Goal: Task Accomplishment & Management: Use online tool/utility

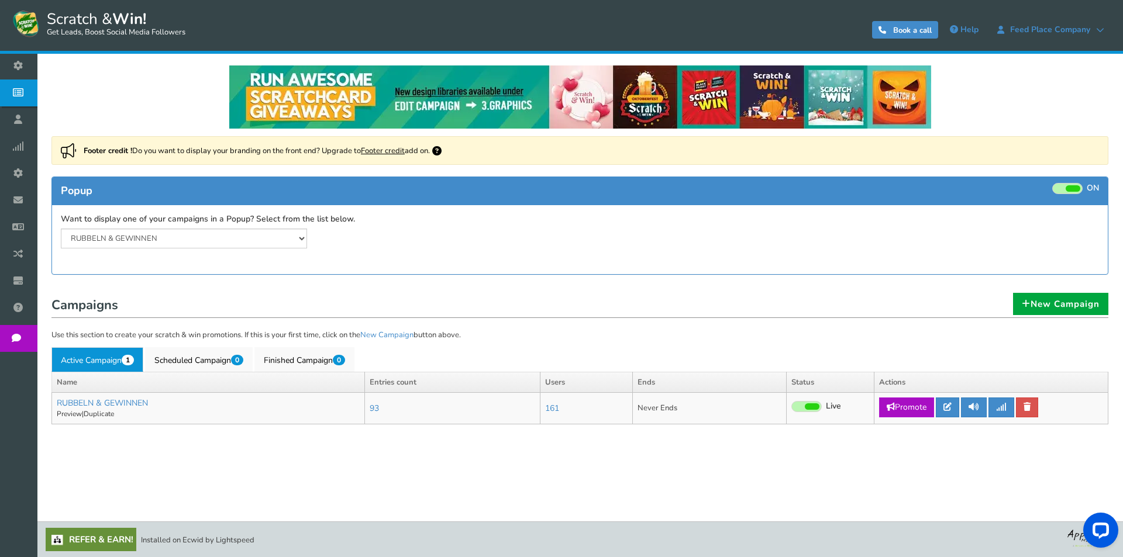
click at [372, 150] on link "Footer credit" at bounding box center [383, 151] width 44 height 11
click at [302, 237] on select "RUBBELN & GEWINNEN" at bounding box center [184, 239] width 246 height 20
click at [479, 246] on div "RUBBELN & GEWINNEN Widget is showing for a paused campaign. Please review and c…" at bounding box center [316, 239] width 528 height 20
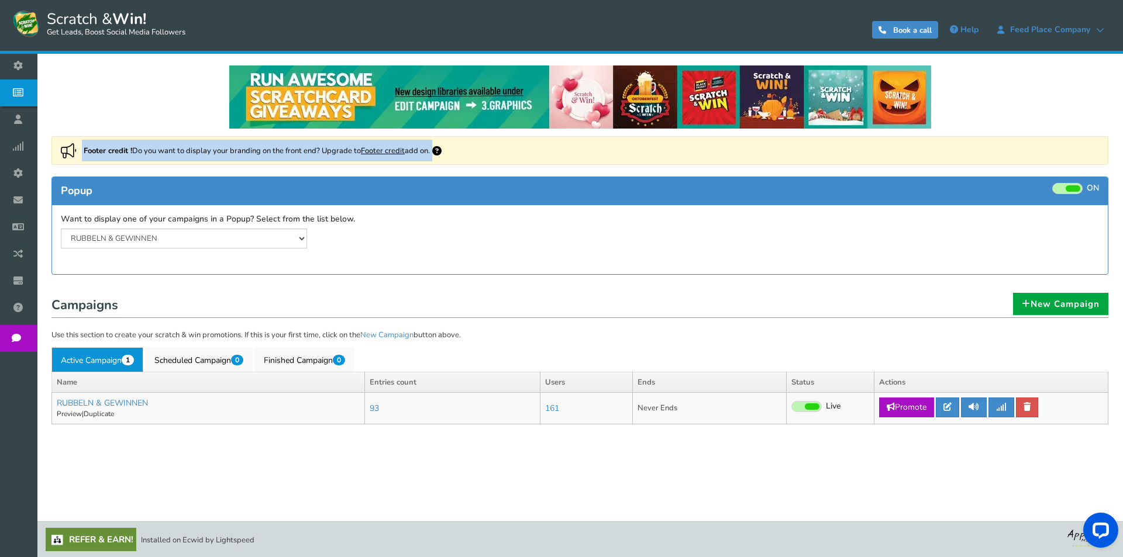
drag, startPoint x: 82, startPoint y: 146, endPoint x: 443, endPoint y: 158, distance: 360.5
click at [443, 158] on div "Footer credit ! Do you want to display your branding on the front end? Upgrade …" at bounding box center [579, 150] width 1057 height 29
copy div "Footer credit ! Do you want to display your branding on the front end? Upgrade …"
click at [87, 363] on link "Active Campaign 1" at bounding box center [97, 359] width 92 height 25
click at [948, 405] on icon at bounding box center [947, 407] width 8 height 8
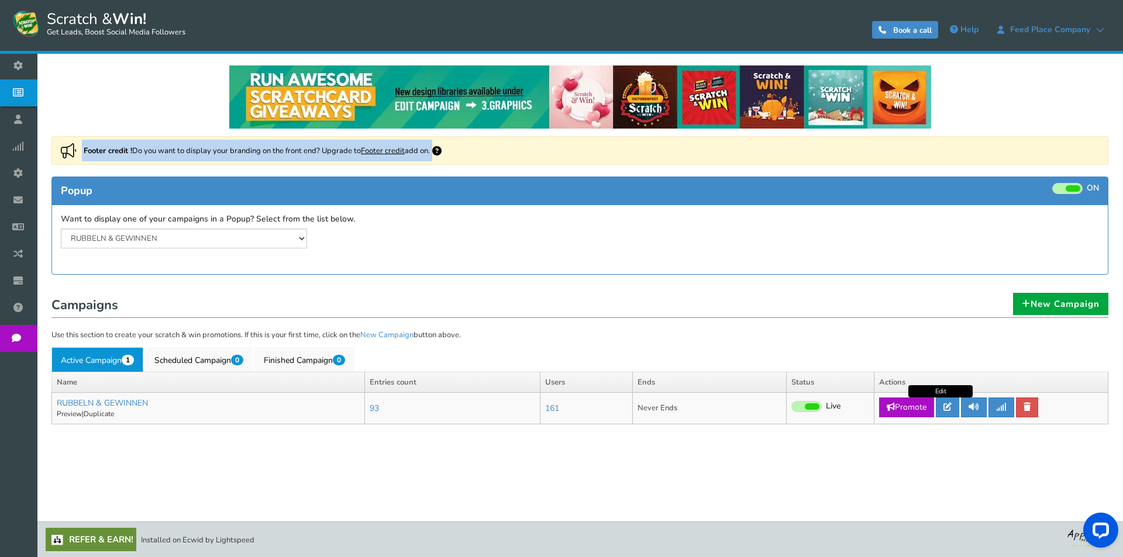
click at [0, 0] on div "● ● ● ● ● ●" at bounding box center [0, 0] width 0 height 0
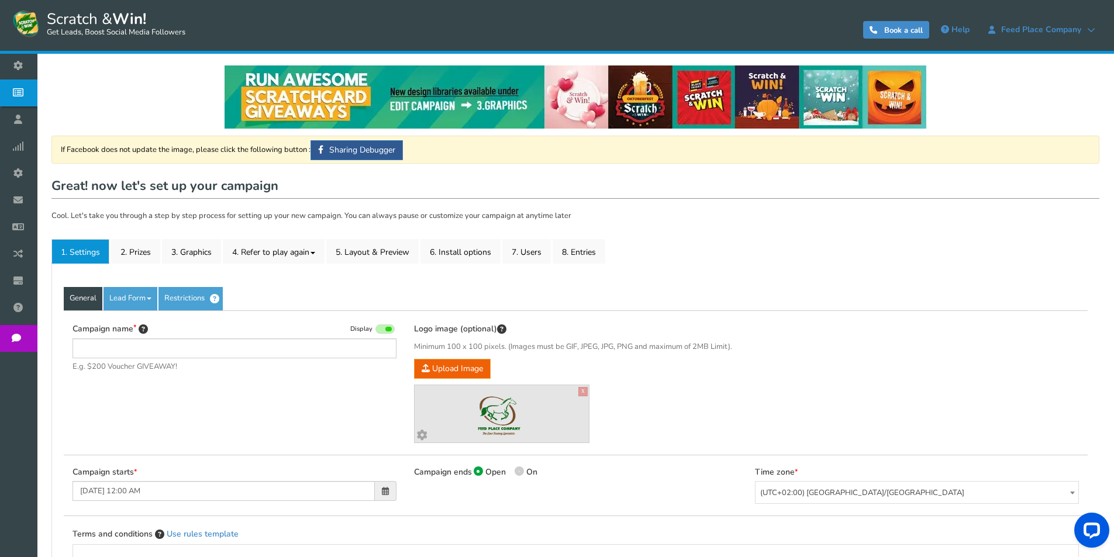
type input "RUBBELN & GEWINNEN"
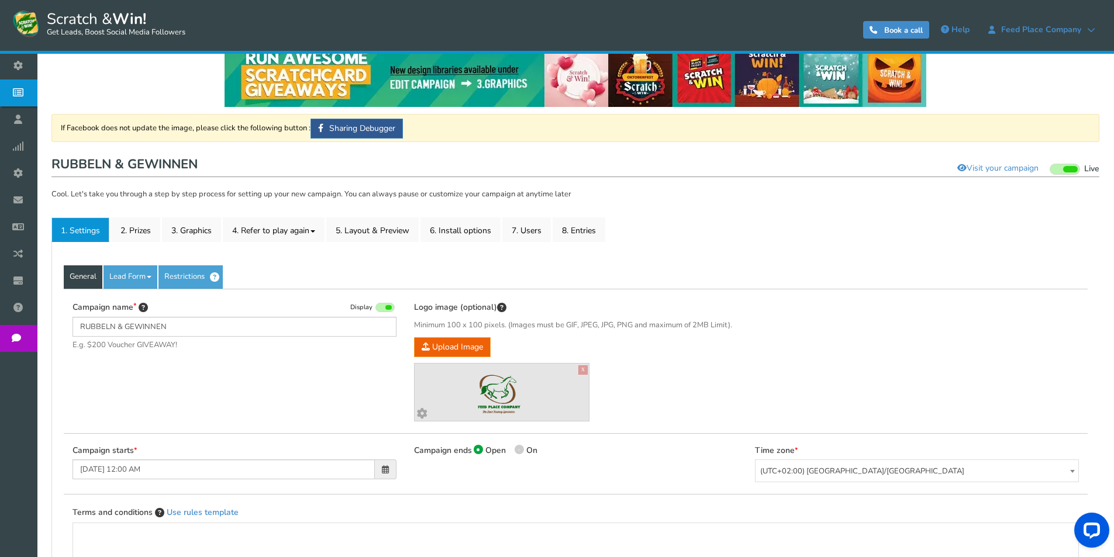
scroll to position [11, 0]
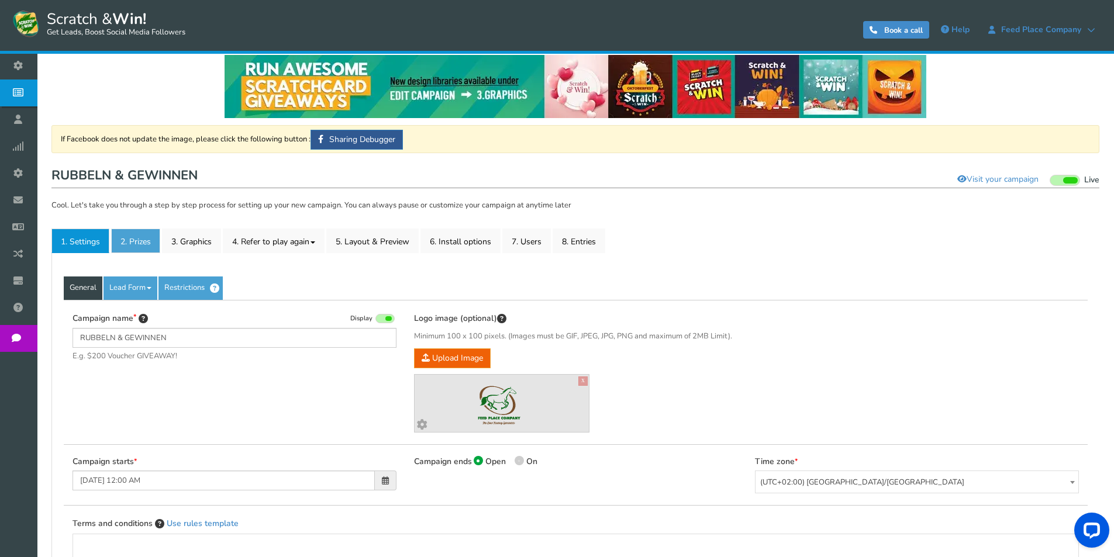
click at [142, 242] on link "2. Prizes" at bounding box center [135, 241] width 49 height 25
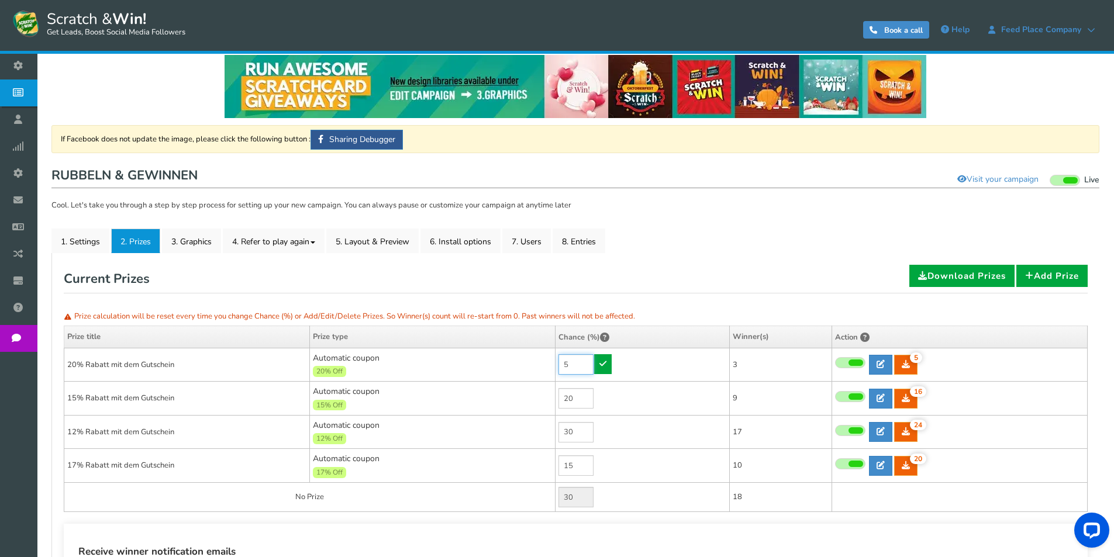
click at [564, 367] on input "5" at bounding box center [576, 364] width 35 height 20
type input "5"
drag, startPoint x: 577, startPoint y: 399, endPoint x: 550, endPoint y: 400, distance: 27.5
click at [550, 400] on tr "15% Rabatt mit dem Gutschein Automatic coupon 15% Off Min.order value: 0 20 16 …" at bounding box center [576, 399] width 1024 height 34
click at [369, 520] on div "Reset: Prize calculation Prize calculation will be reset every time you change …" at bounding box center [576, 439] width 1024 height 349
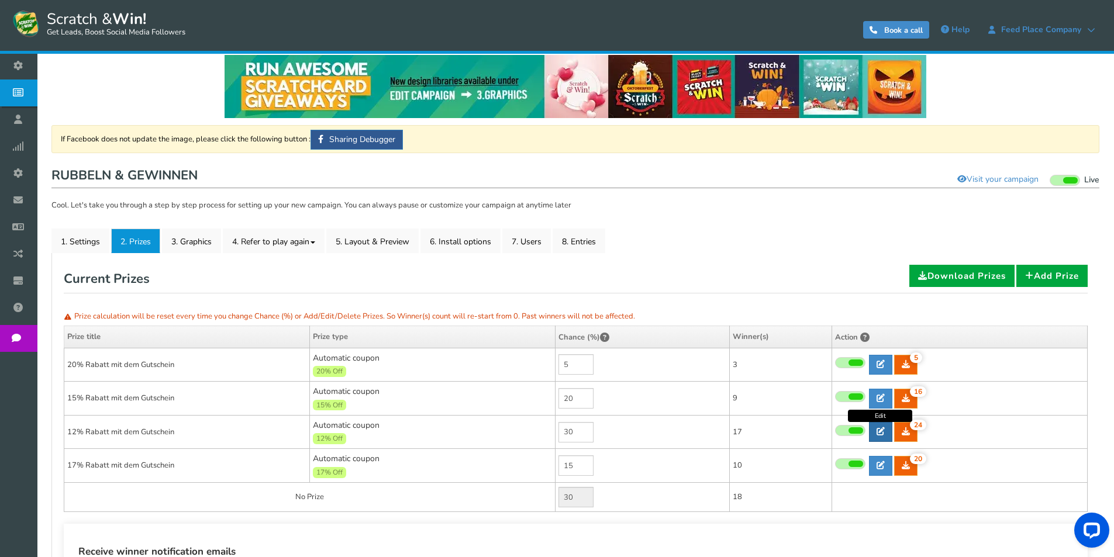
click at [878, 435] on icon at bounding box center [881, 432] width 8 height 8
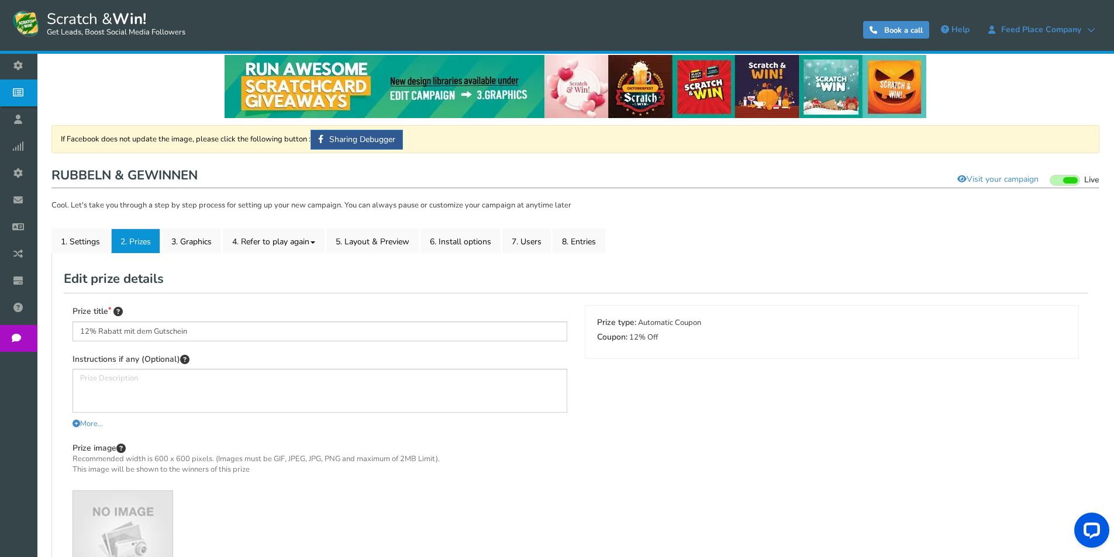
click at [878, 435] on div "Prize title 12% Rabatt mit dem Gutschein Instructions if any (Optional) More...…" at bounding box center [576, 460] width 1024 height 335
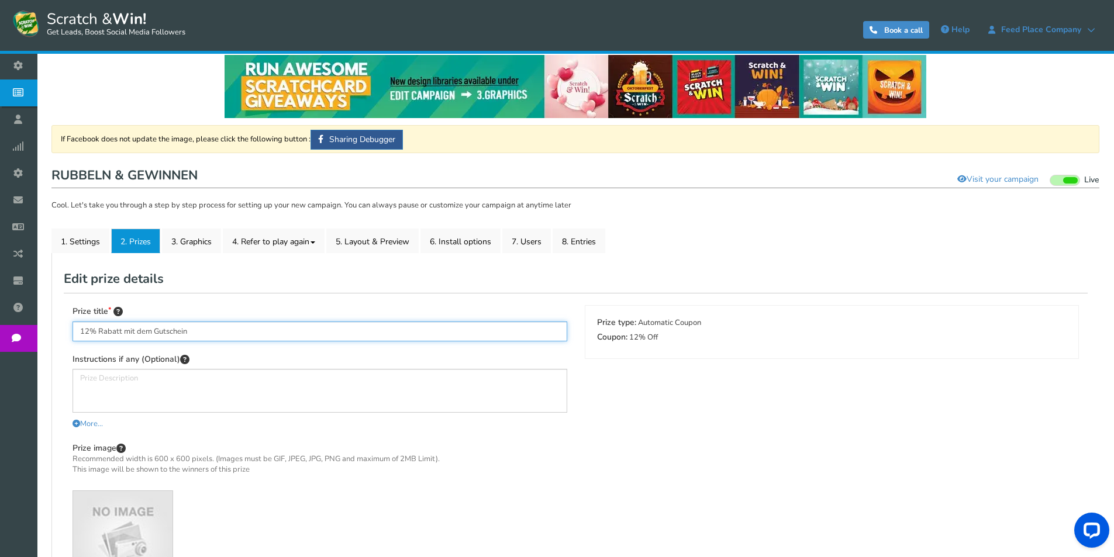
click at [83, 334] on input "12% Rabatt mit dem Gutschein" at bounding box center [320, 332] width 495 height 20
click at [82, 326] on input "21% Rabatt mit dem Gutschein" at bounding box center [320, 332] width 495 height 20
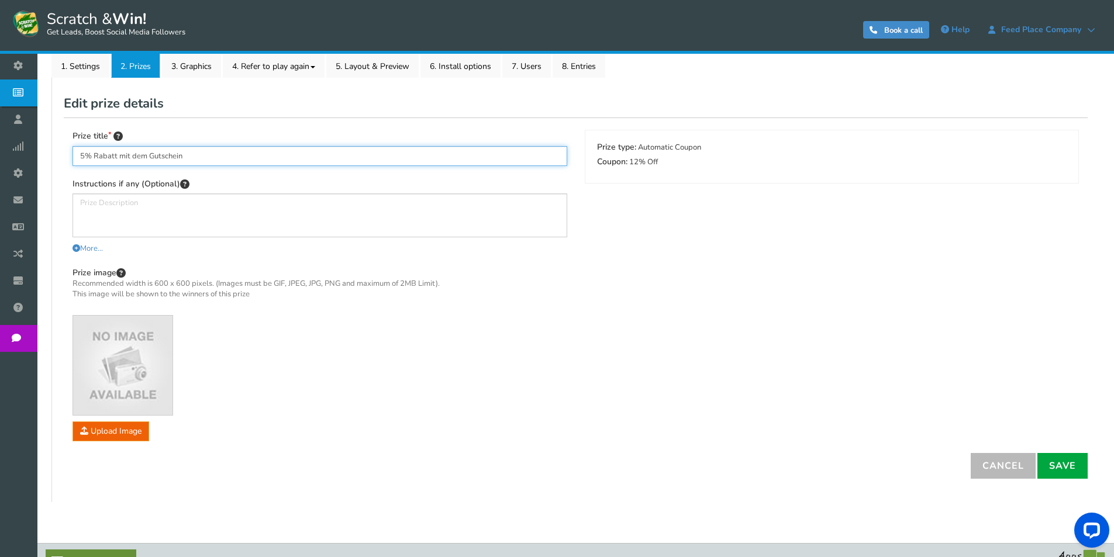
scroll to position [128, 0]
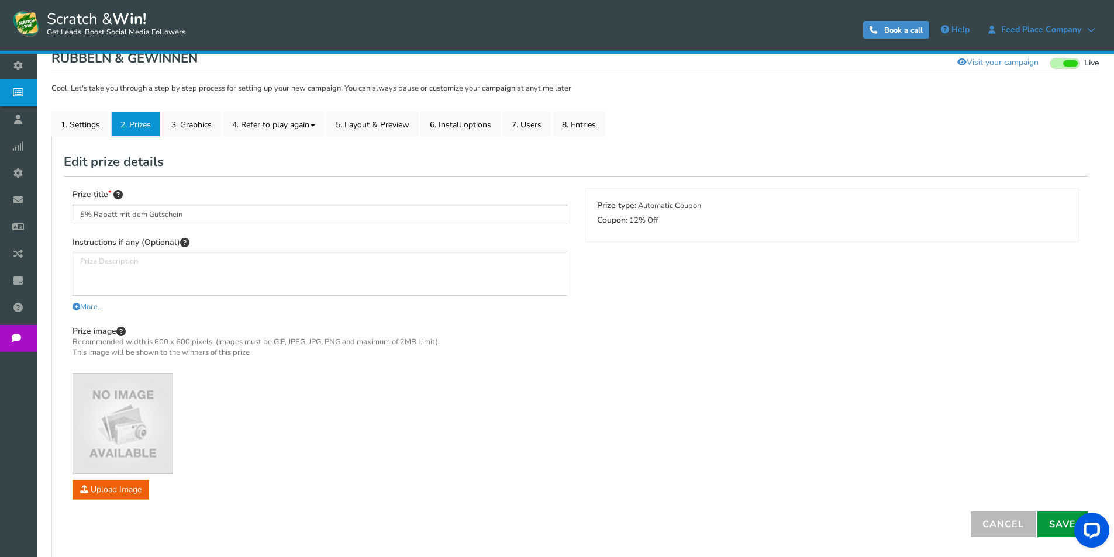
click at [1061, 526] on link "Save" at bounding box center [1063, 525] width 50 height 26
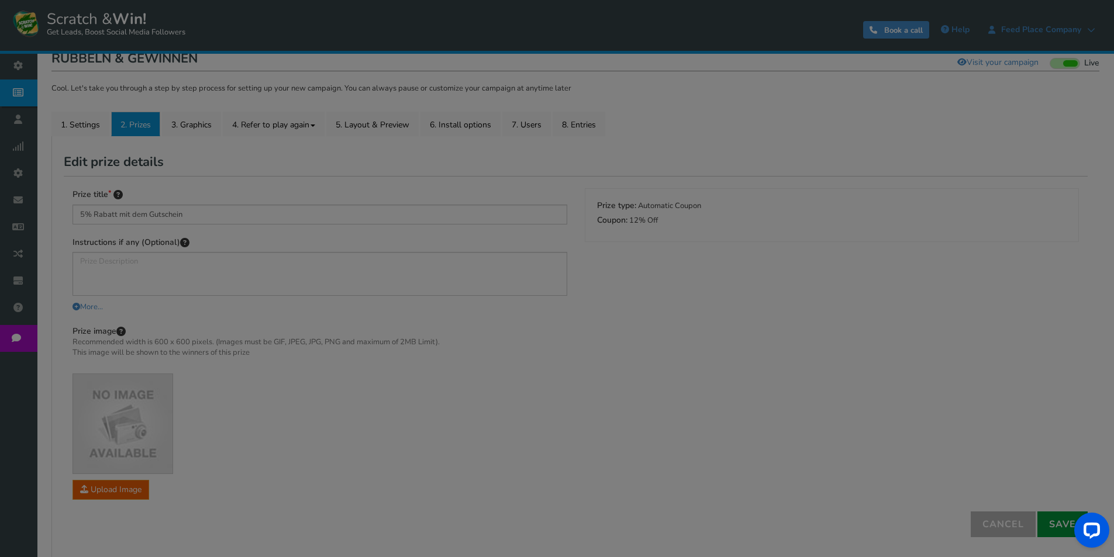
click at [1061, 526] on div "● ● ● ● ● ●" at bounding box center [557, 278] width 1114 height 557
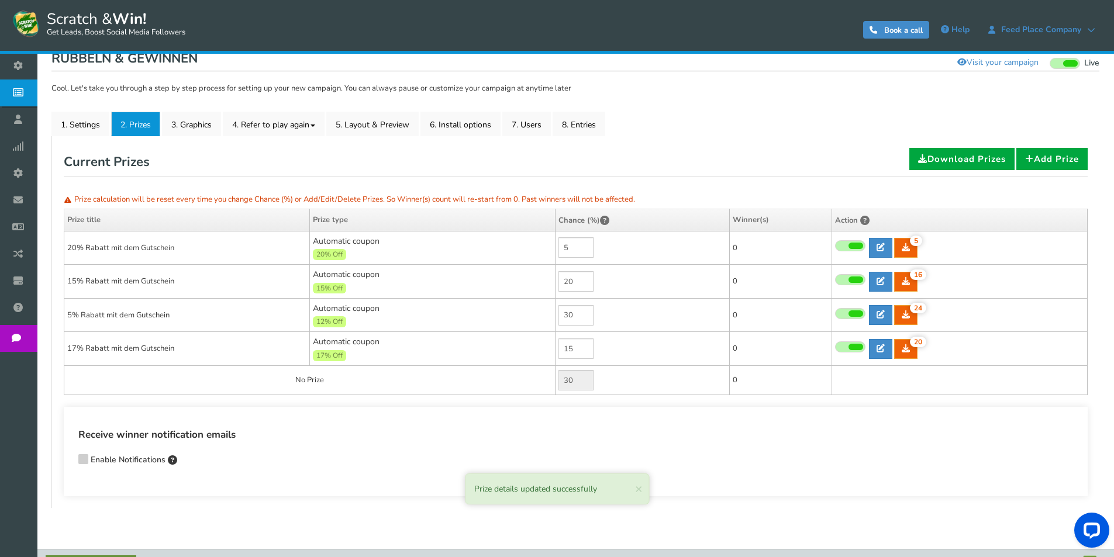
click at [417, 314] on td "Automatic coupon 12% Off Min.order value: 0" at bounding box center [433, 315] width 246 height 34
click at [334, 320] on span "12% Off" at bounding box center [329, 321] width 33 height 11
click at [333, 304] on span "Automatic coupon 12% Off Min.order value: 0" at bounding box center [432, 315] width 239 height 25
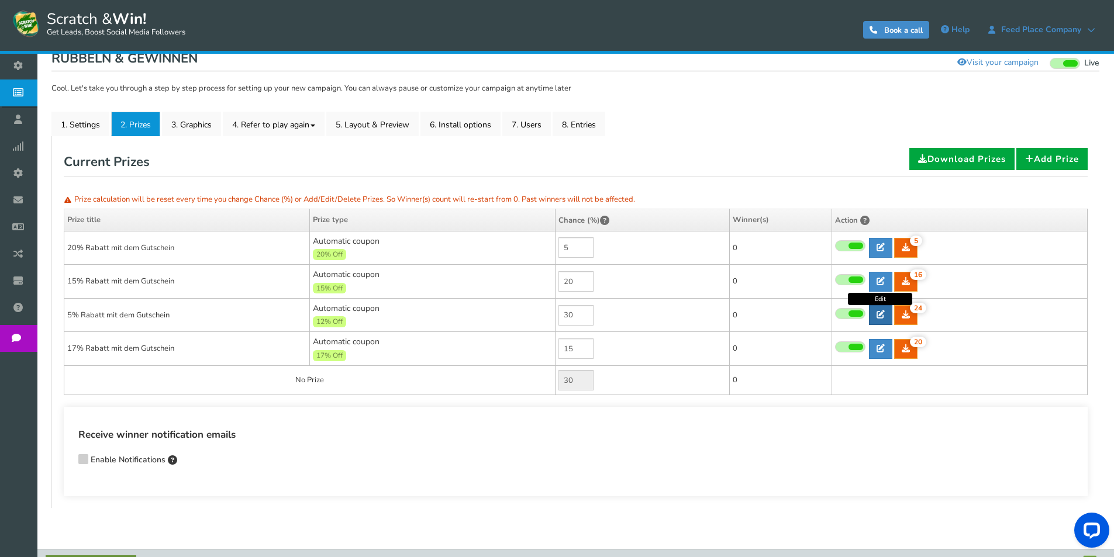
click at [881, 316] on icon at bounding box center [881, 315] width 8 height 8
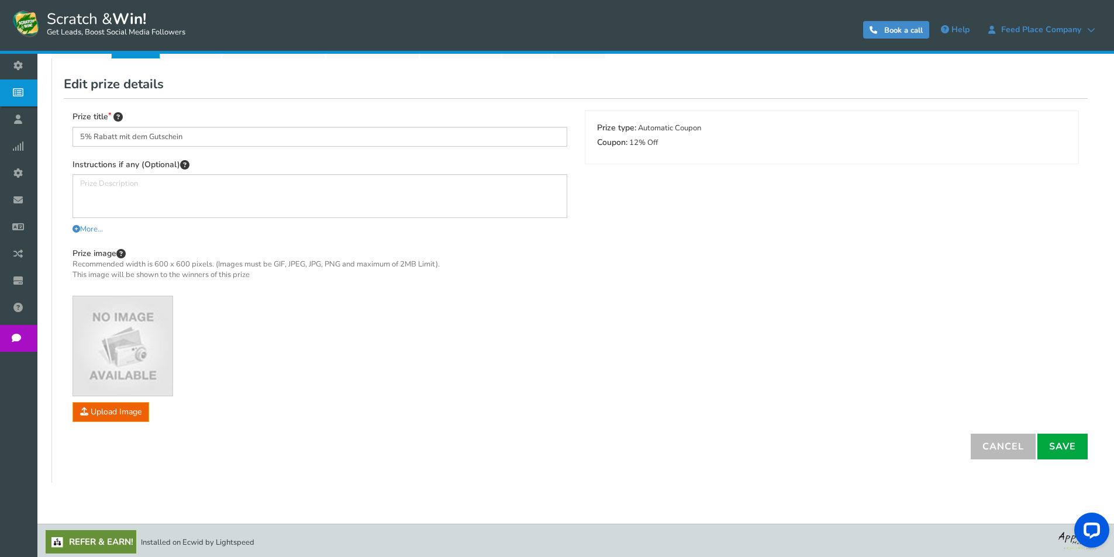
scroll to position [208, 0]
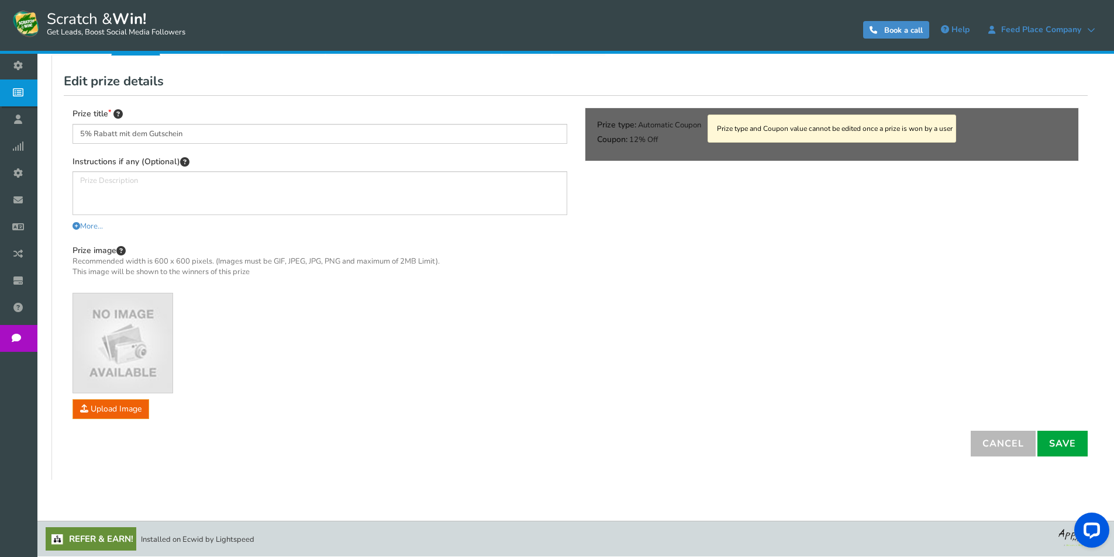
click at [643, 142] on div "Prize type and Coupon value cannot be edited once a prize is won by a user" at bounding box center [833, 134] width 494 height 53
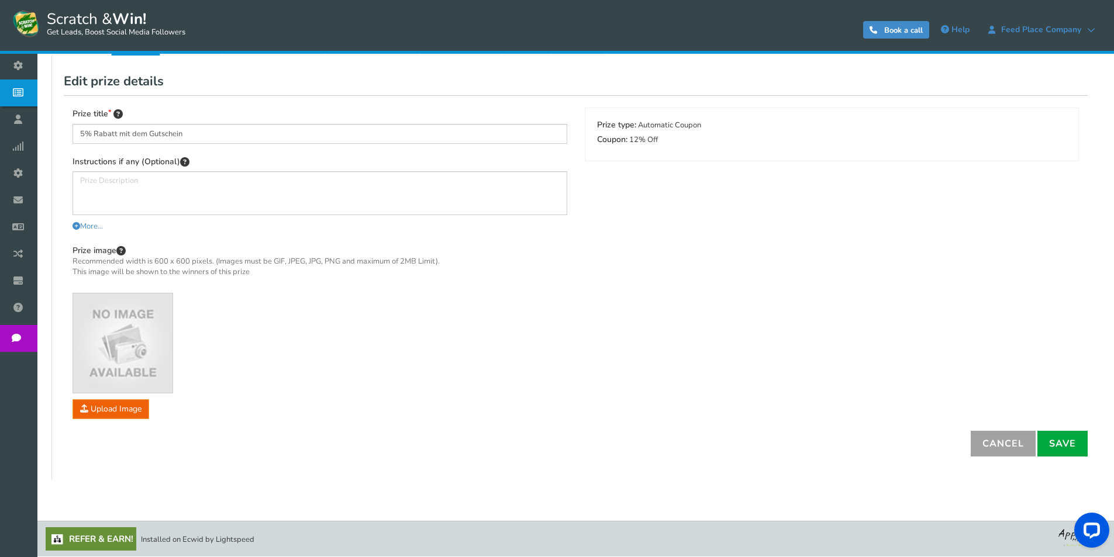
click at [1001, 447] on link "Cancel" at bounding box center [1003, 444] width 65 height 26
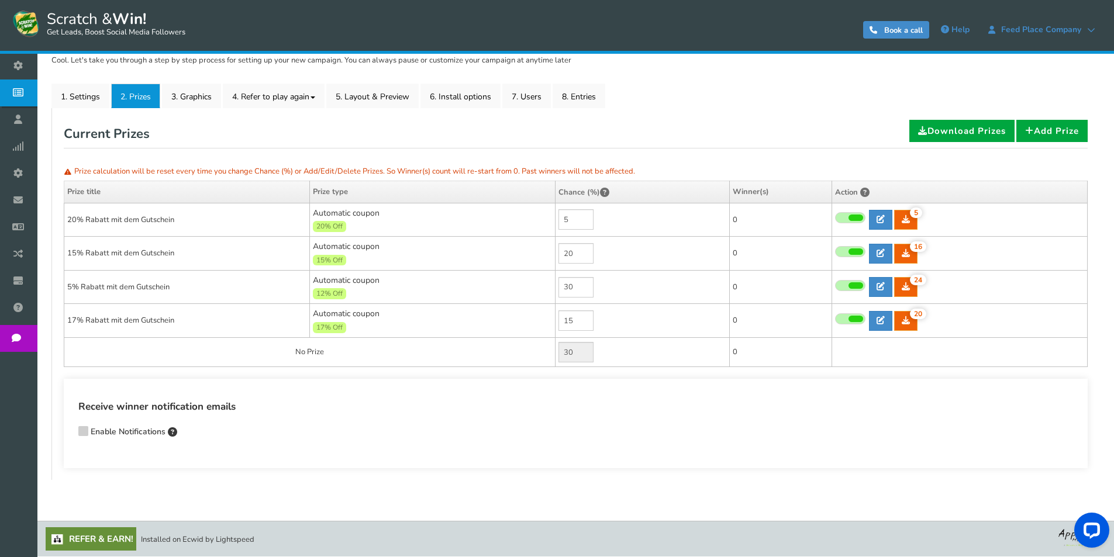
scroll to position [156, 0]
click at [203, 99] on link "3. Graphics" at bounding box center [191, 96] width 59 height 25
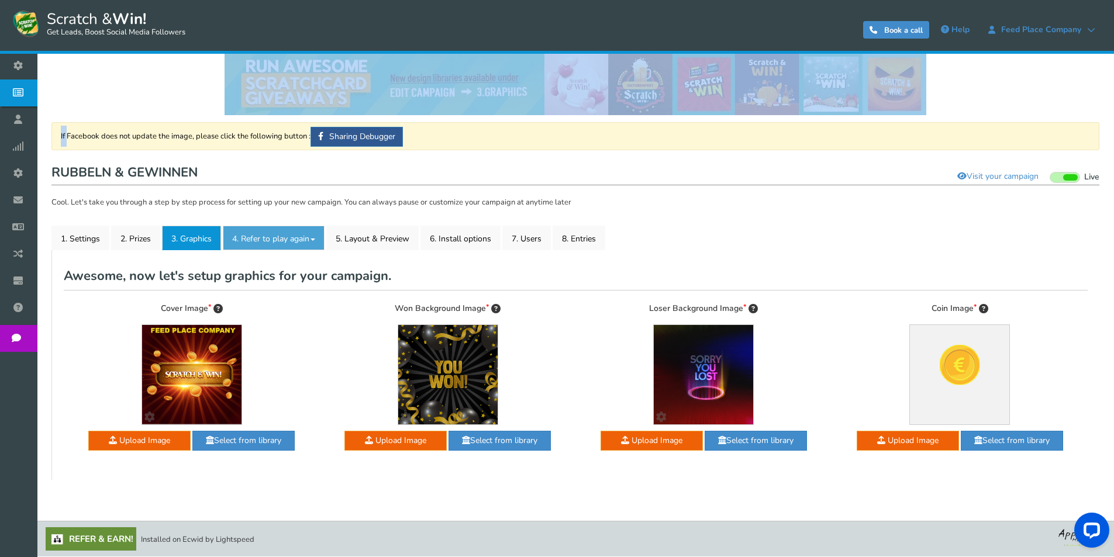
click at [296, 243] on link "4. Refer to play again" at bounding box center [274, 238] width 102 height 25
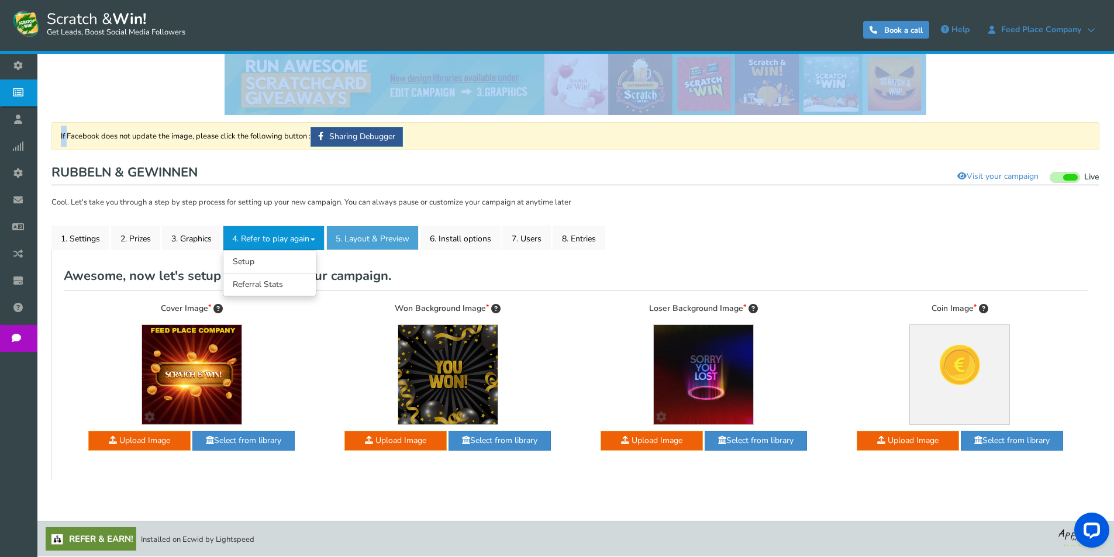
click at [375, 238] on link "5. Layout & Preview" at bounding box center [372, 238] width 92 height 25
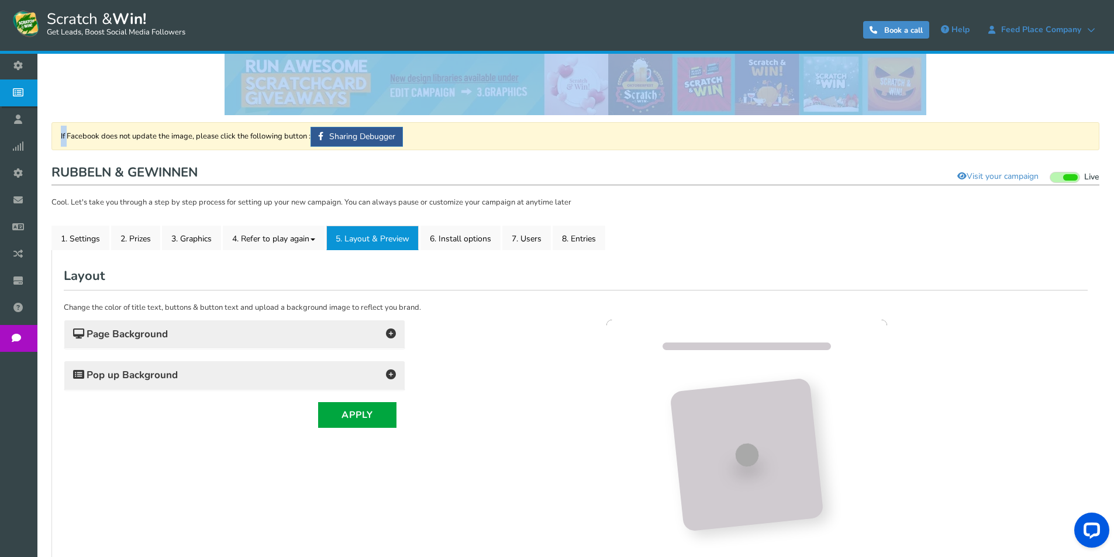
scroll to position [0, 0]
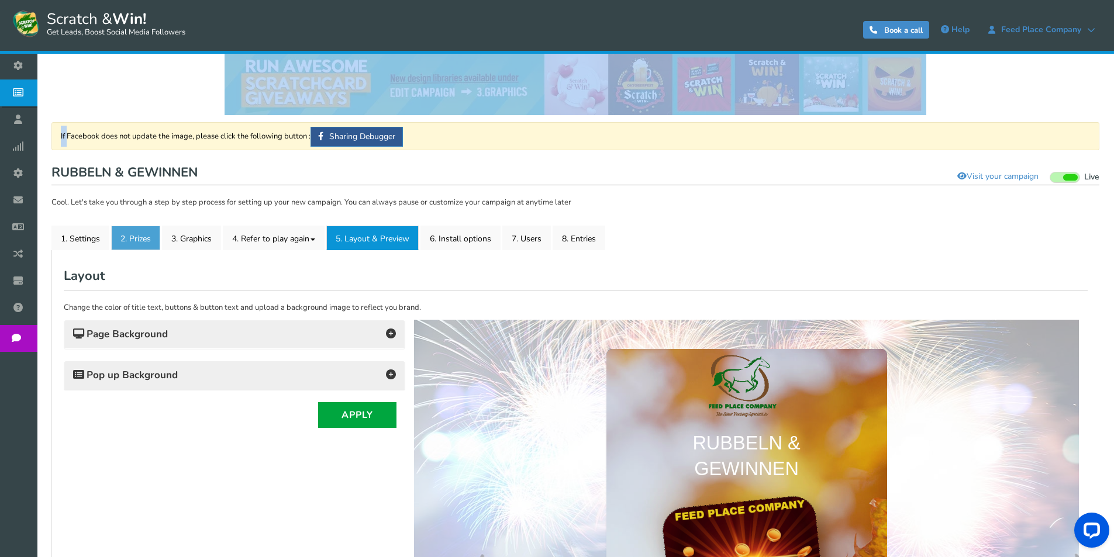
click at [140, 236] on link "2. Prizes" at bounding box center [135, 238] width 49 height 25
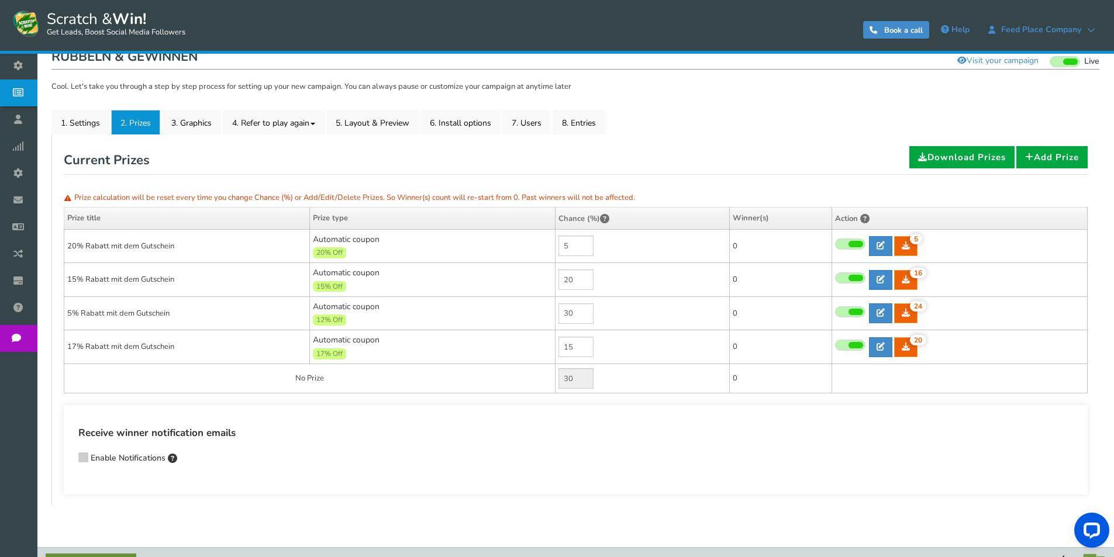
scroll to position [130, 0]
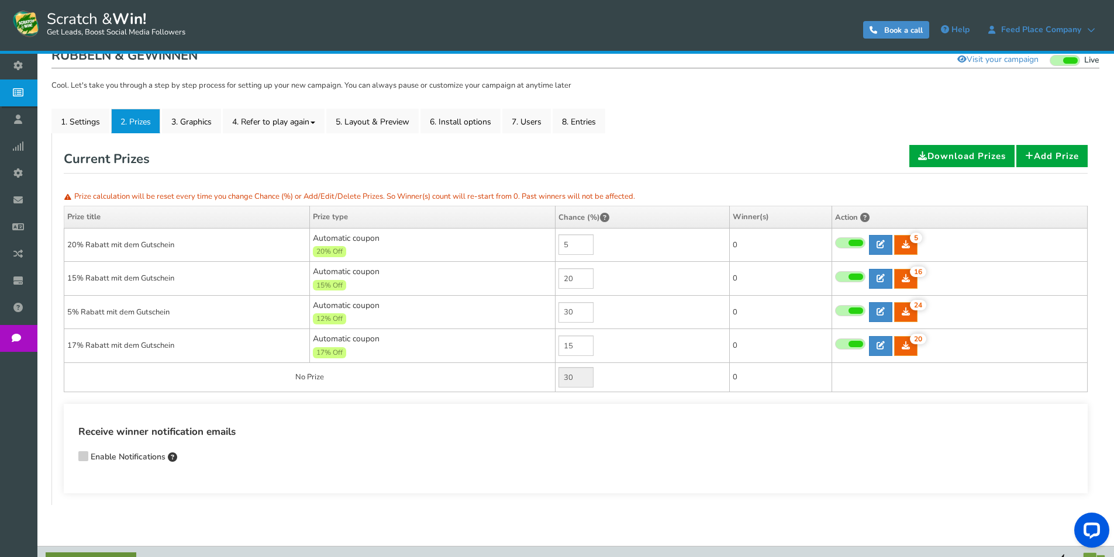
click at [324, 321] on span "12% Off" at bounding box center [329, 319] width 33 height 11
click at [332, 311] on span "Automatic coupon 12% Off Min.order value: 0" at bounding box center [432, 312] width 239 height 25
click at [342, 302] on span "Automatic coupon 12% Off Min.order value: 0" at bounding box center [432, 312] width 239 height 25
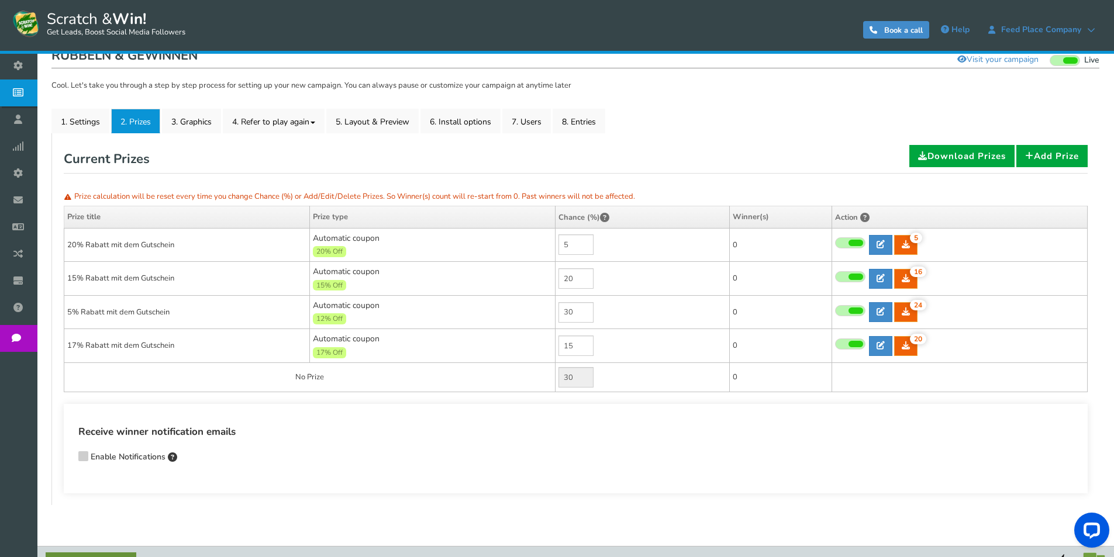
click at [368, 316] on div "12% Off" at bounding box center [432, 318] width 239 height 13
click at [81, 116] on link "1. Settings" at bounding box center [80, 121] width 58 height 25
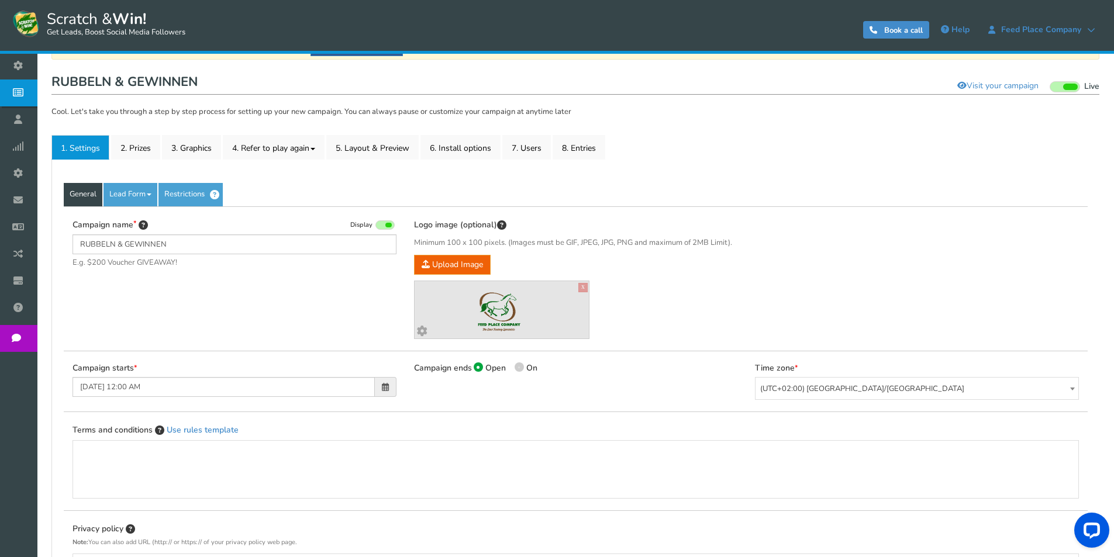
scroll to position [11, 0]
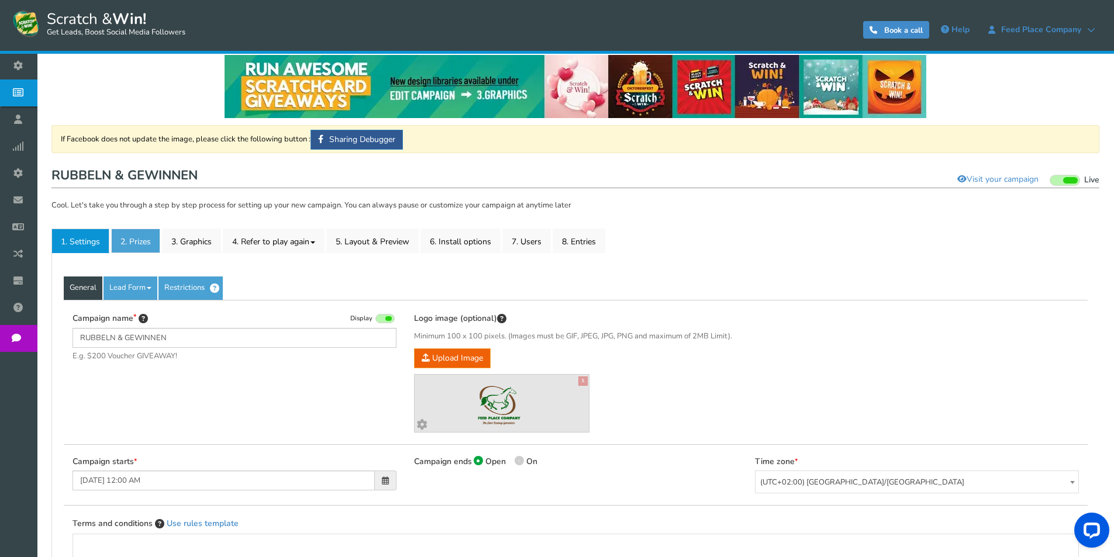
click at [135, 244] on link "2. Prizes" at bounding box center [135, 241] width 49 height 25
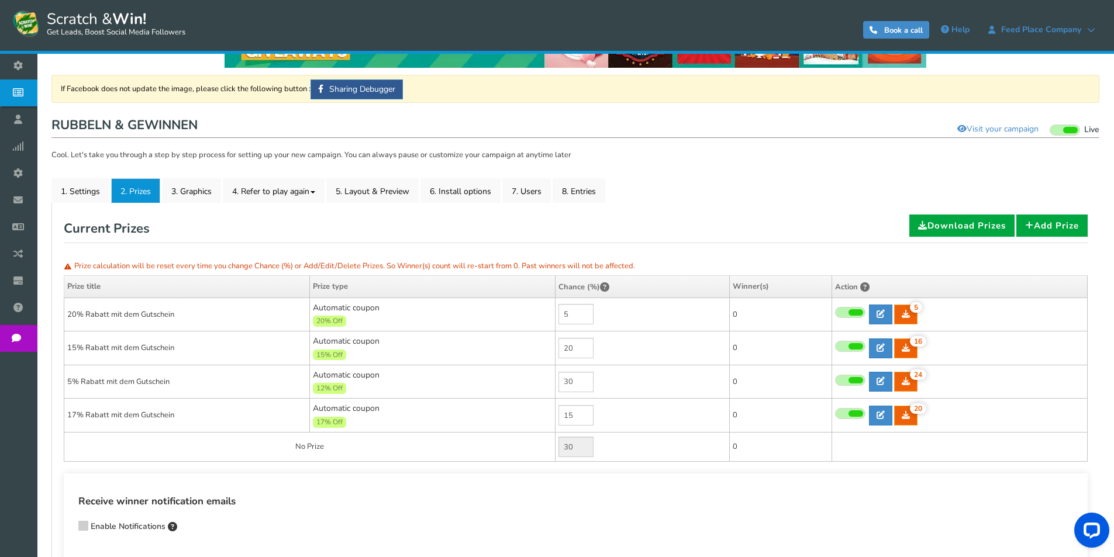
scroll to position [128, 0]
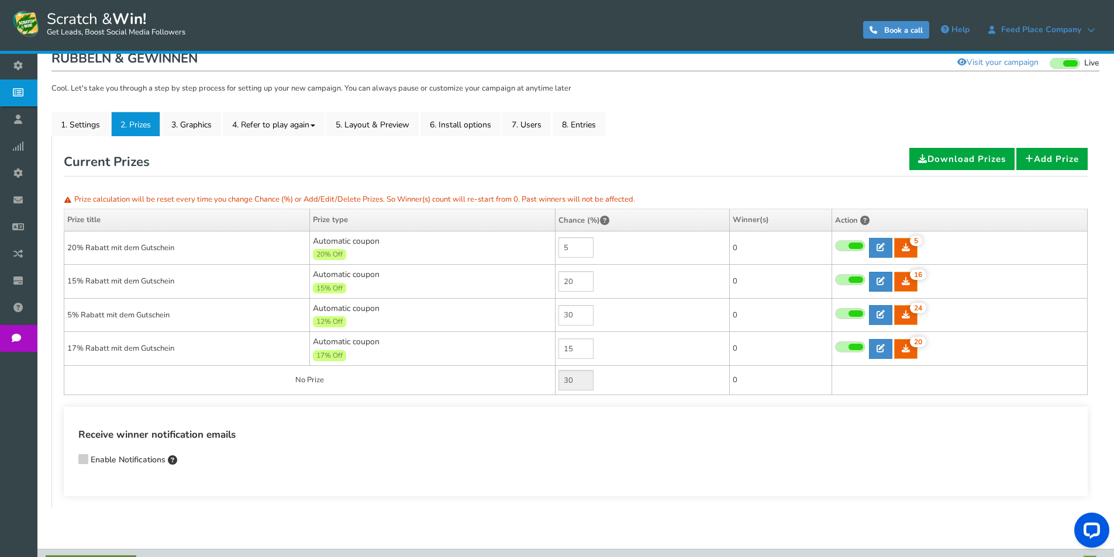
click at [363, 314] on td "Automatic coupon 12% Off Min.order value: 0" at bounding box center [433, 315] width 246 height 34
click at [880, 313] on icon at bounding box center [881, 315] width 8 height 8
type input "5% Rabatt mit dem Gutschein"
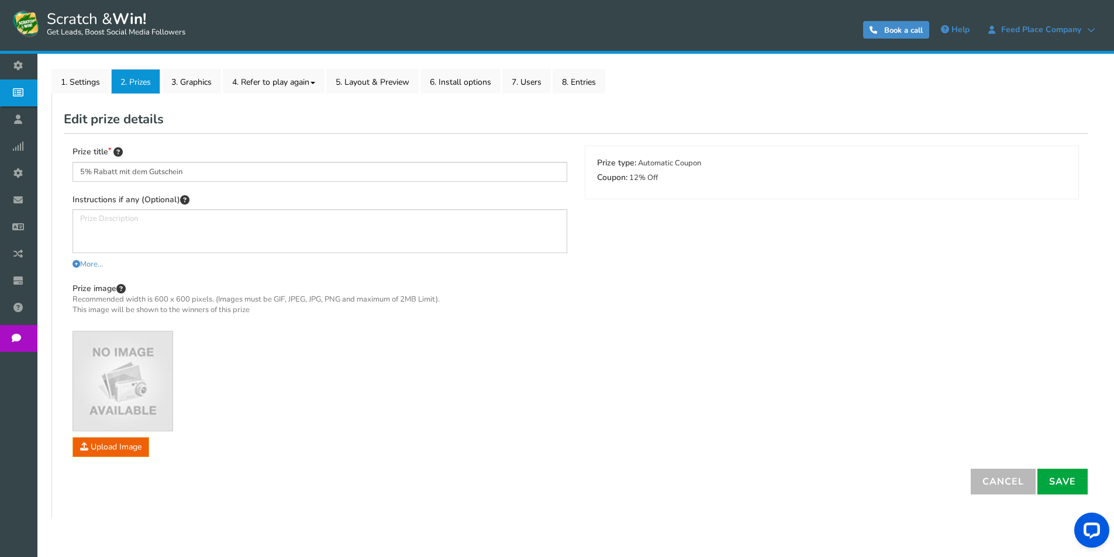
scroll to position [150, 0]
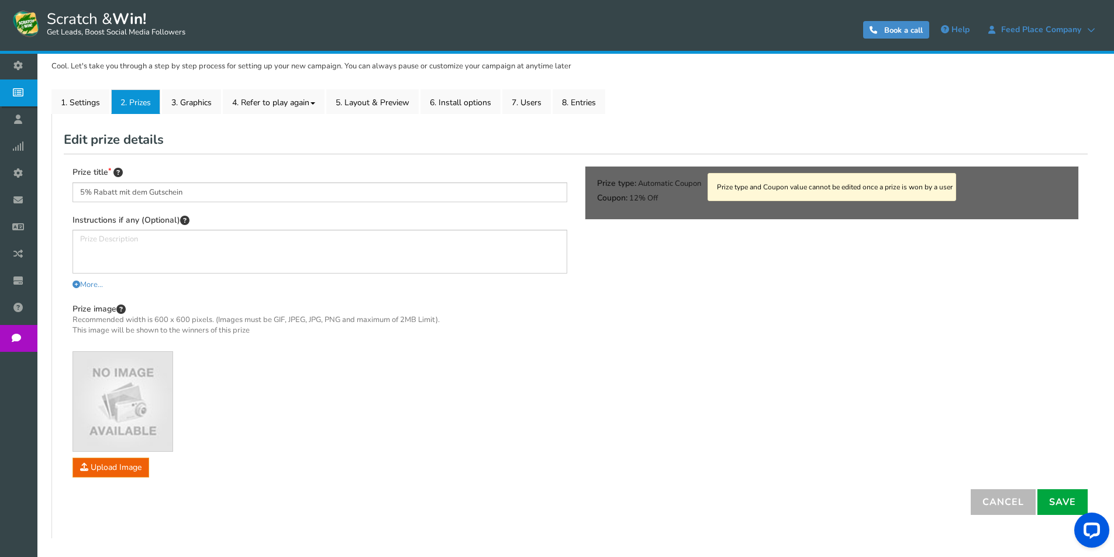
click at [628, 199] on div "Prize type and Coupon value cannot be edited once a prize is won by a user" at bounding box center [833, 193] width 494 height 53
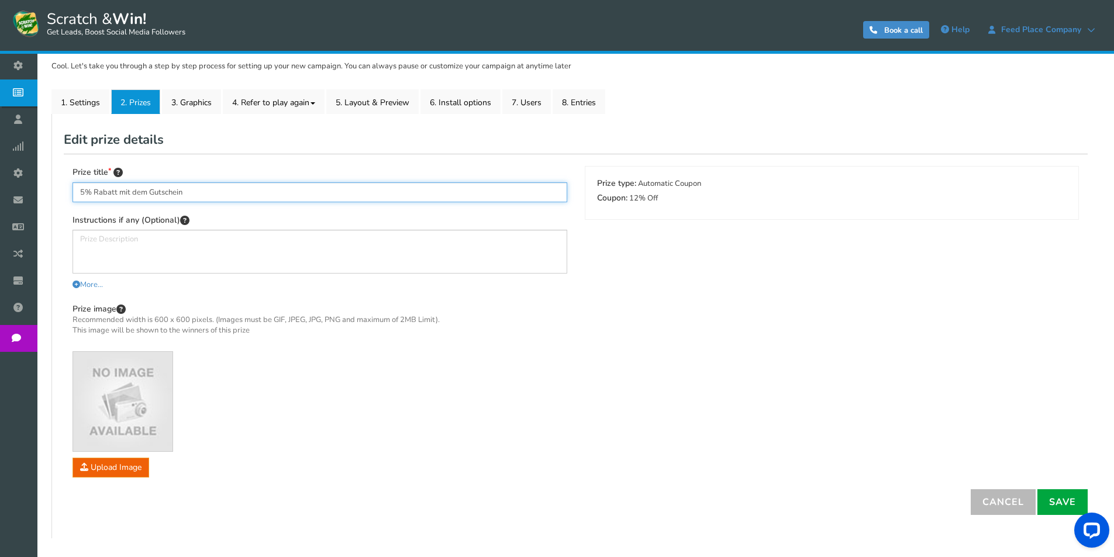
drag, startPoint x: 84, startPoint y: 191, endPoint x: 55, endPoint y: 190, distance: 29.3
click at [55, 190] on div "General Lead Form Labels Fields setup Restrictions Allow users to play again af…" at bounding box center [575, 326] width 1048 height 425
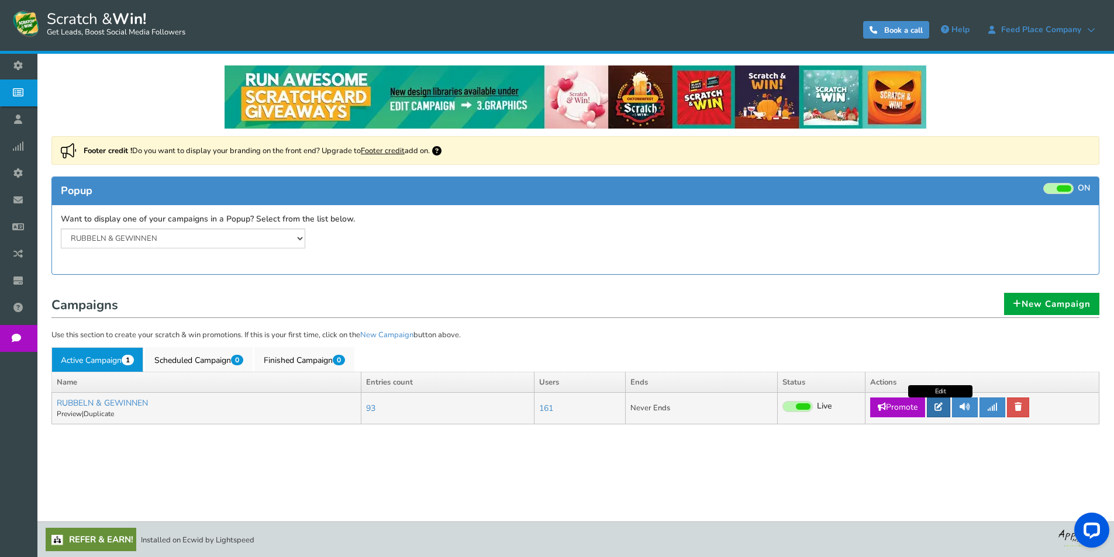
click at [937, 407] on icon at bounding box center [939, 407] width 8 height 8
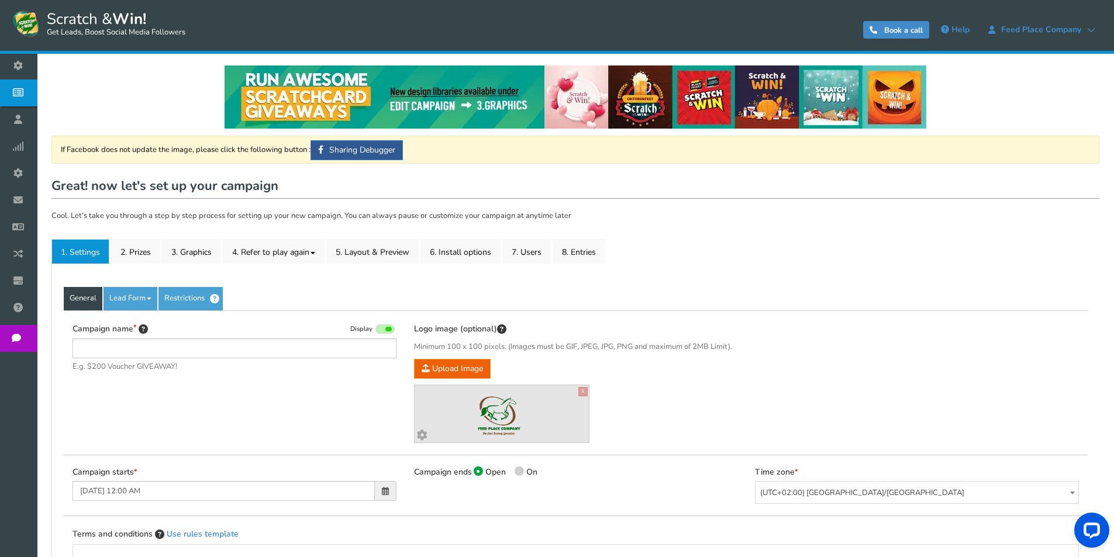
type input "RUBBELN & GEWINNEN"
click at [142, 252] on link "2. Prizes" at bounding box center [135, 251] width 49 height 25
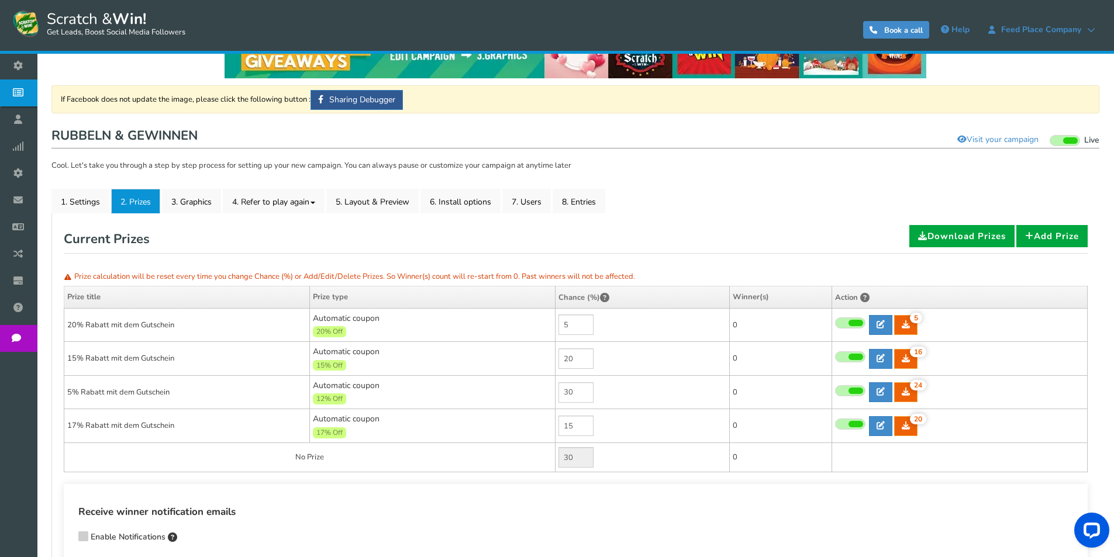
scroll to position [117, 0]
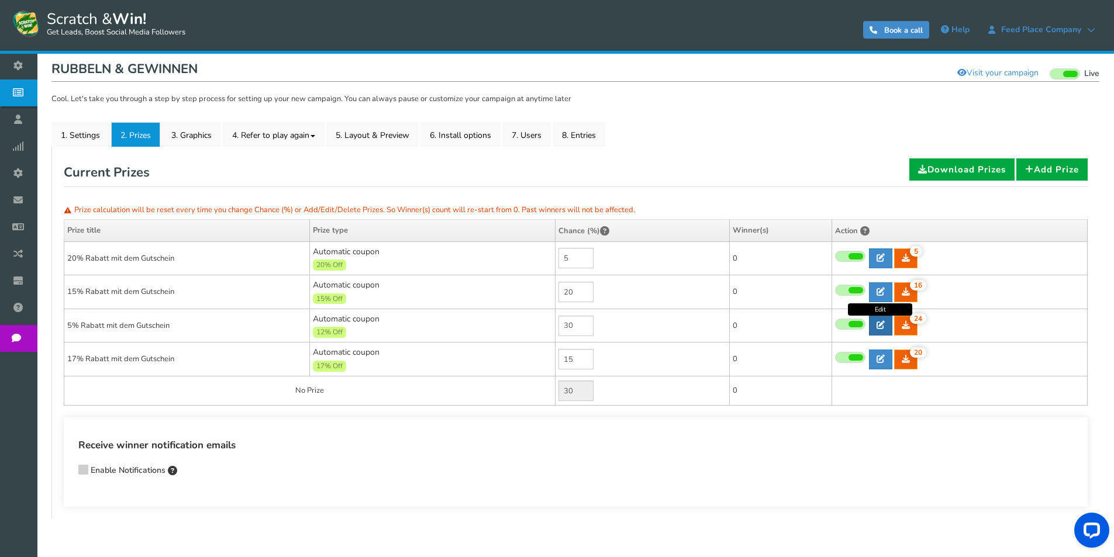
click at [877, 328] on icon at bounding box center [881, 325] width 8 height 8
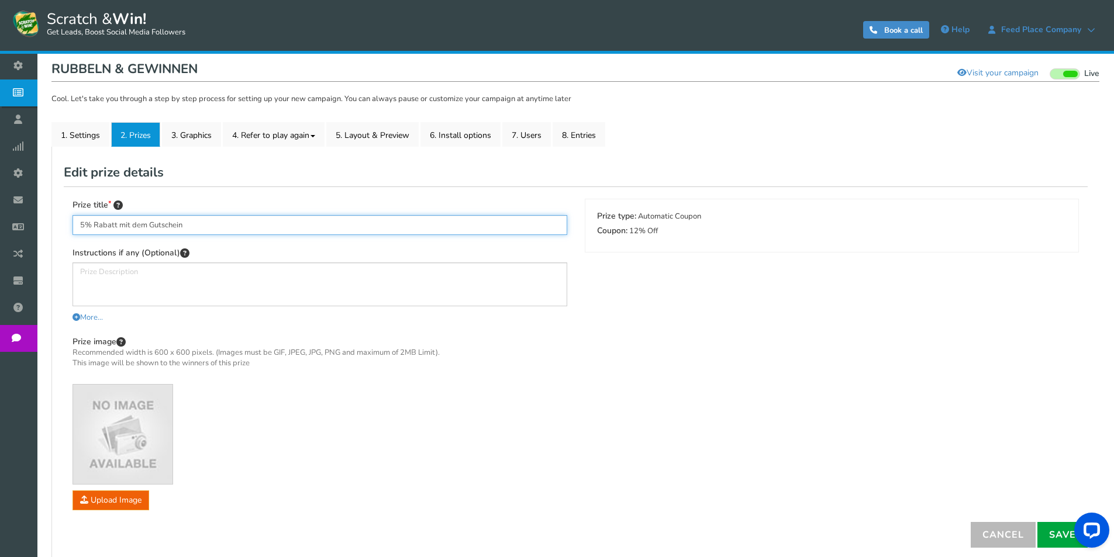
drag, startPoint x: 83, startPoint y: 221, endPoint x: 77, endPoint y: 223, distance: 6.8
click at [77, 223] on input "5% Rabatt mit dem Gutschein" at bounding box center [320, 225] width 495 height 20
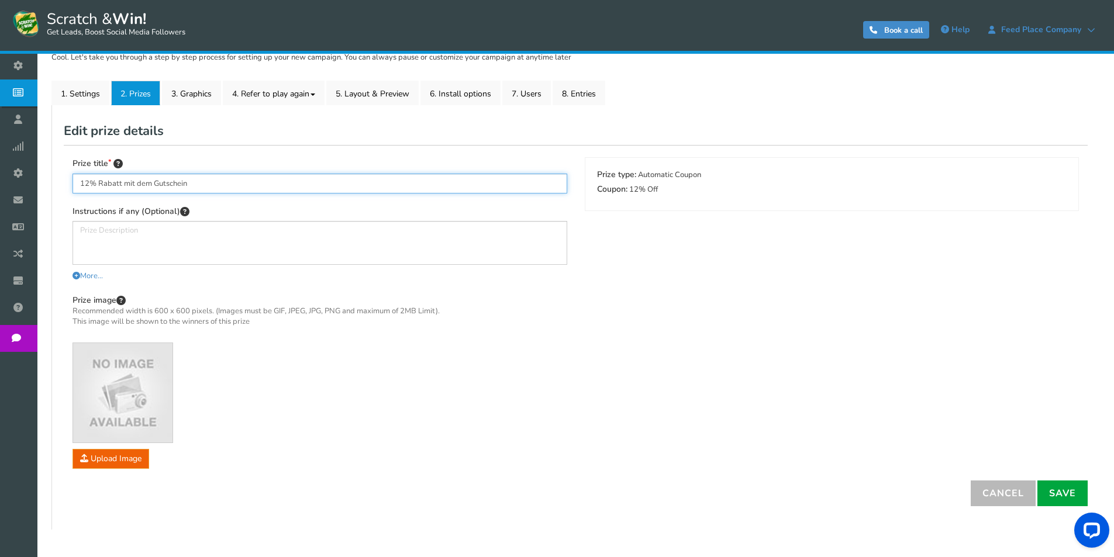
scroll to position [208, 0]
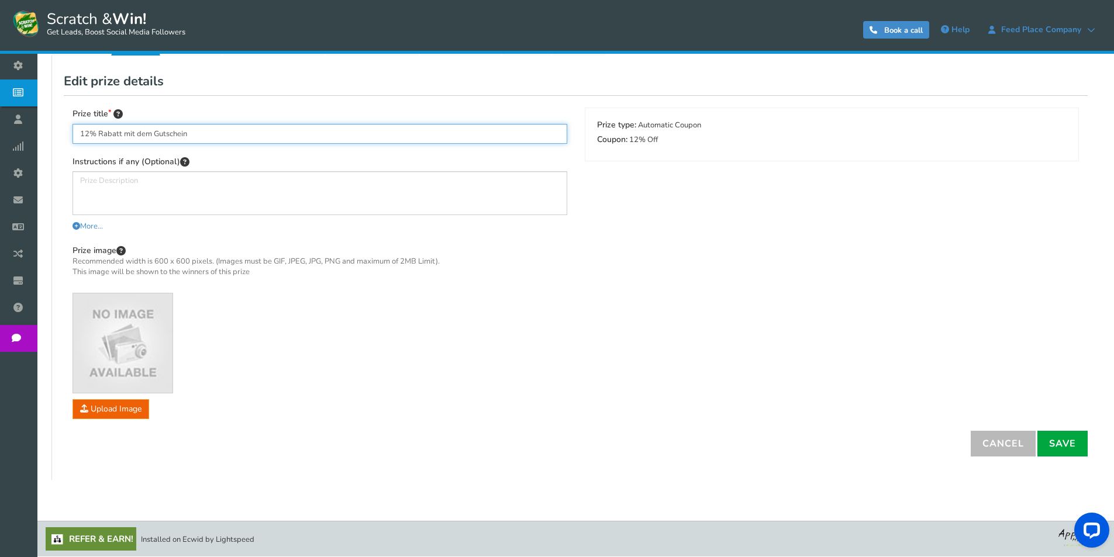
type input "12% Rabatt mit dem Gutschein"
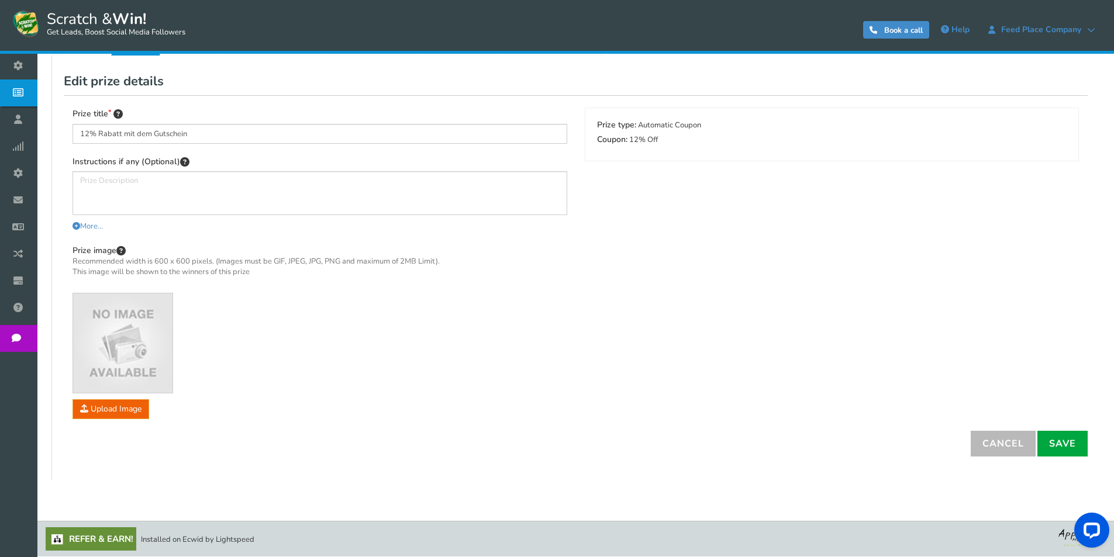
click at [1088, 442] on div "Cancel Save Generate Slots" at bounding box center [836, 444] width 521 height 26
click at [1076, 442] on link "Save" at bounding box center [1063, 444] width 50 height 26
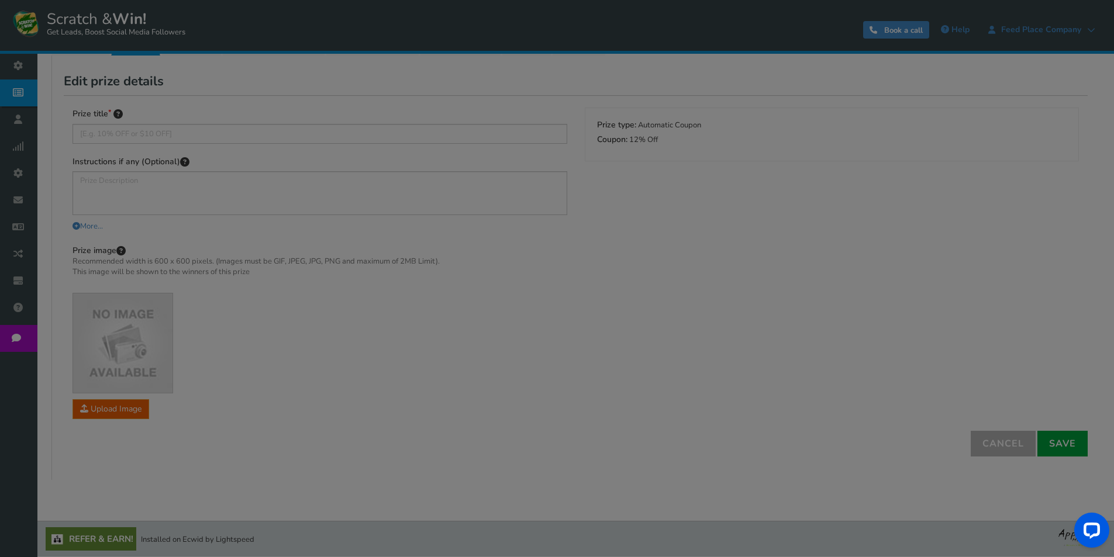
scroll to position [156, 0]
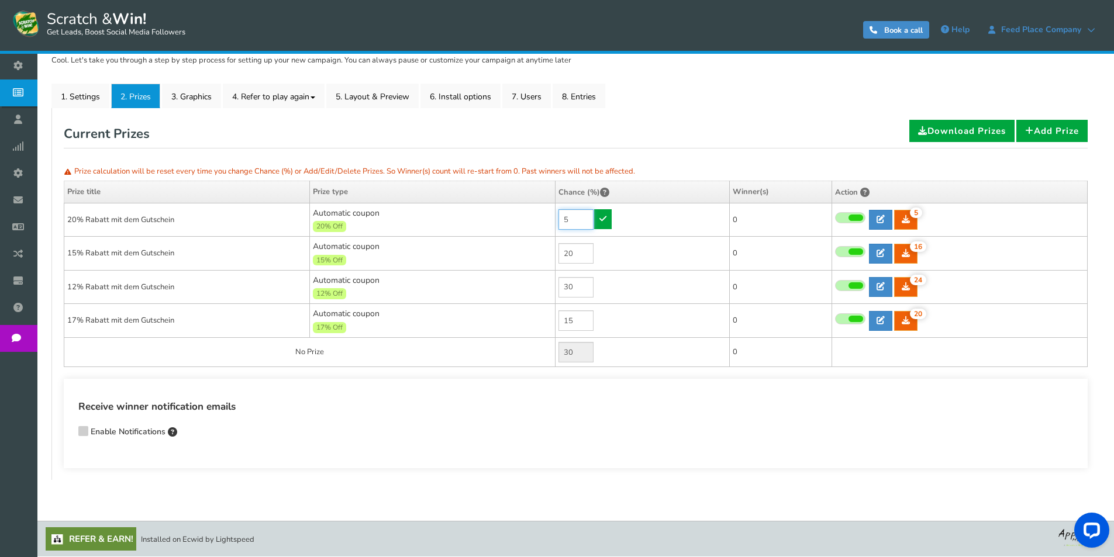
drag, startPoint x: 584, startPoint y: 220, endPoint x: 552, endPoint y: 220, distance: 32.8
click at [552, 220] on tr "20% Rabatt mit dem Gutschein Automatic coupon 20% Off Min.order value: 0 5 5 5 …" at bounding box center [576, 220] width 1024 height 34
click at [552, 220] on div "20% Off" at bounding box center [432, 225] width 239 height 13
drag, startPoint x: 583, startPoint y: 213, endPoint x: 557, endPoint y: 213, distance: 26.3
click at [557, 213] on td "5" at bounding box center [643, 220] width 174 height 34
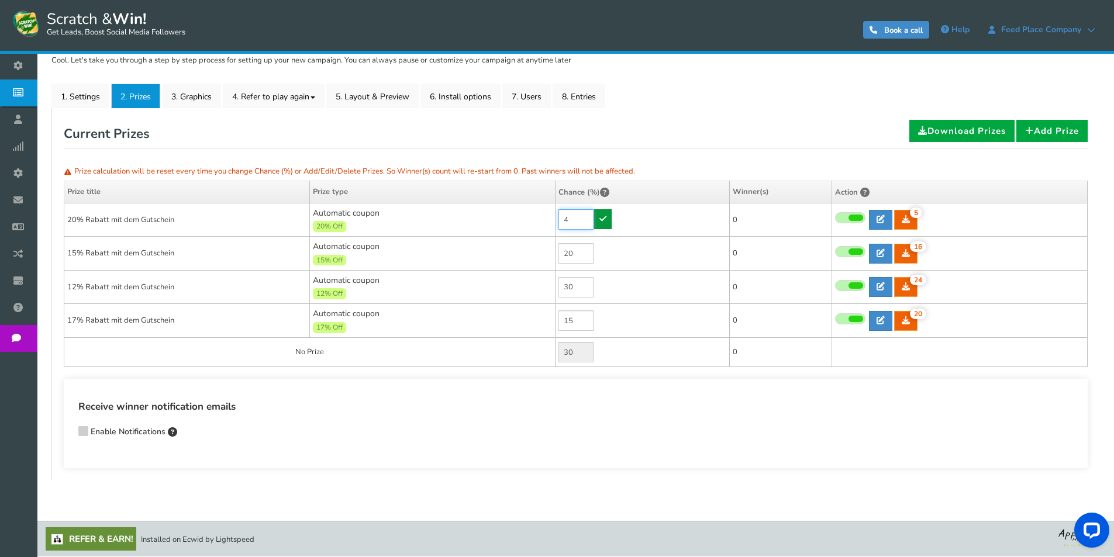
type input "4"
click at [605, 217] on icon at bounding box center [603, 219] width 7 height 8
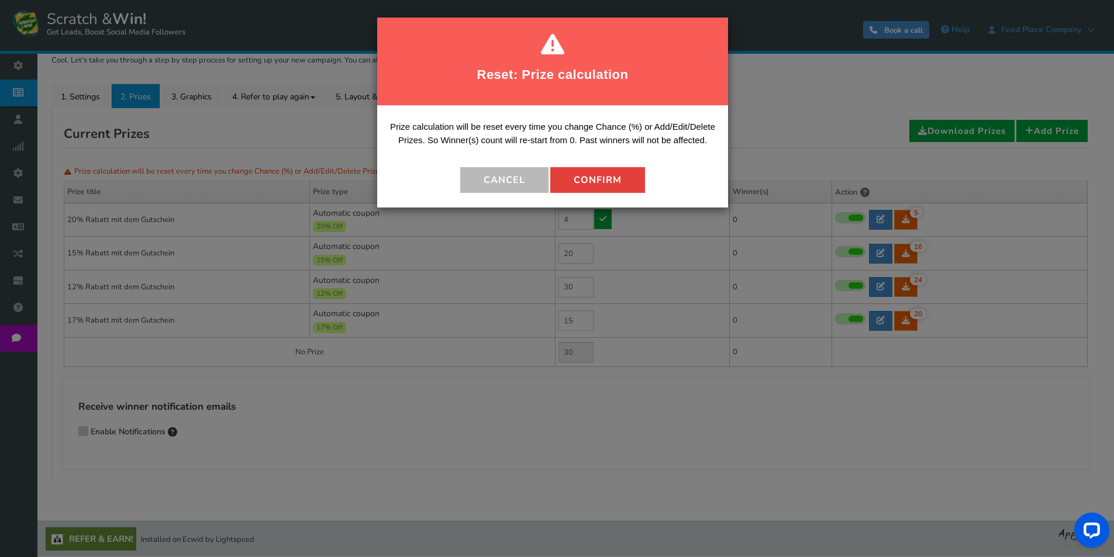
click at [610, 177] on button "Confirm" at bounding box center [597, 180] width 95 height 26
type input "31"
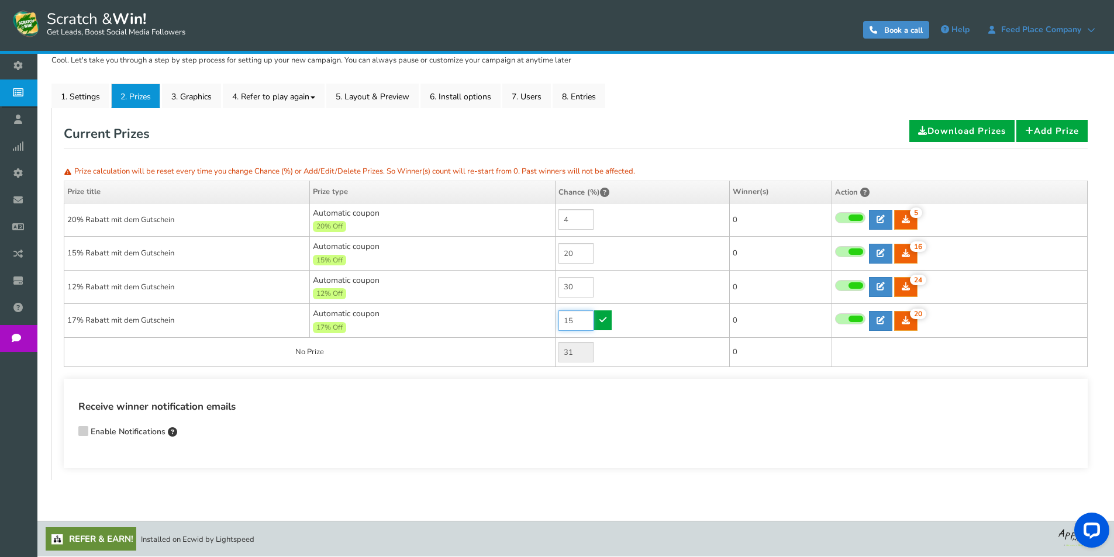
drag, startPoint x: 577, startPoint y: 322, endPoint x: 537, endPoint y: 319, distance: 39.8
click at [537, 319] on tr "17% Rabatt mit dem Gutschein Automatic coupon 17% Off Min.order value: 0 15 20 …" at bounding box center [576, 321] width 1024 height 34
type input "10"
click at [602, 320] on icon at bounding box center [603, 320] width 7 height 8
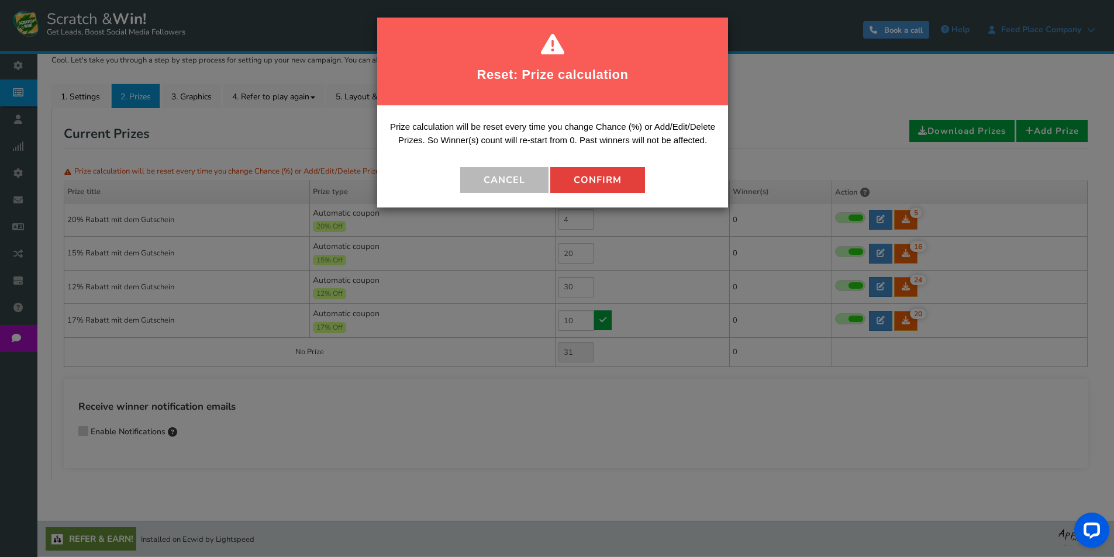
click at [586, 177] on button "Confirm" at bounding box center [597, 180] width 95 height 26
type input "36"
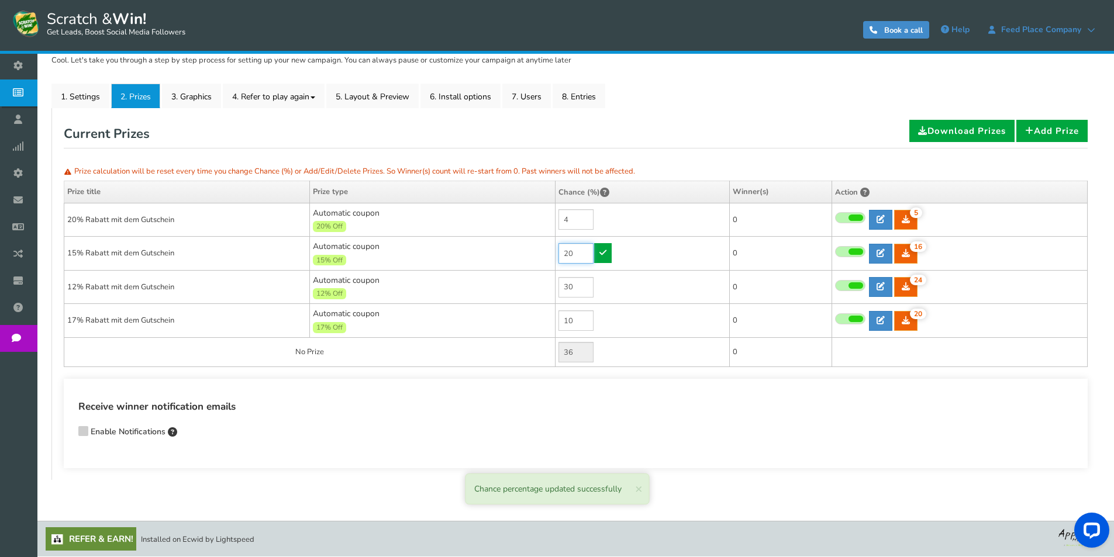
click at [572, 253] on input "20" at bounding box center [576, 253] width 35 height 20
drag, startPoint x: 574, startPoint y: 252, endPoint x: 540, endPoint y: 251, distance: 33.4
click at [540, 251] on tr "15% Rabatt mit dem Gutschein Automatic coupon 15% Off Min.order value: 0 20 16 …" at bounding box center [576, 254] width 1024 height 34
type input "15"
click at [605, 251] on icon at bounding box center [603, 253] width 7 height 8
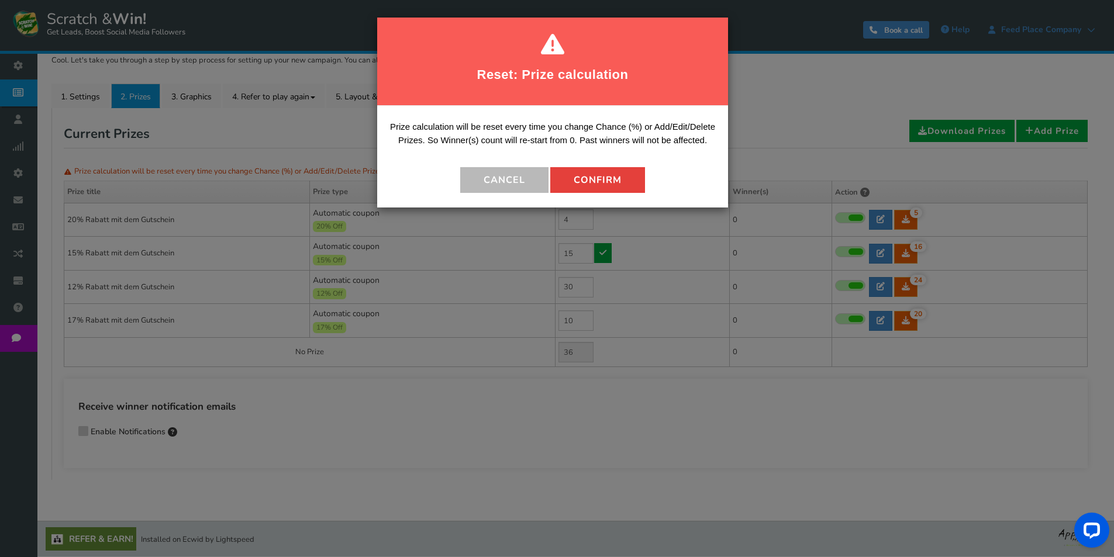
click at [585, 173] on button "Confirm" at bounding box center [597, 180] width 95 height 26
type input "41"
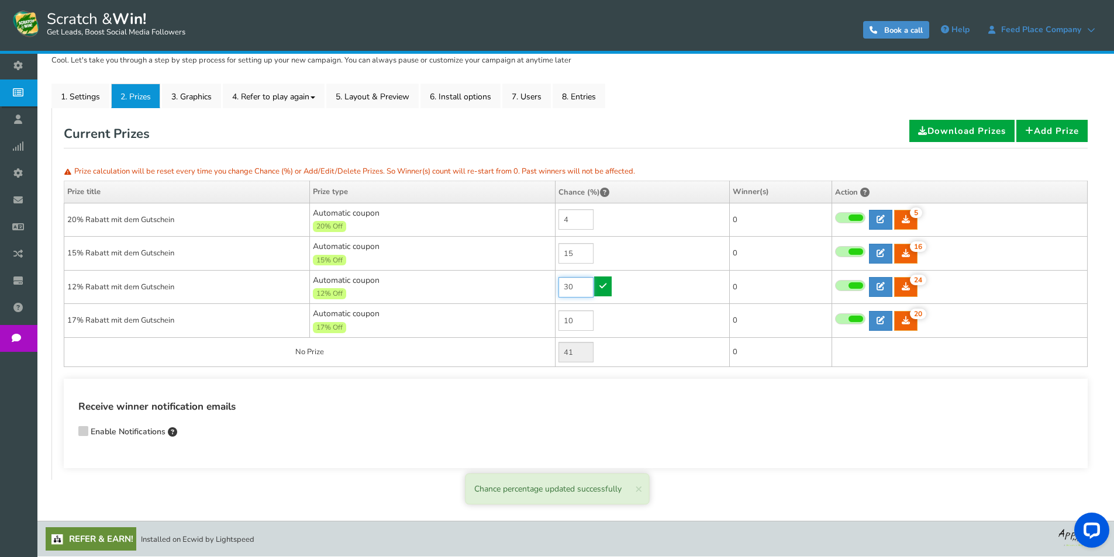
drag, startPoint x: 581, startPoint y: 288, endPoint x: 530, endPoint y: 287, distance: 51.5
click at [530, 287] on tr "12% Rabatt mit dem Gutschein Automatic coupon 12% Off Min.order value: 0 30 24 …" at bounding box center [576, 287] width 1024 height 34
type input "20"
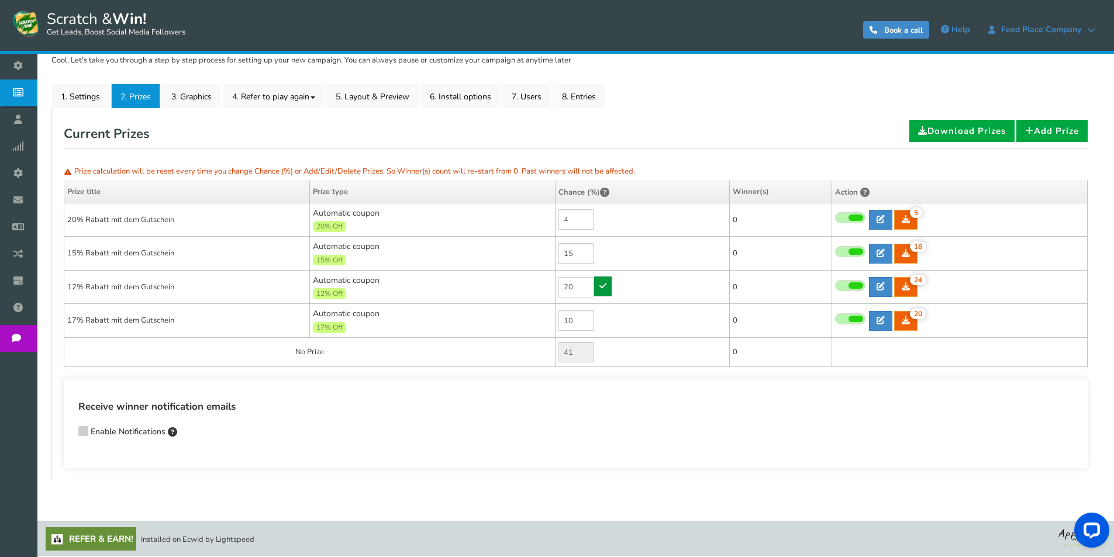
click at [608, 281] on link at bounding box center [603, 287] width 18 height 20
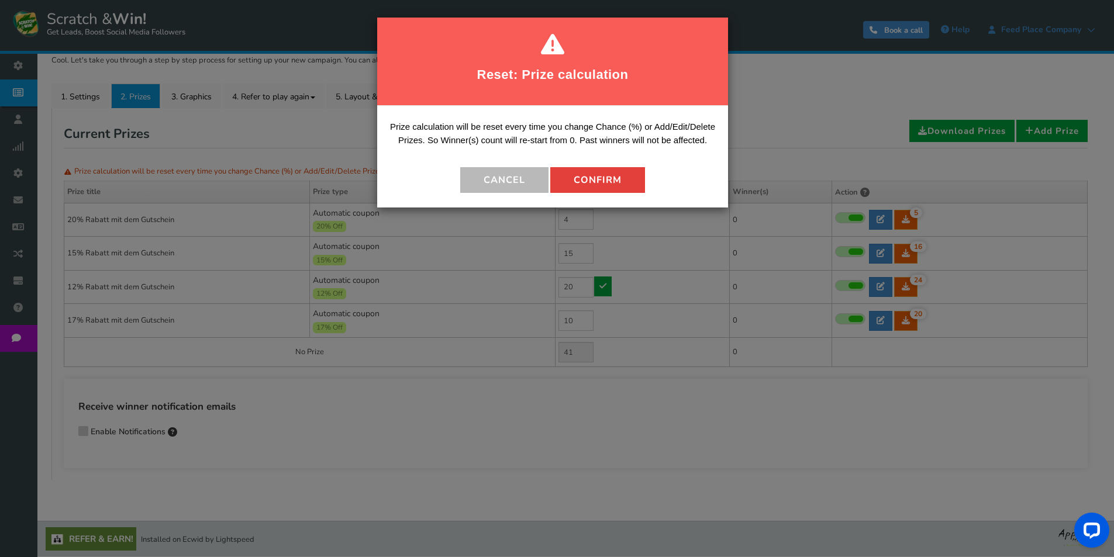
click at [605, 173] on button "Confirm" at bounding box center [597, 180] width 95 height 26
type input "51"
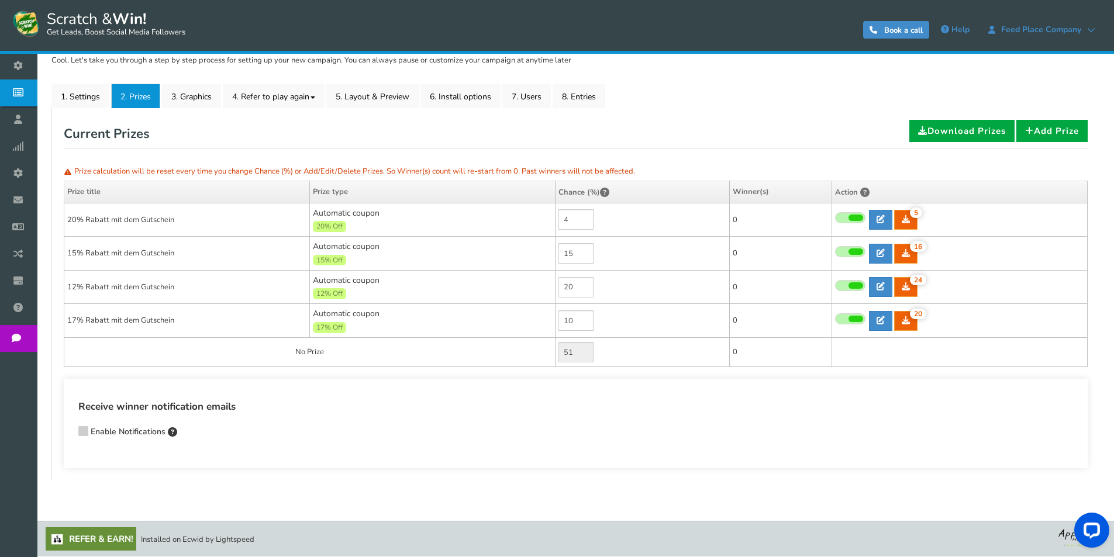
click at [87, 428] on icon at bounding box center [83, 430] width 8 height 9
click at [67, 429] on input "Enable Notifications" at bounding box center [67, 433] width 0 height 8
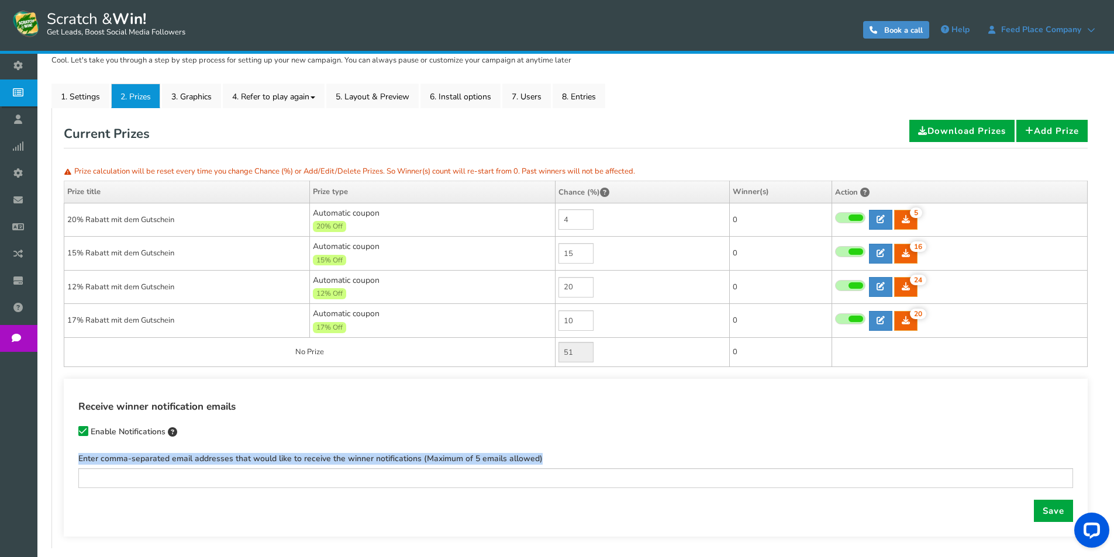
drag, startPoint x: 558, startPoint y: 450, endPoint x: 73, endPoint y: 458, distance: 485.6
click at [73, 458] on div "Receive winner notification emails Enable Notifications Enter comma-separated e…" at bounding box center [576, 458] width 1024 height 158
copy label "Enter comma-separated email addresses that would like to receive the winner not…"
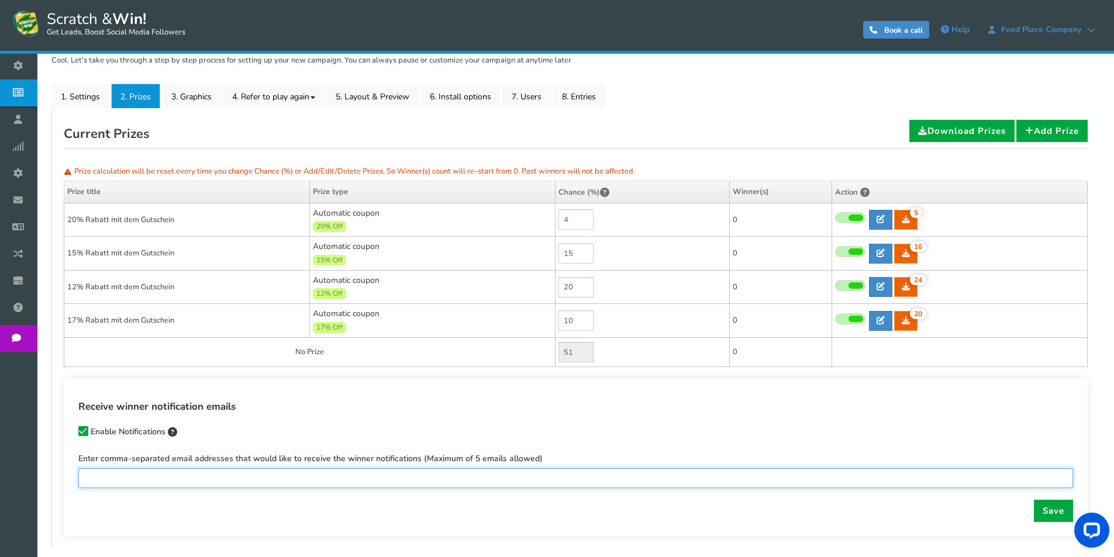
click at [95, 477] on input "text" at bounding box center [575, 479] width 995 height 20
type input "[PERSON_NAME][DOMAIN_NAME][EMAIL_ADDRESS][PERSON_NAME][PERSON_NAME][PERSON_NAME…"
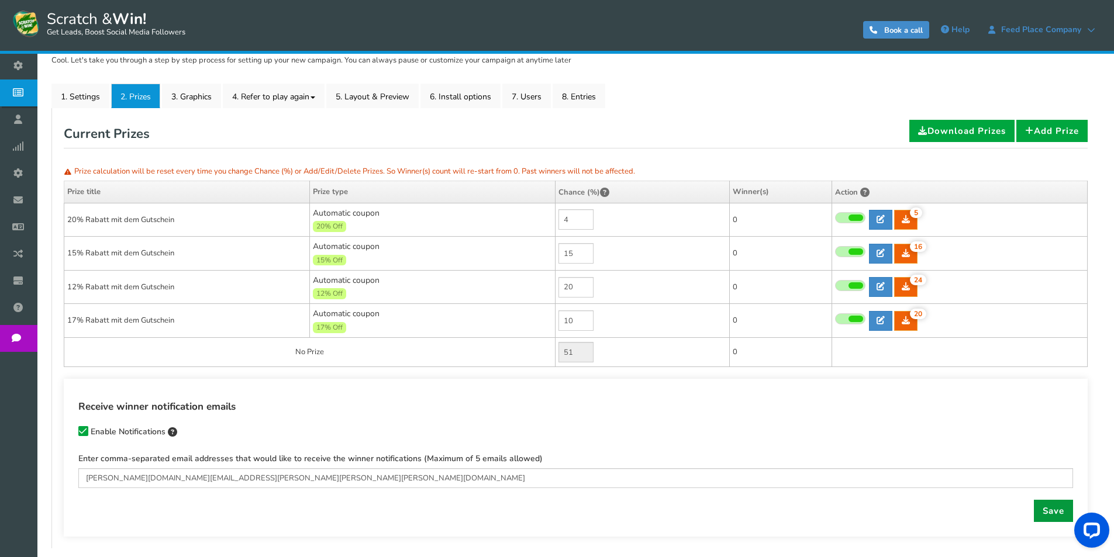
click at [1038, 509] on link "Save" at bounding box center [1053, 511] width 39 height 22
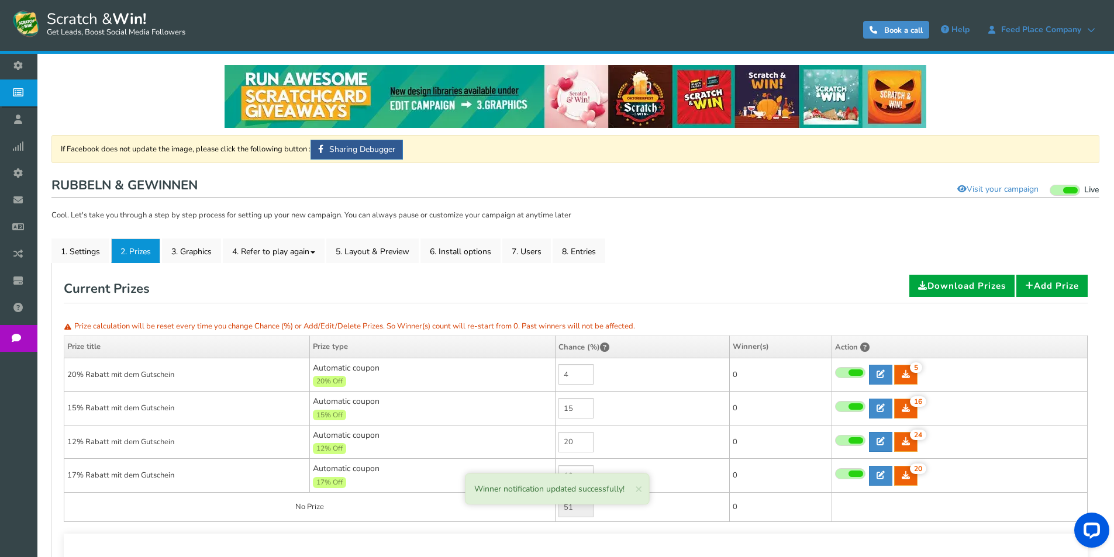
scroll to position [0, 0]
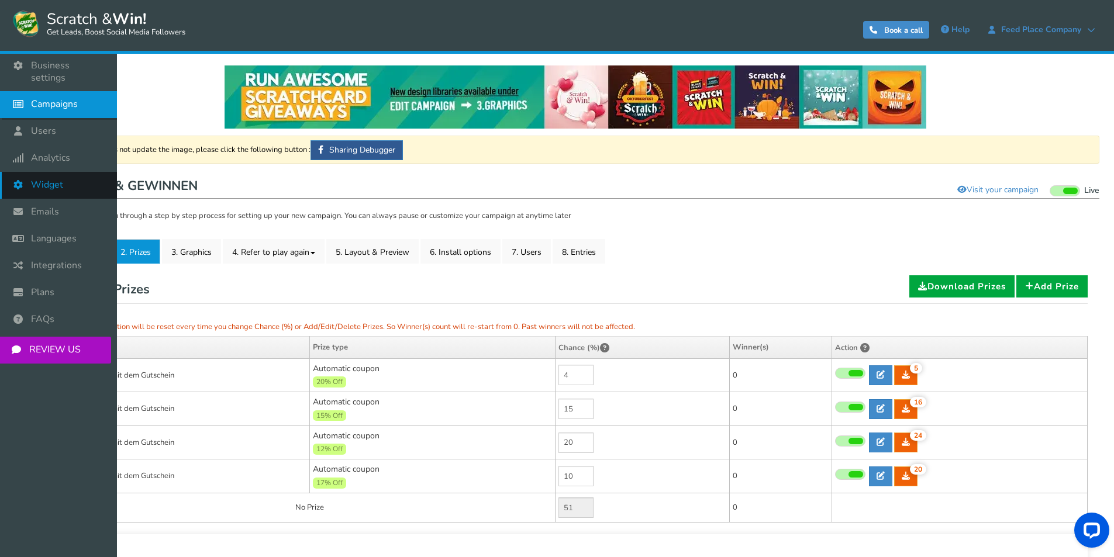
click at [46, 179] on span "Widget" at bounding box center [47, 185] width 32 height 12
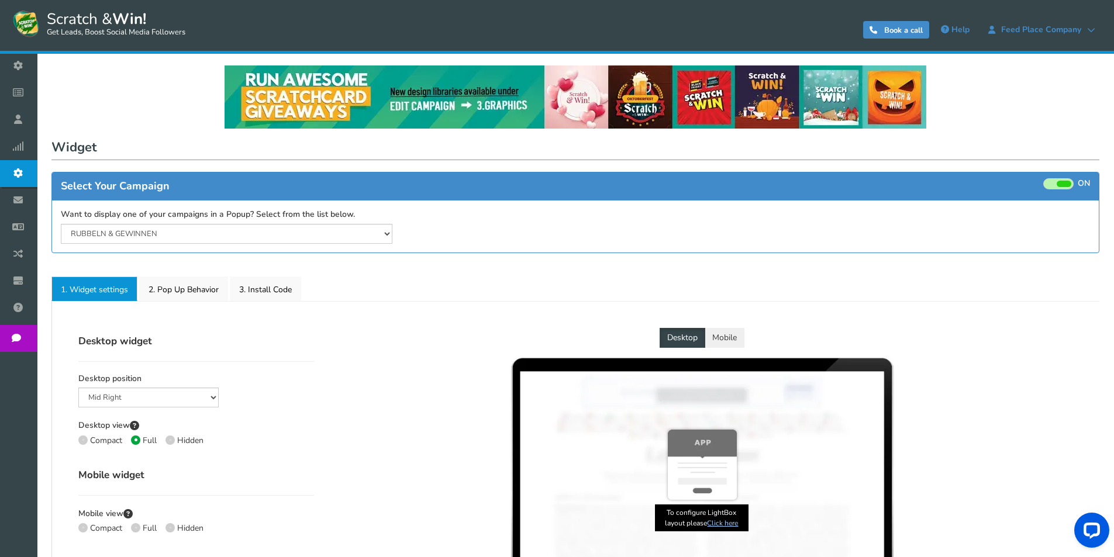
select select "mid-bottom-bar"
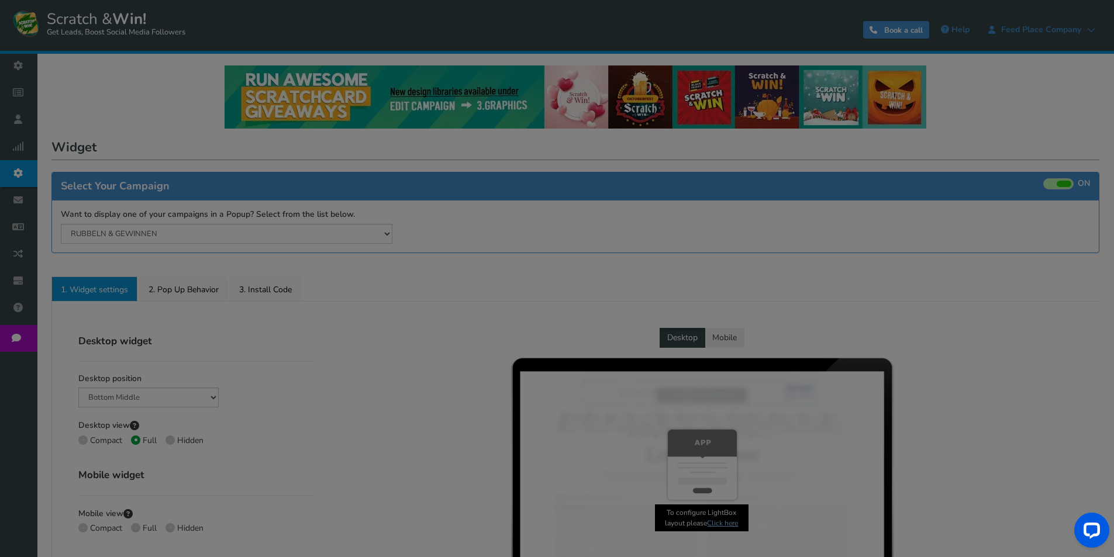
radio input "true"
select select "inherit"
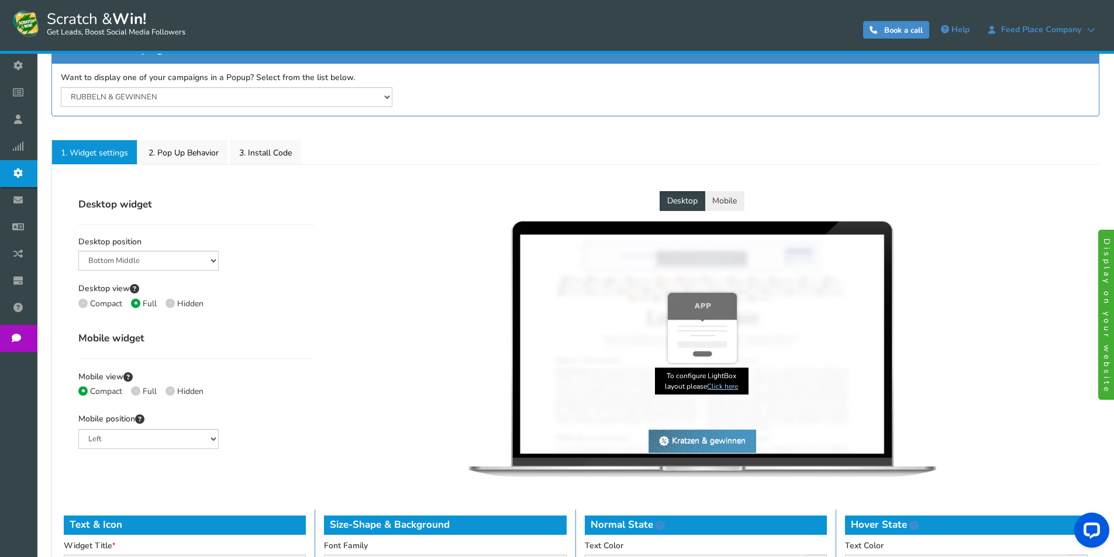
scroll to position [175, 0]
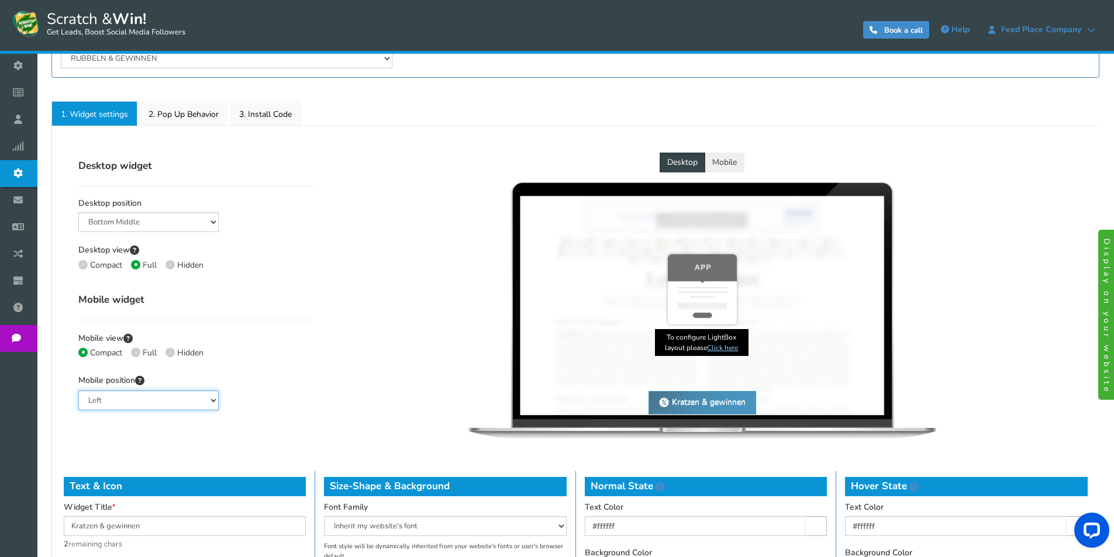
click at [127, 402] on select "Left Right Middle" at bounding box center [148, 401] width 140 height 20
click at [122, 223] on select "Mid Right Mid Left Top Bar Bottom Bar Bottom Left Bottom Right Bottom Middle" at bounding box center [148, 222] width 140 height 20
click at [78, 212] on select "Mid Right Mid Left Top Bar Bottom Bar Bottom Left Bottom Right Bottom Middle" at bounding box center [148, 222] width 140 height 20
click at [127, 217] on select "Mid Right Mid Left Top Bar Bottom Bar Bottom Left Bottom Right Bottom Middle" at bounding box center [148, 222] width 140 height 20
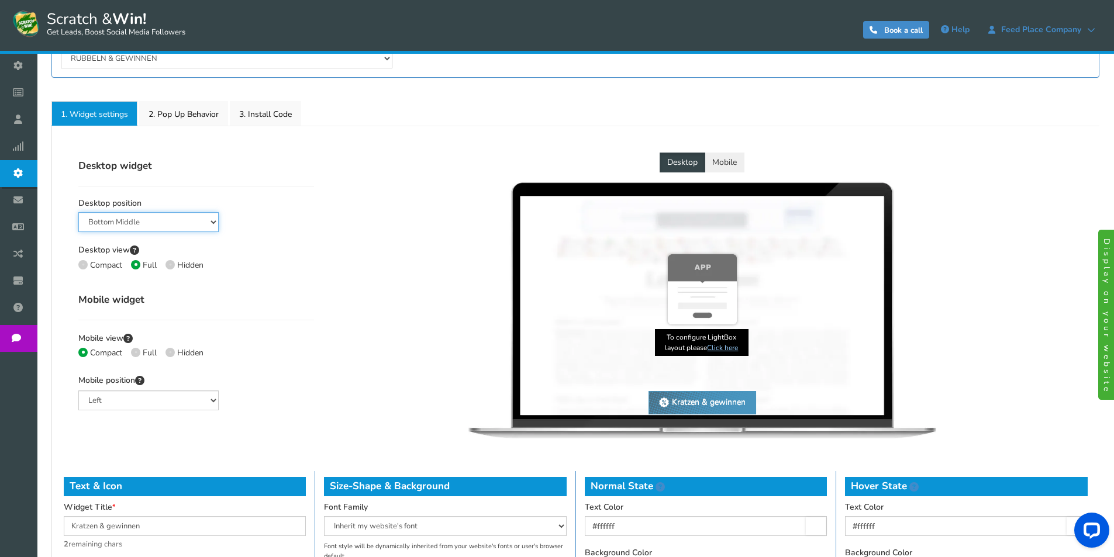
select select "lower-right-corner"
click at [78, 212] on select "Mid Right Mid Left Top Bar Bottom Bar Bottom Left Bottom Right Bottom Middle" at bounding box center [148, 222] width 140 height 20
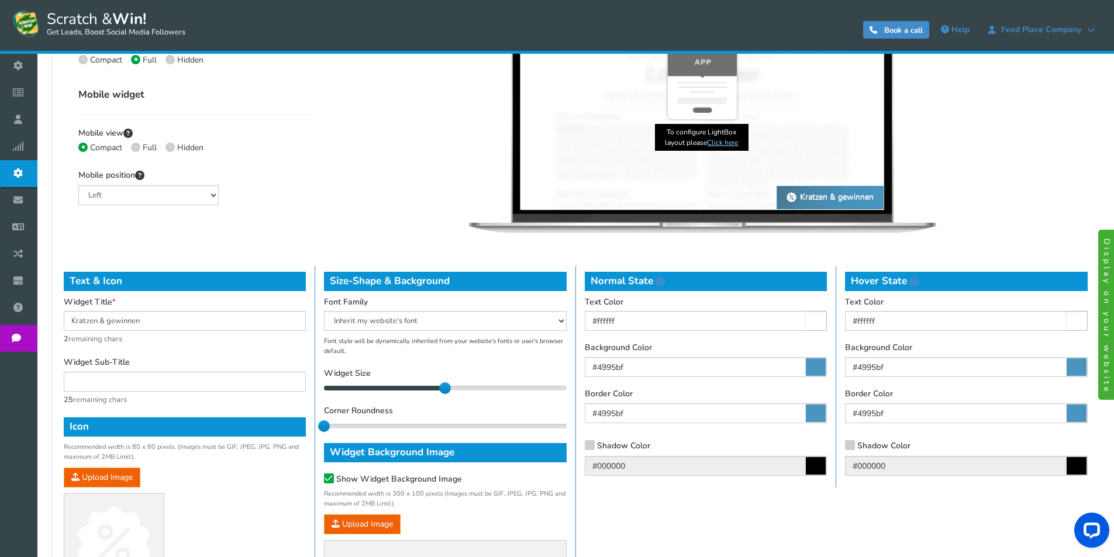
scroll to position [409, 0]
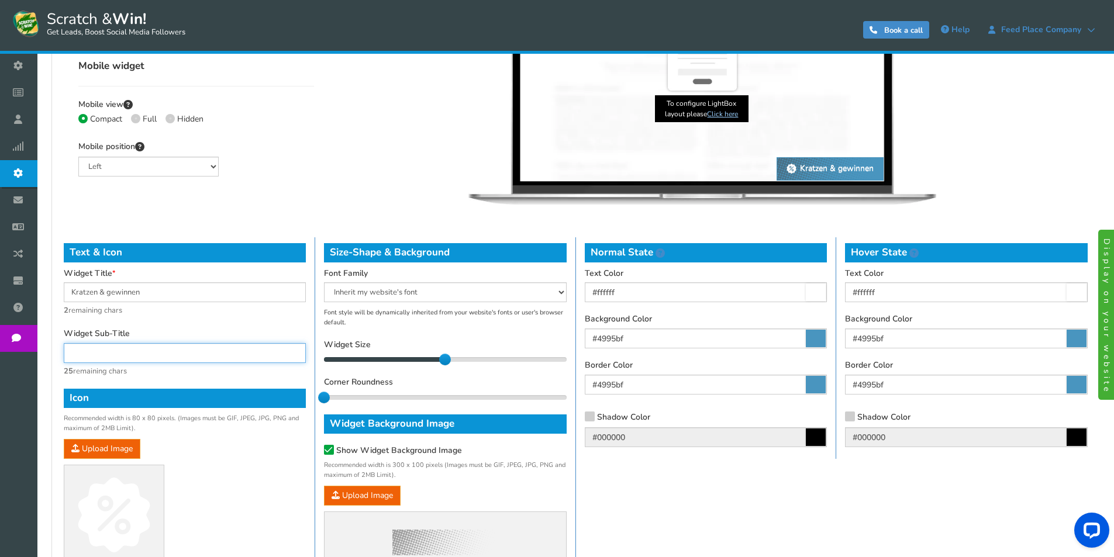
click at [86, 354] on input "text" at bounding box center [185, 353] width 242 height 20
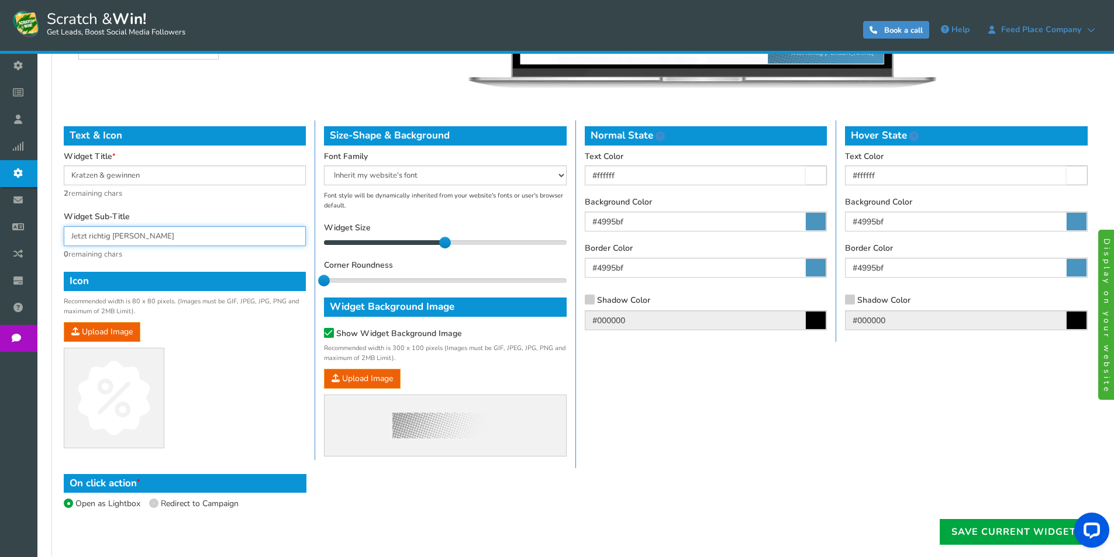
scroll to position [585, 0]
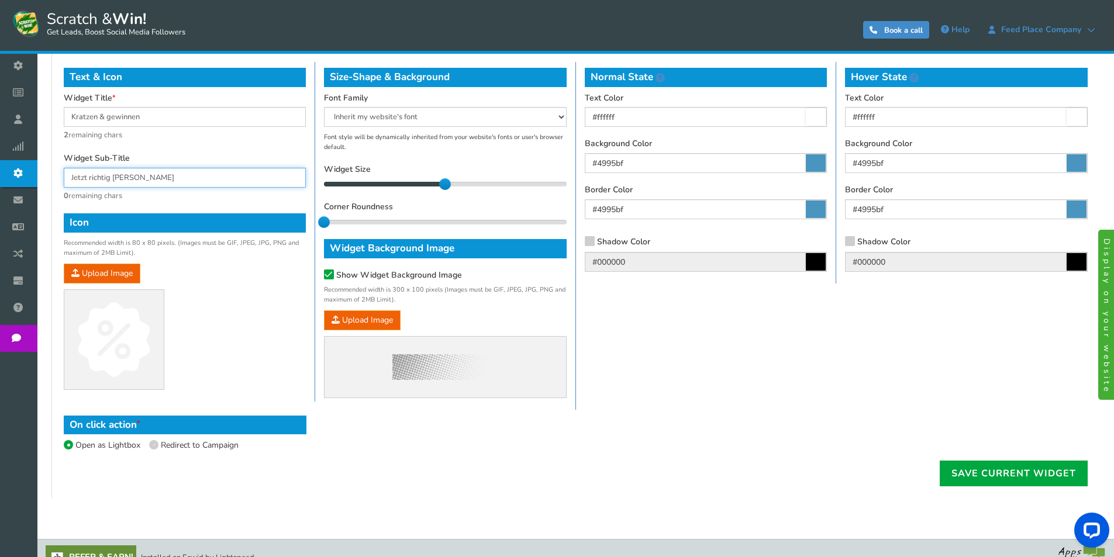
type input "Jetzt richtig [PERSON_NAME]"
click at [198, 448] on span "Redirect to Campaign" at bounding box center [200, 445] width 78 height 11
click at [145, 448] on input "Redirect to Campaign" at bounding box center [141, 447] width 8 height 8
radio input "true"
click at [63, 444] on div "On click action Open as Lightbox Redirect to Campaign" at bounding box center [185, 435] width 260 height 51
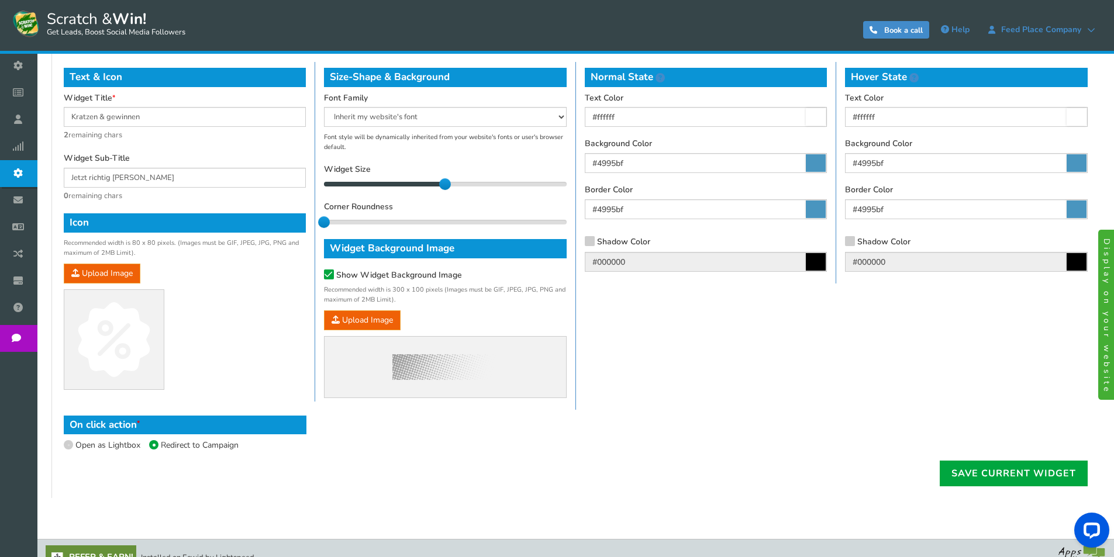
click at [68, 447] on span at bounding box center [68, 444] width 9 height 9
click at [60, 447] on input "Open as Lightbox" at bounding box center [56, 447] width 8 height 8
radio input "true"
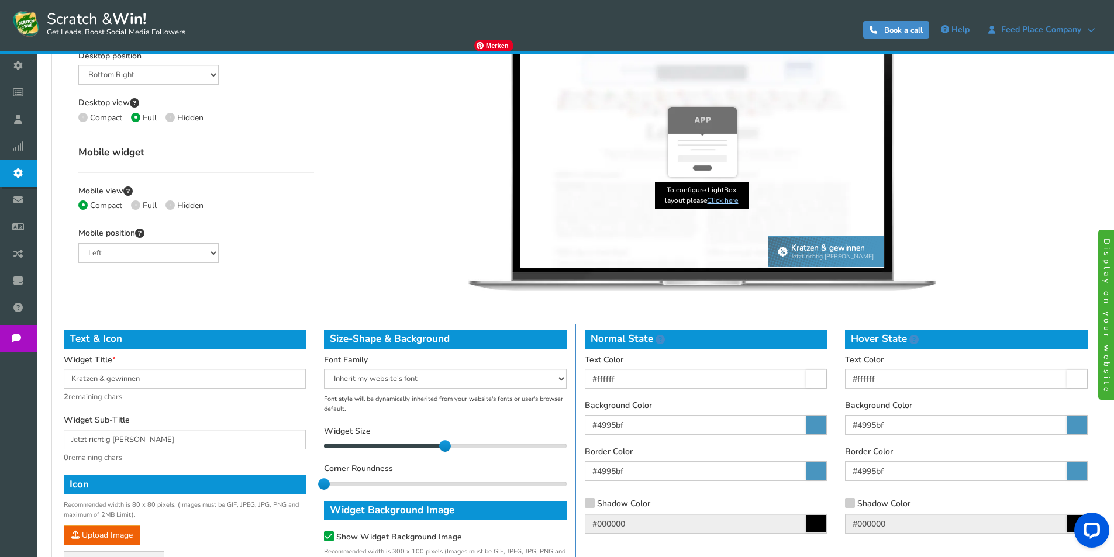
scroll to position [351, 0]
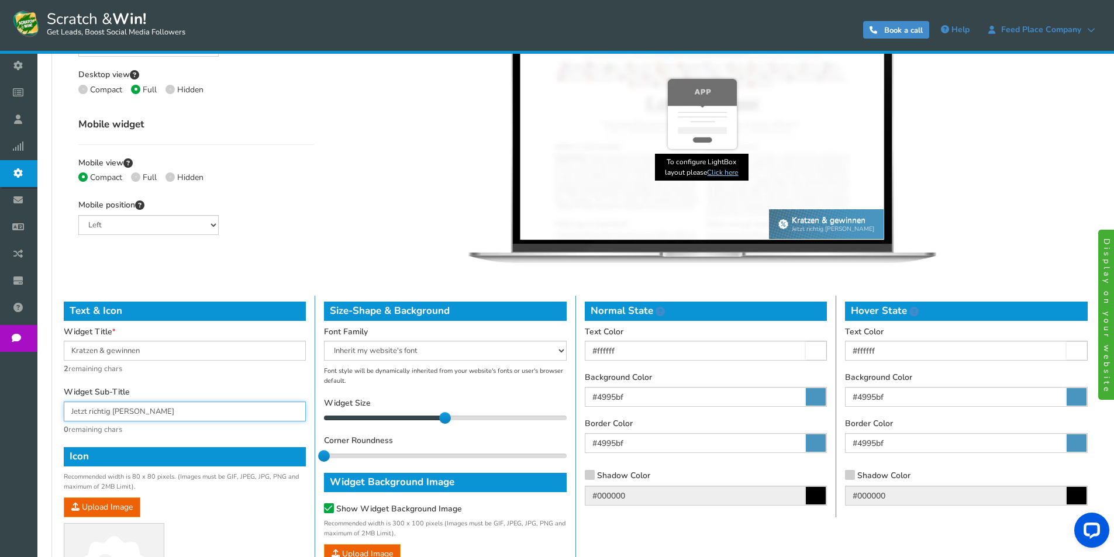
click at [170, 409] on input "Jetzt richtig [PERSON_NAME]" at bounding box center [185, 412] width 242 height 20
drag, startPoint x: 161, startPoint y: 412, endPoint x: 54, endPoint y: 405, distance: 106.7
click at [54, 405] on div "Desktop widget Desktop position Mid Right Mid Left Top Bar Bottom Bar Bottom Le…" at bounding box center [575, 341] width 1048 height 782
click at [82, 411] on input "Jetzt richtig [PERSON_NAME]" at bounding box center [185, 412] width 242 height 20
drag, startPoint x: 89, startPoint y: 409, endPoint x: 133, endPoint y: 414, distance: 44.7
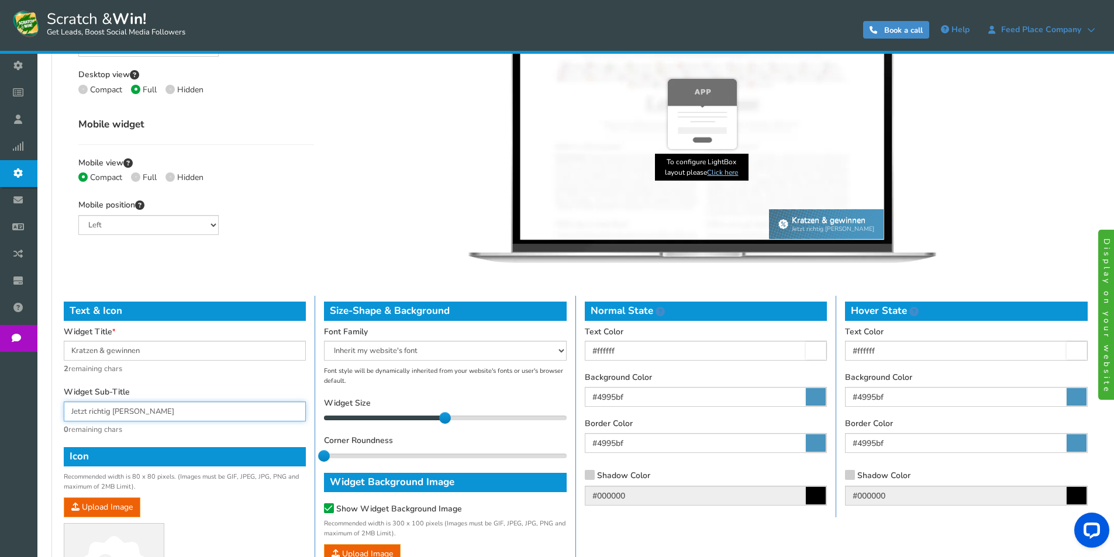
click at [133, 414] on input "Jetzt richtig [PERSON_NAME]" at bounding box center [185, 412] width 242 height 20
click at [193, 414] on input "Jetzt [PERSON_NAME]" at bounding box center [185, 412] width 242 height 20
type input "Jetzt gewinnen..."
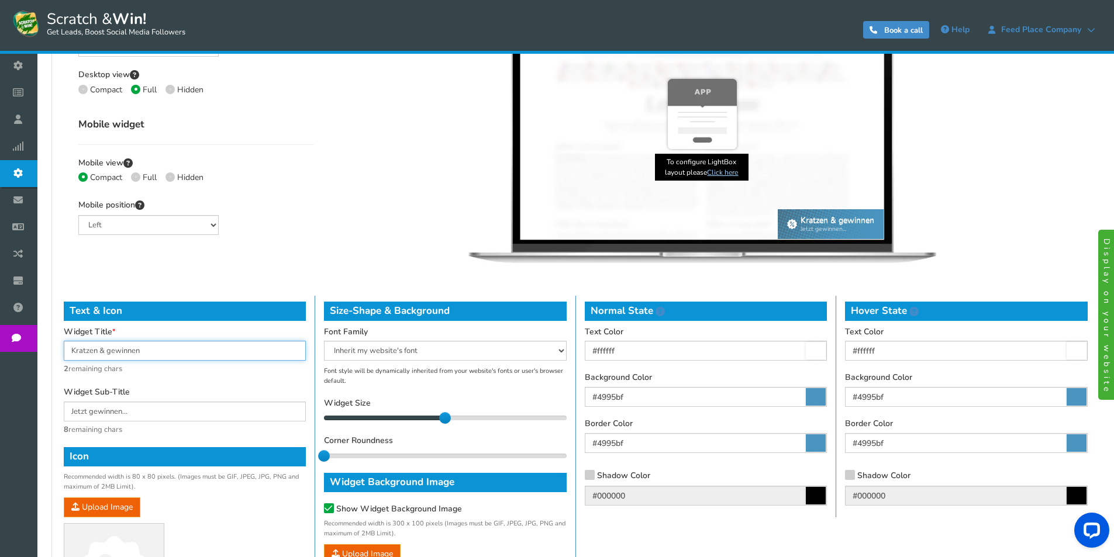
click at [109, 349] on input "Kratzen & gewinnen" at bounding box center [185, 351] width 242 height 20
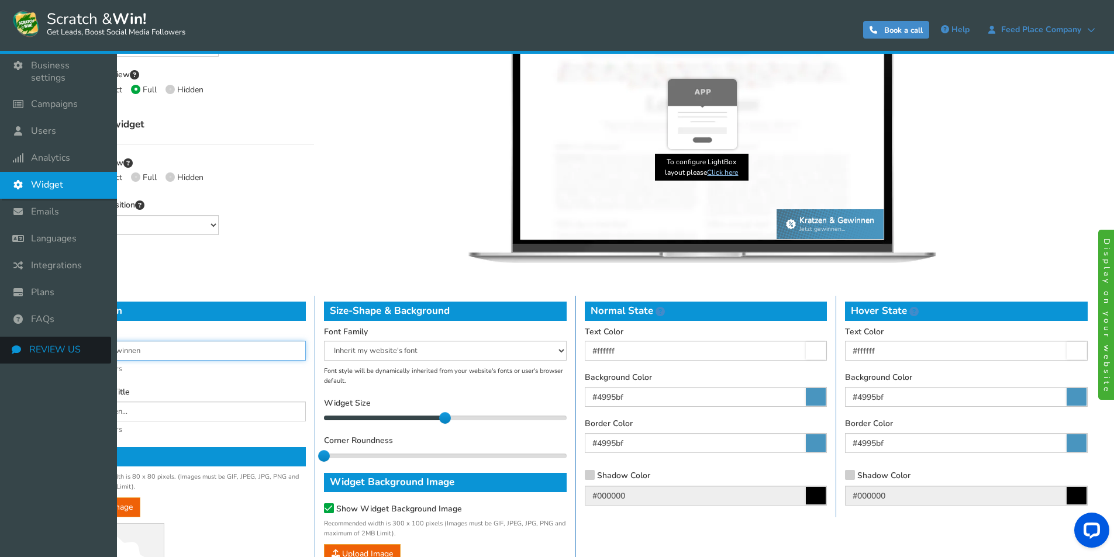
drag, startPoint x: 98, startPoint y: 352, endPoint x: 29, endPoint y: 349, distance: 69.1
click at [29, 349] on div "Business settings Campaigns Users Analytics Themes Unsubscribers Widget Emails …" at bounding box center [557, 256] width 1114 height 1106
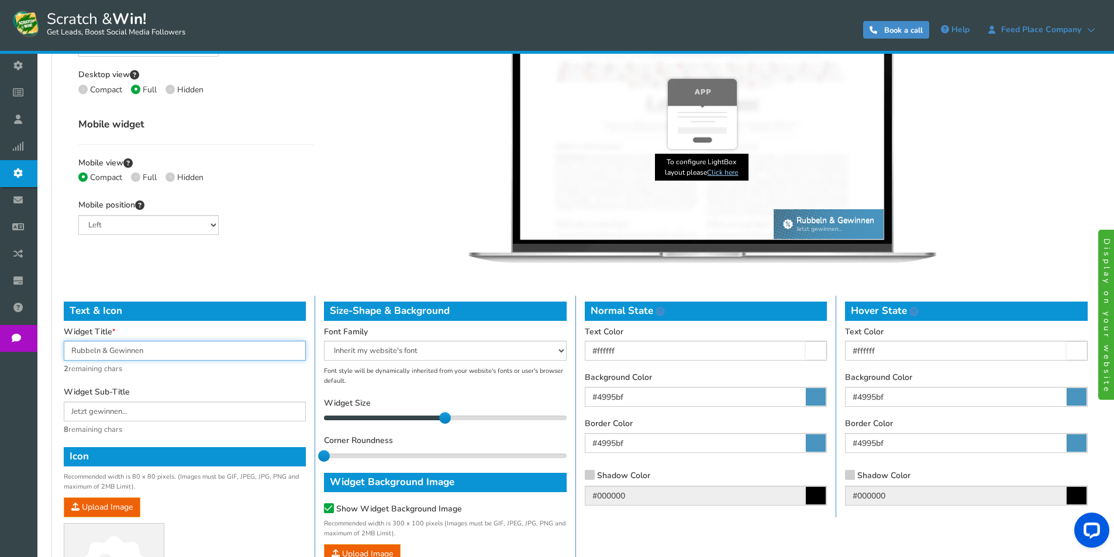
type input "Rubbeln & Gewinnen"
click at [88, 412] on input "Jetzt gewinnen..." at bounding box center [185, 412] width 242 height 20
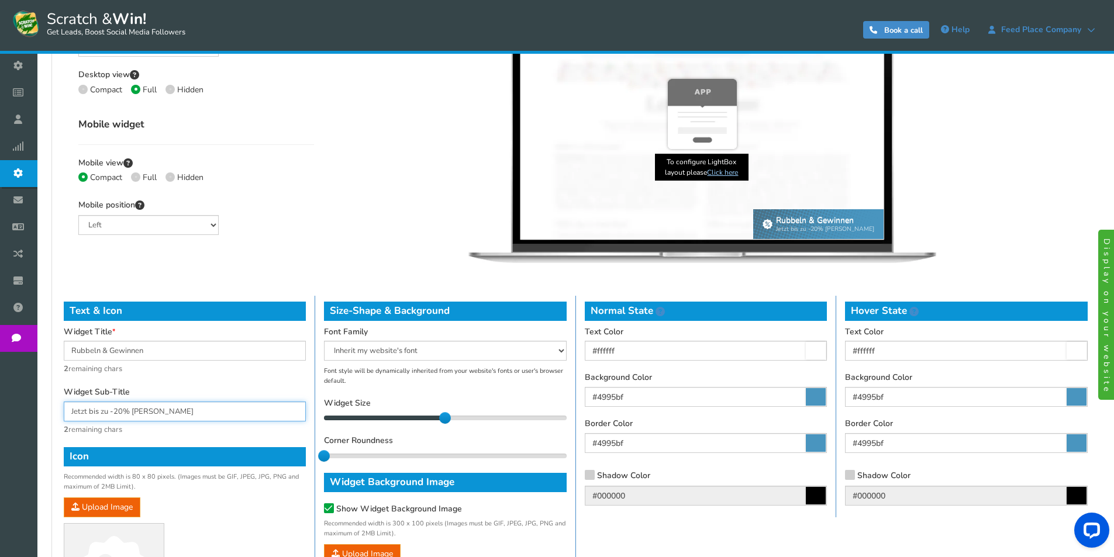
drag, startPoint x: 133, startPoint y: 414, endPoint x: 169, endPoint y: 413, distance: 36.3
click at [169, 413] on input "Jetzt bis zu -20% [PERSON_NAME]" at bounding box center [185, 412] width 242 height 20
click at [115, 411] on input "Jetzt bis zu -20% gewinne" at bounding box center [185, 412] width 242 height 20
click at [178, 414] on input "Jetzt bis zu 20% gewinne" at bounding box center [185, 412] width 242 height 20
drag, startPoint x: 443, startPoint y: 416, endPoint x: 377, endPoint y: 417, distance: 66.7
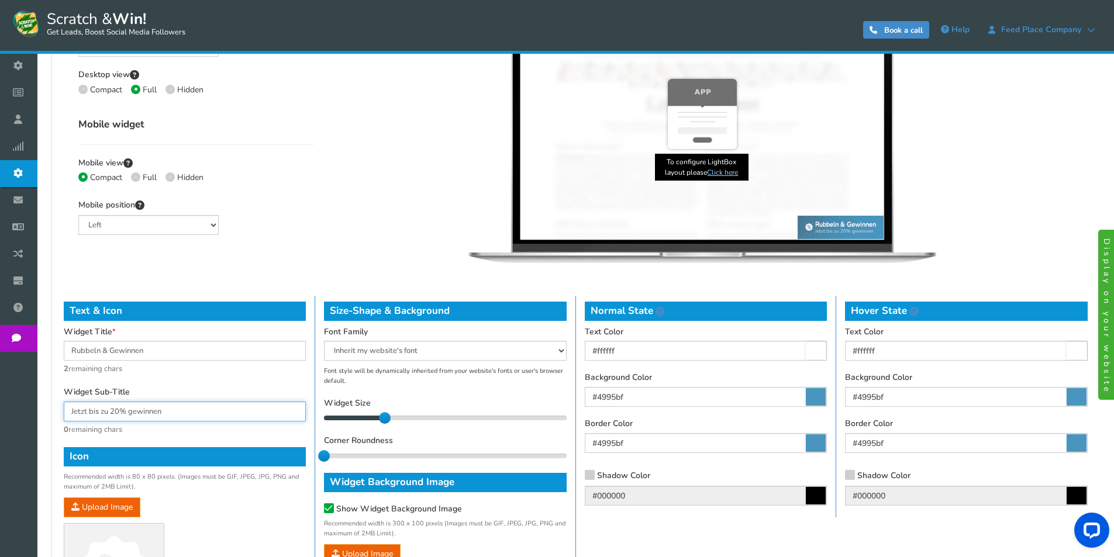
click at [377, 417] on div "11" at bounding box center [445, 418] width 242 height 6
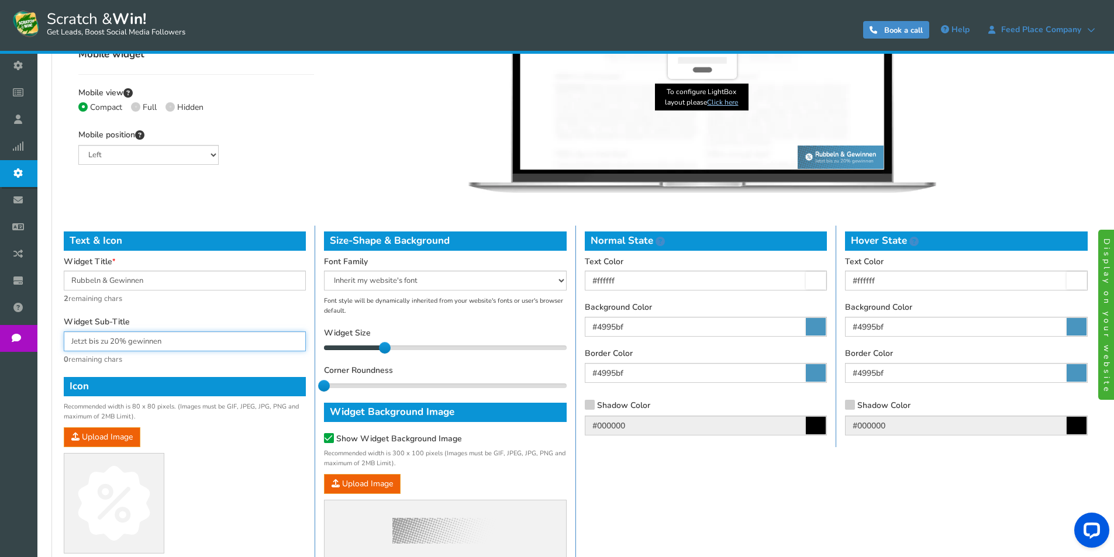
scroll to position [468, 0]
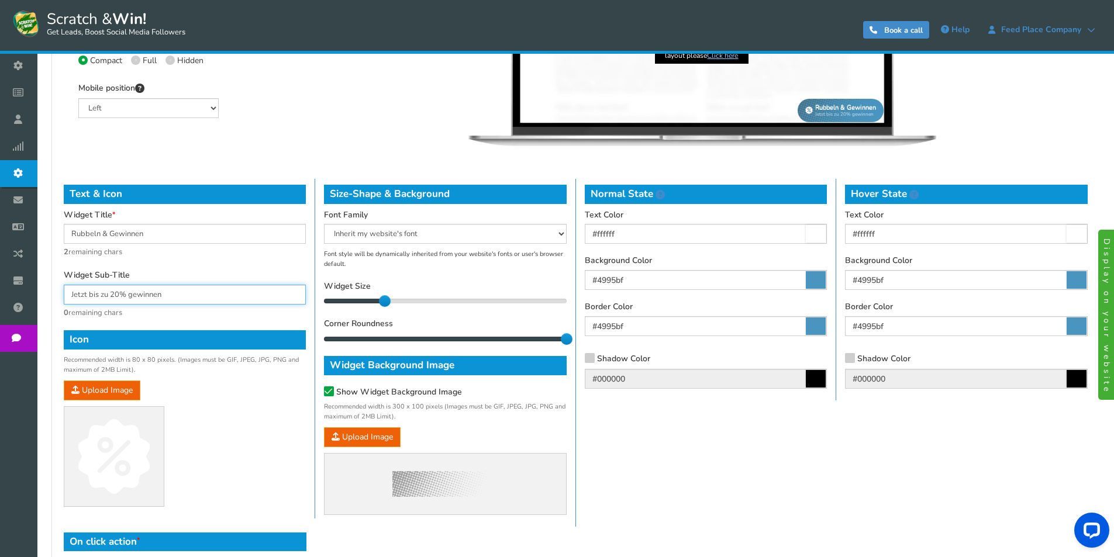
drag, startPoint x: 323, startPoint y: 339, endPoint x: 589, endPoint y: 360, distance: 266.4
click at [589, 360] on div "Text & Icon Widget Title Rubbeln & Gewinnen 2 remaining chars Widget Sub-Title …" at bounding box center [576, 353] width 1042 height 348
drag, startPoint x: 569, startPoint y: 336, endPoint x: 440, endPoint y: 332, distance: 129.3
click at [440, 332] on div "Corner Roundness 1 1" at bounding box center [445, 332] width 242 height 26
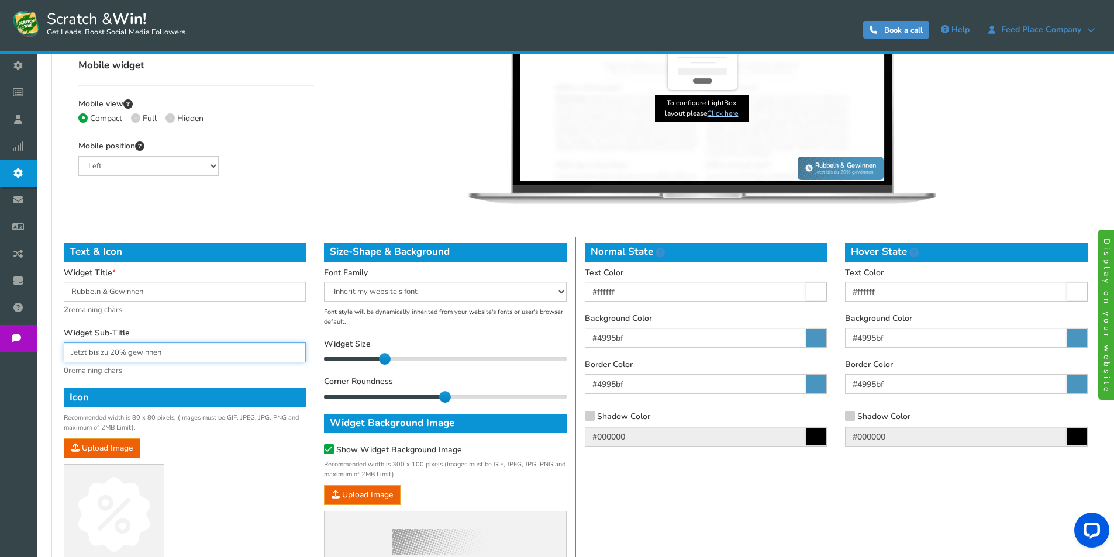
scroll to position [409, 0]
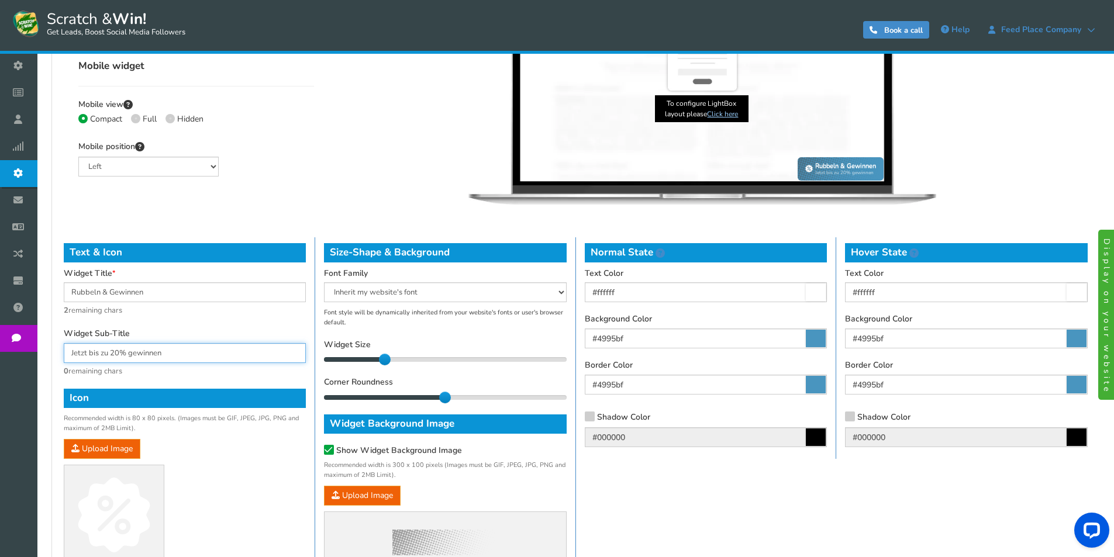
type input "Jetzt bis zu 20% gewinnen"
click at [390, 288] on select "Arial Comic Sans MS [PERSON_NAME] New [US_STATE] Inherit my website's font Taho…" at bounding box center [445, 293] width 242 height 20
select select "'Arial', Helvetica"
click at [324, 283] on select "Arial Comic Sans MS [PERSON_NAME] New [US_STATE] Inherit my website's font Taho…" at bounding box center [445, 293] width 242 height 20
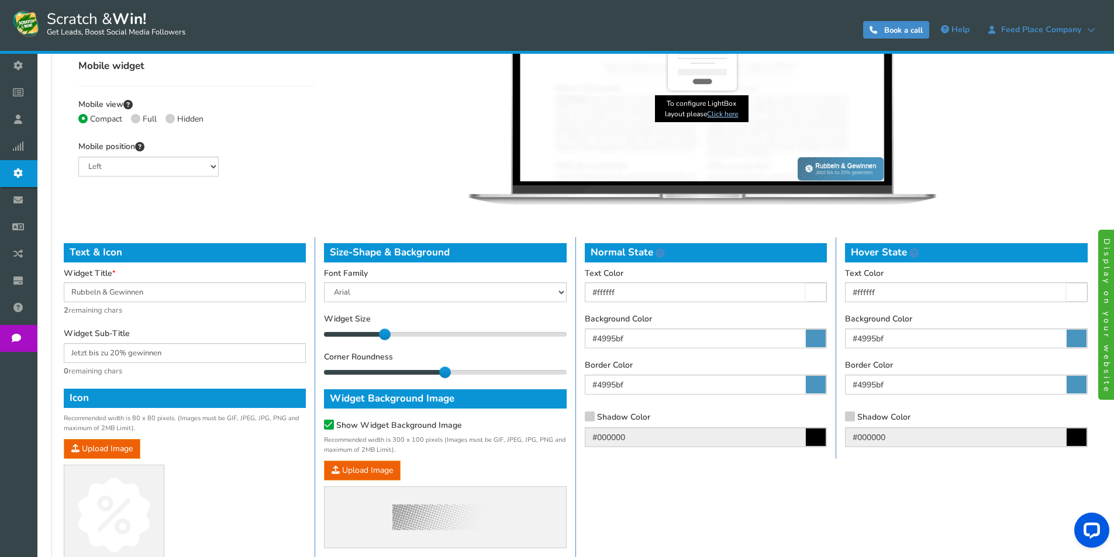
click at [822, 324] on div "Background Color #4995bf" at bounding box center [706, 331] width 242 height 35
click at [817, 340] on icon at bounding box center [816, 339] width 20 height 18
click at [817, 340] on input "#4995bf" at bounding box center [706, 339] width 242 height 20
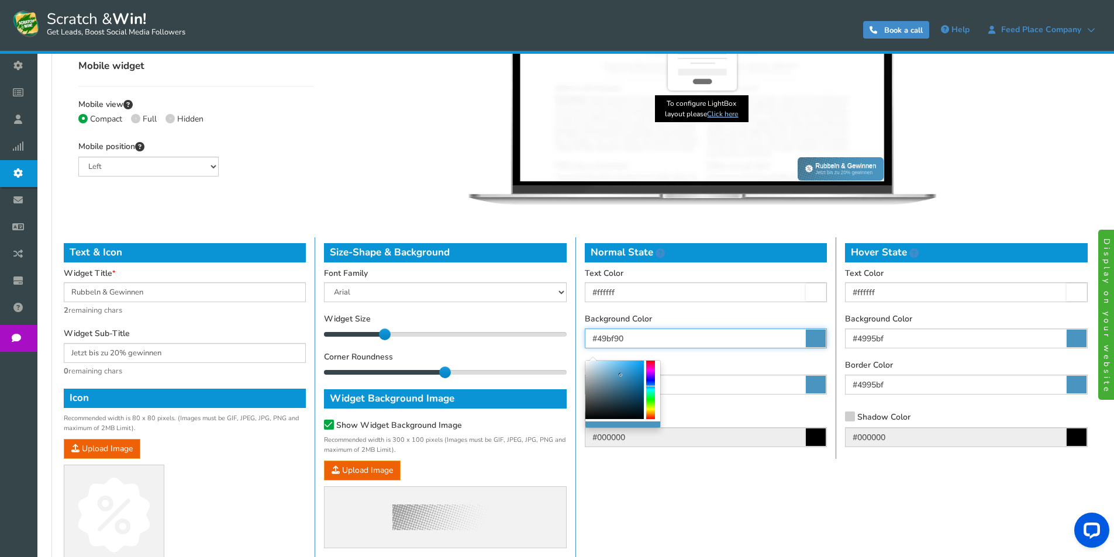
click at [652, 394] on div at bounding box center [650, 390] width 9 height 58
click at [638, 389] on div at bounding box center [615, 390] width 58 height 58
click at [635, 382] on div at bounding box center [615, 390] width 58 height 58
type input "#1d9565"
click at [632, 385] on div at bounding box center [615, 390] width 58 height 58
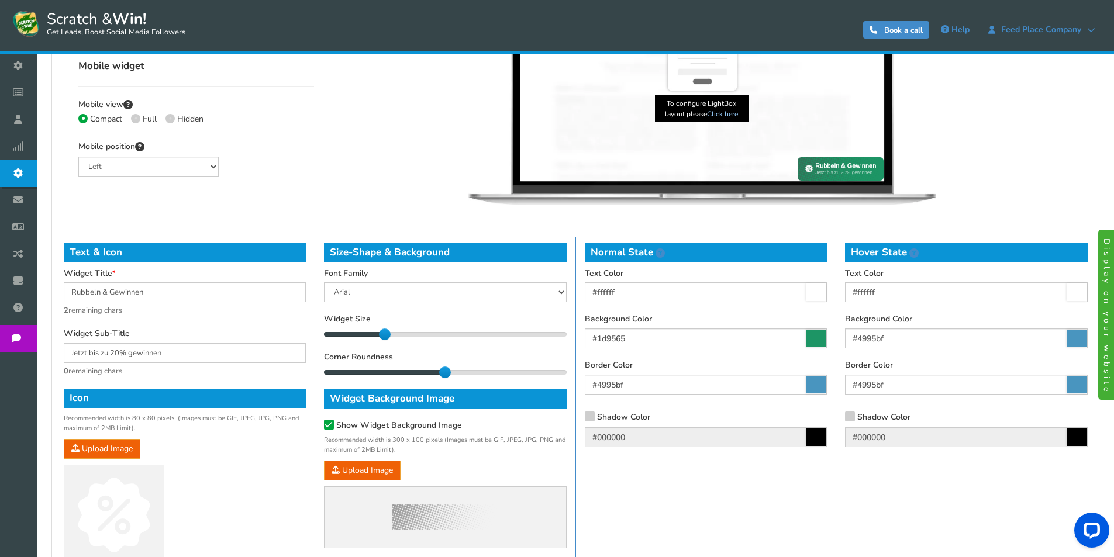
click at [816, 384] on icon at bounding box center [816, 385] width 20 height 18
click at [816, 384] on input "#4995bf" at bounding box center [706, 385] width 242 height 20
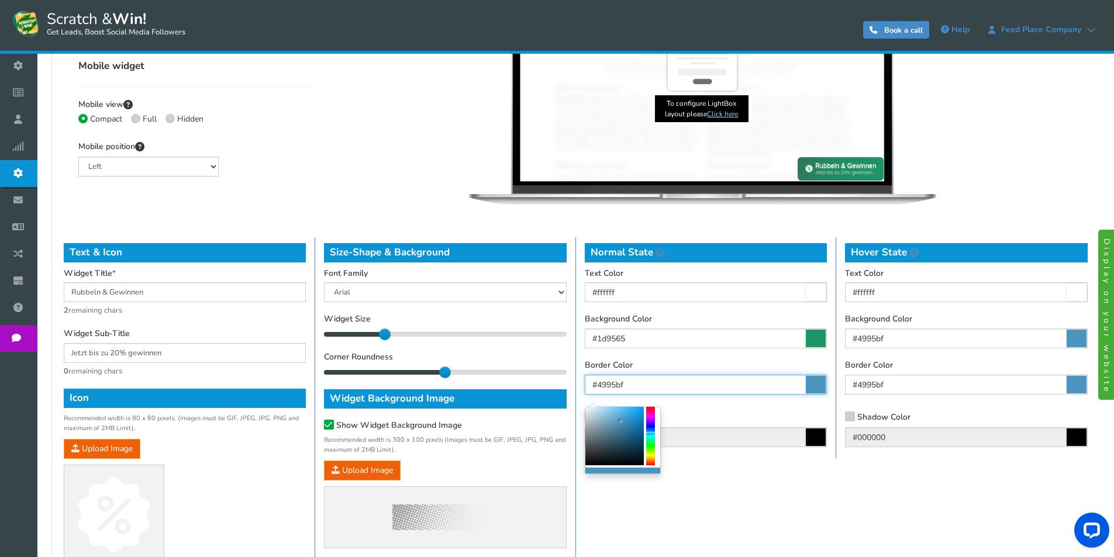
type input "#000406"
click at [641, 464] on div at bounding box center [615, 436] width 58 height 58
click at [795, 462] on div "Text & Icon Widget Title Rubbeln & Gewinnen 2 remaining chars Widget Sub-Title …" at bounding box center [576, 407] width 1042 height 340
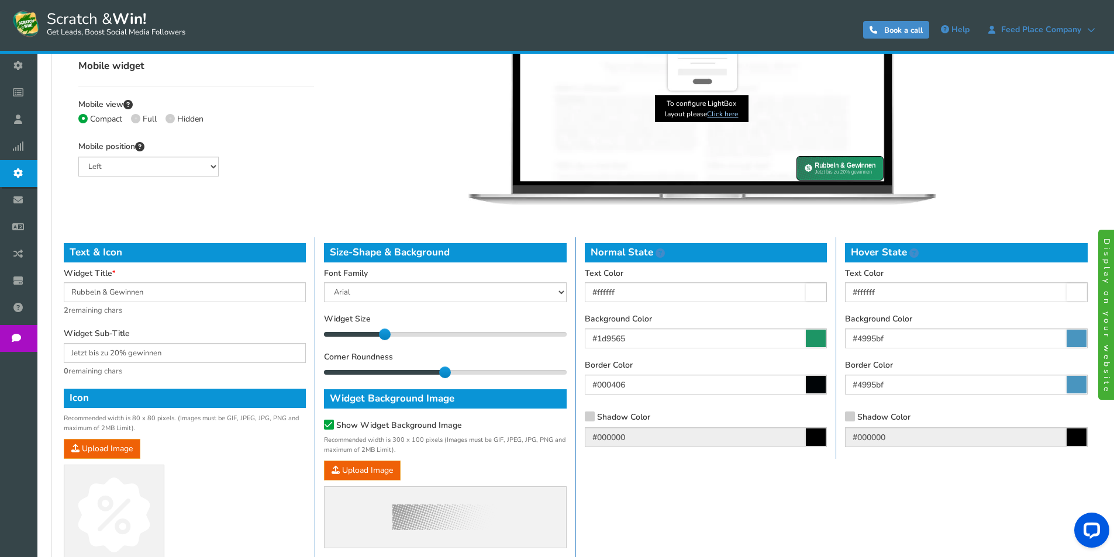
click at [591, 419] on icon at bounding box center [590, 416] width 8 height 9
click at [573, 419] on input "Shadow Color" at bounding box center [573, 419] width 0 height 8
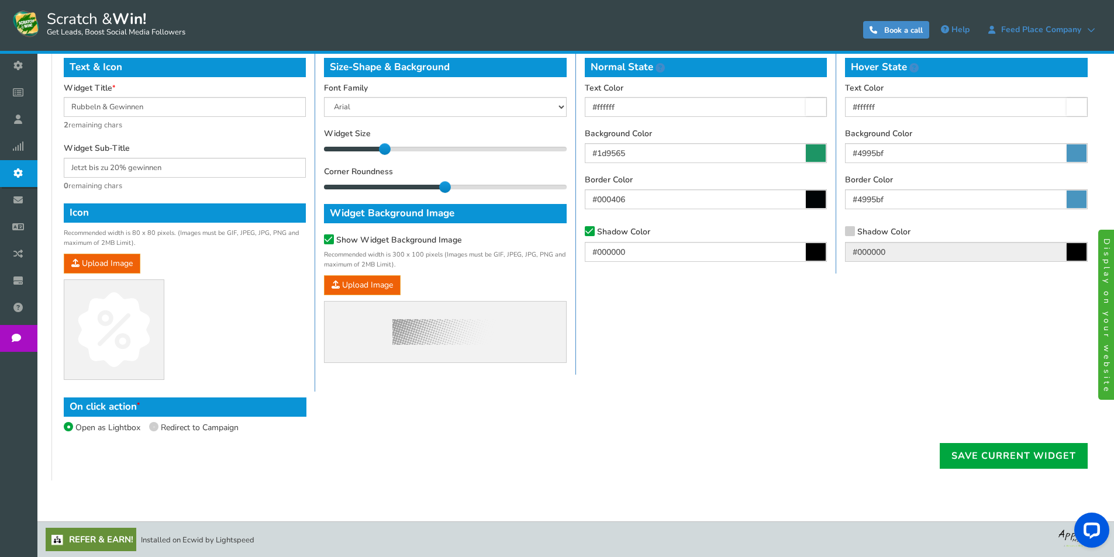
scroll to position [595, 0]
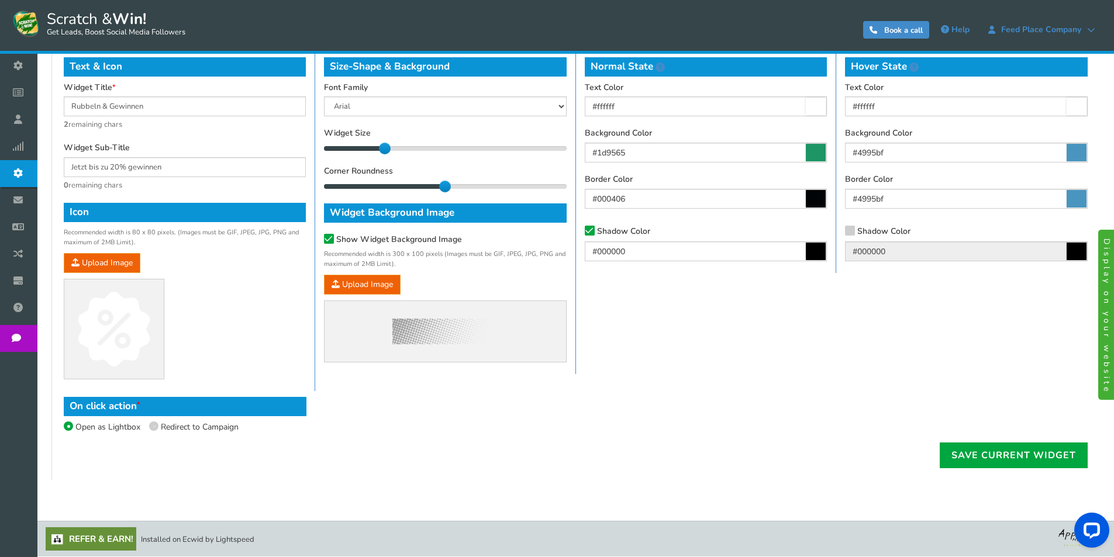
click at [153, 426] on icon at bounding box center [154, 427] width 2 height 2
click at [145, 426] on input "Redirect to Campaign" at bounding box center [141, 429] width 8 height 8
radio input "true"
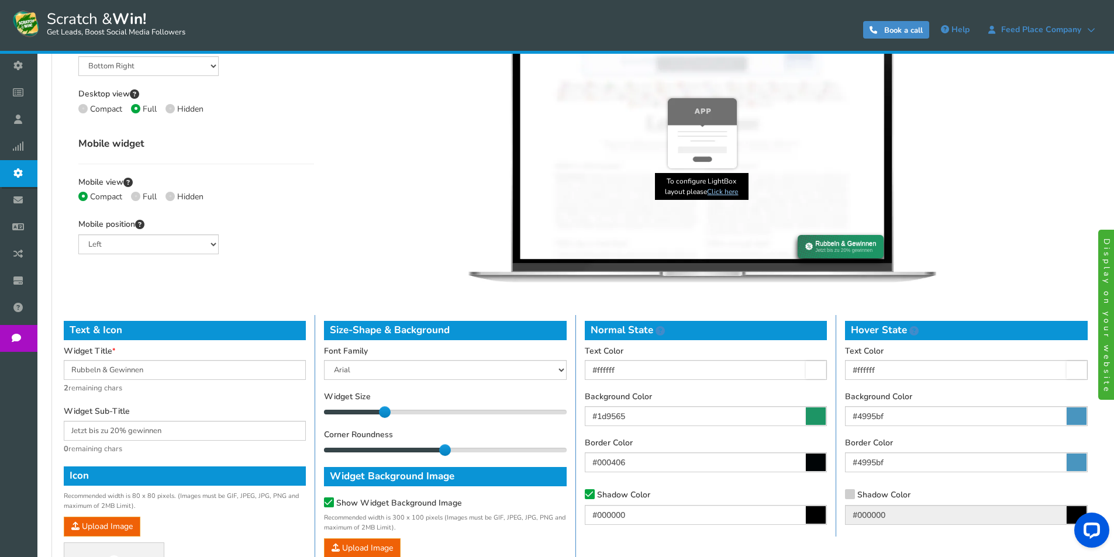
scroll to position [303, 0]
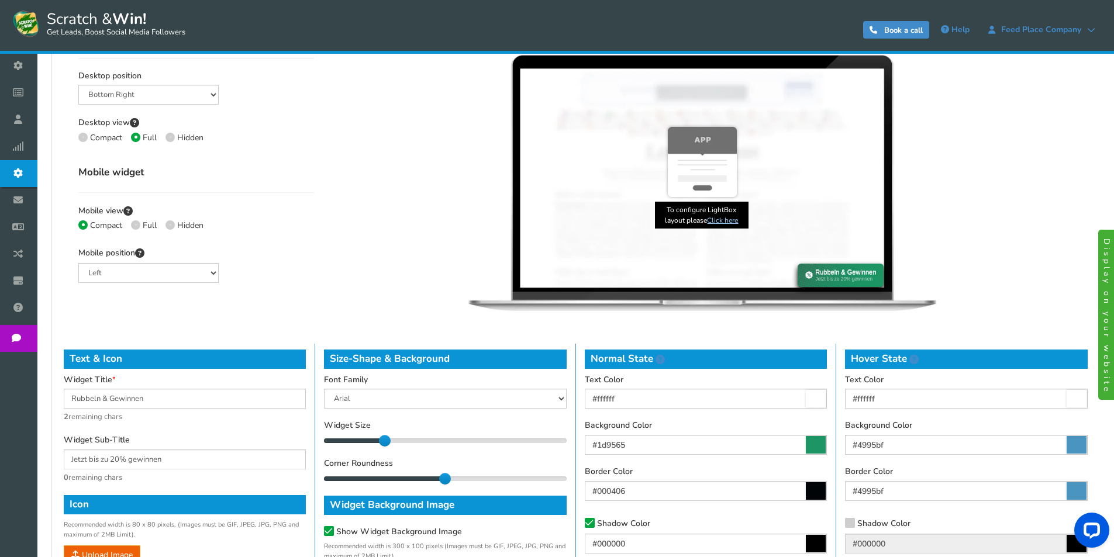
click at [722, 221] on link "Click here" at bounding box center [722, 220] width 31 height 9
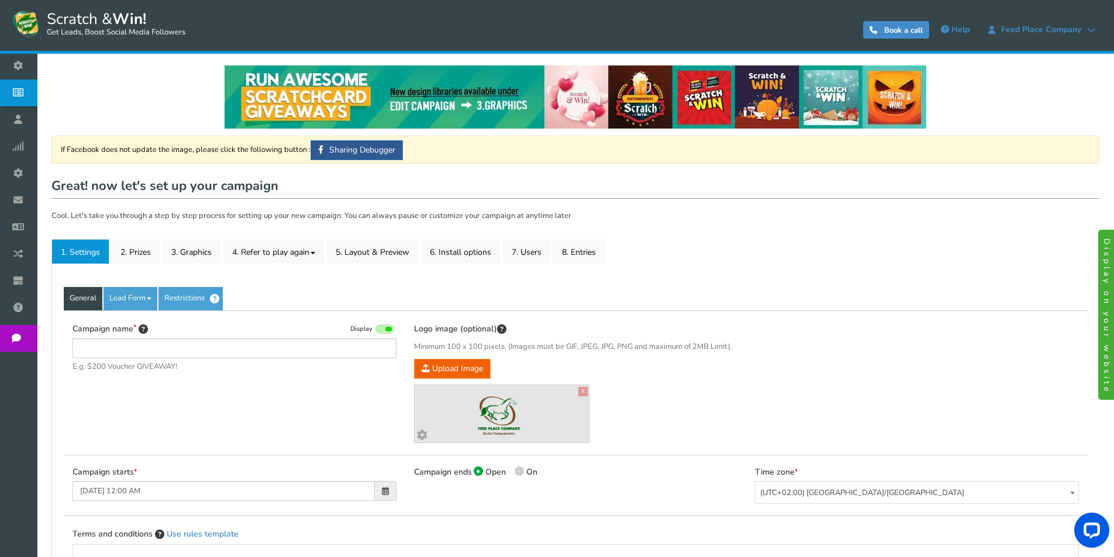
type input "RUBBELN & GEWINNEN"
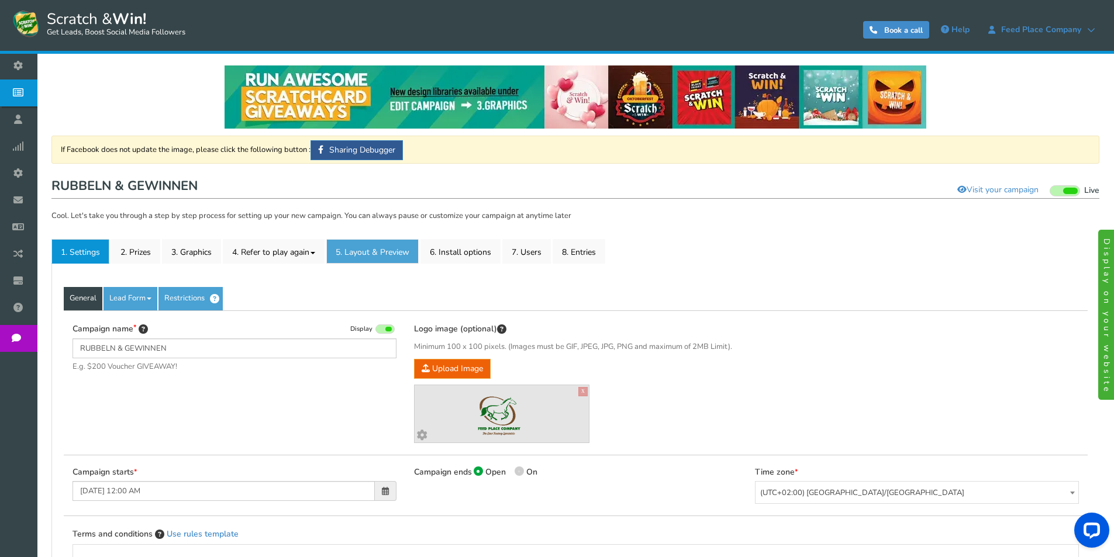
click at [391, 247] on link "5. Layout & Preview" at bounding box center [372, 251] width 92 height 25
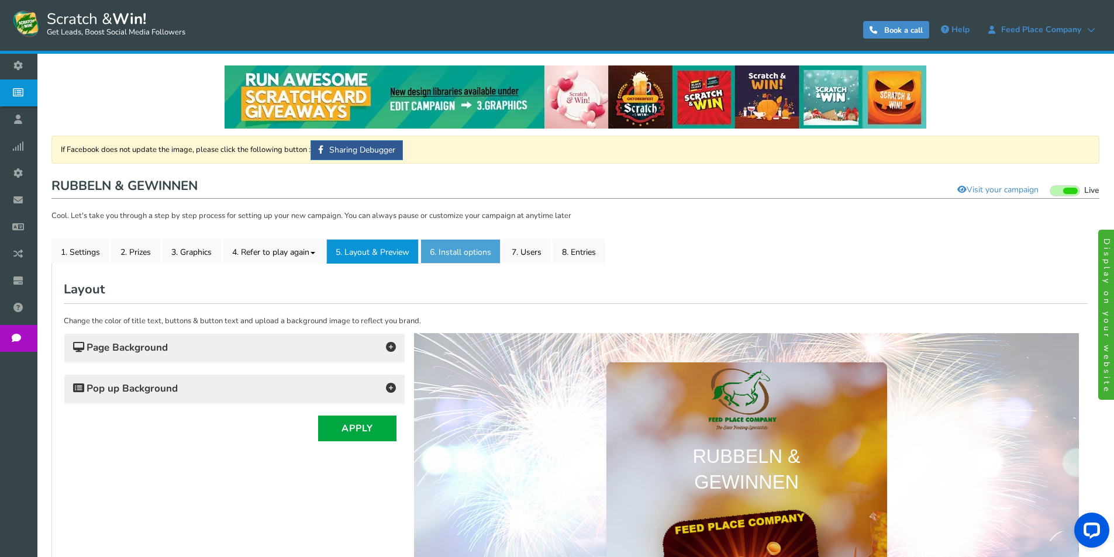
click at [469, 250] on link "6. Install options New" at bounding box center [461, 251] width 80 height 25
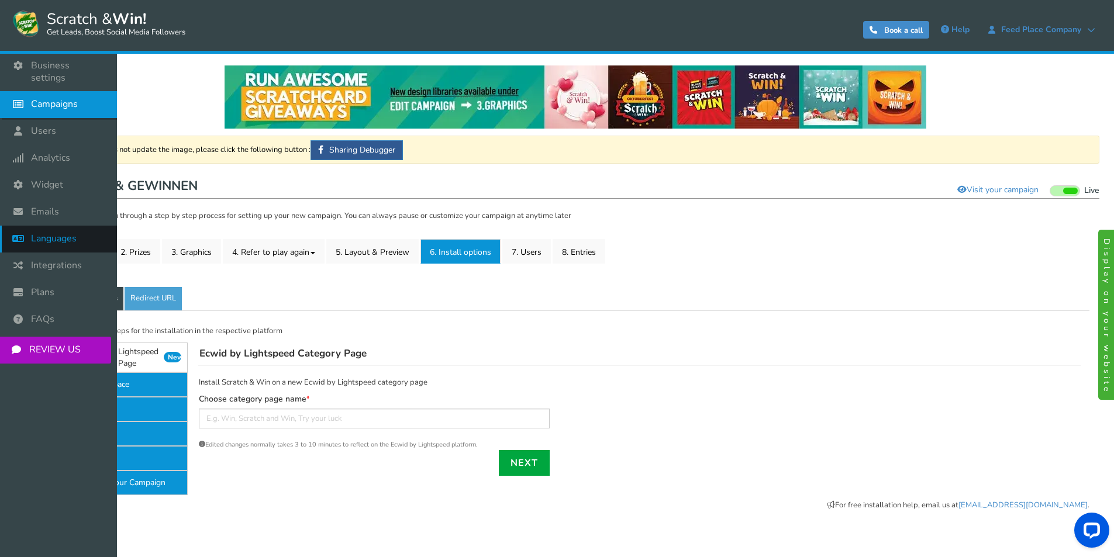
click at [36, 238] on link "Languages" at bounding box center [58, 239] width 117 height 27
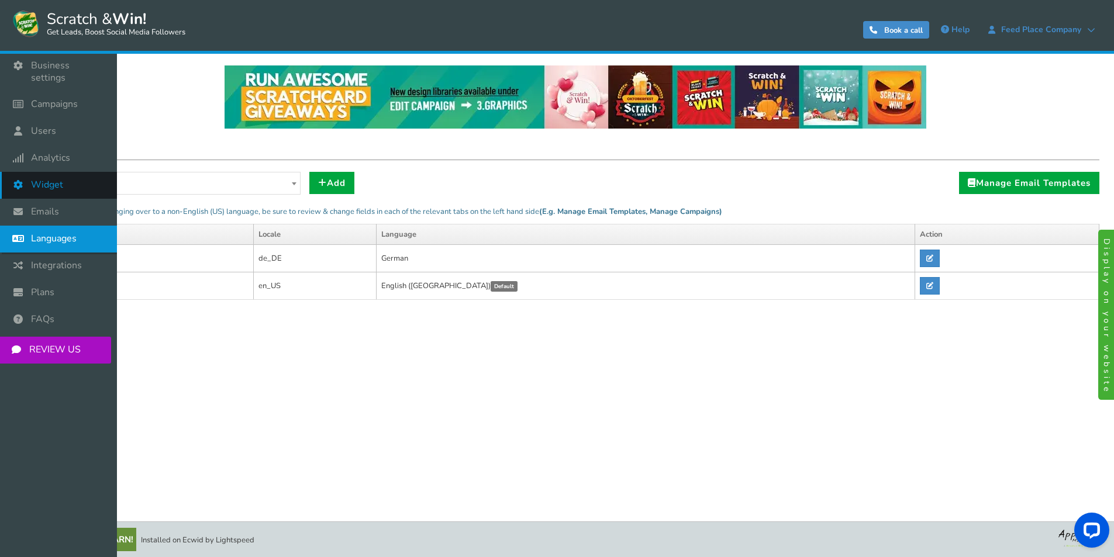
click at [49, 179] on span "Widget" at bounding box center [47, 185] width 32 height 12
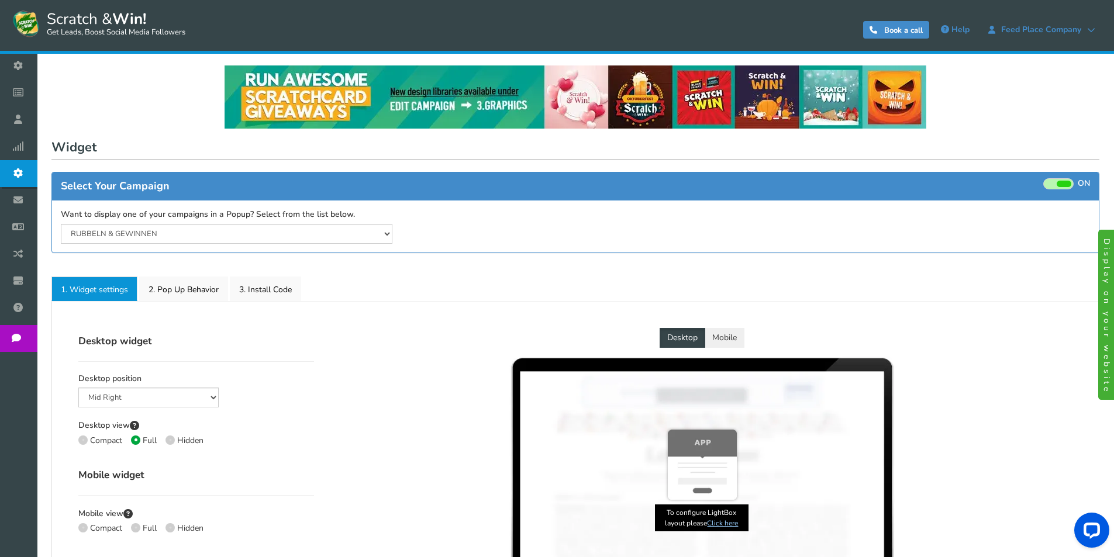
select select "mid-bottom-bar"
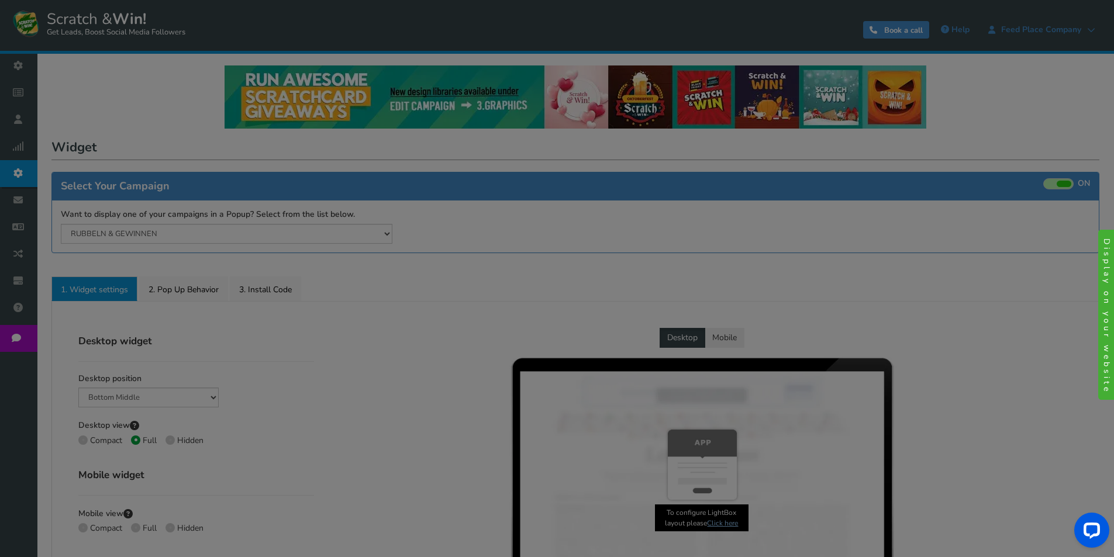
radio input "true"
select select "inherit"
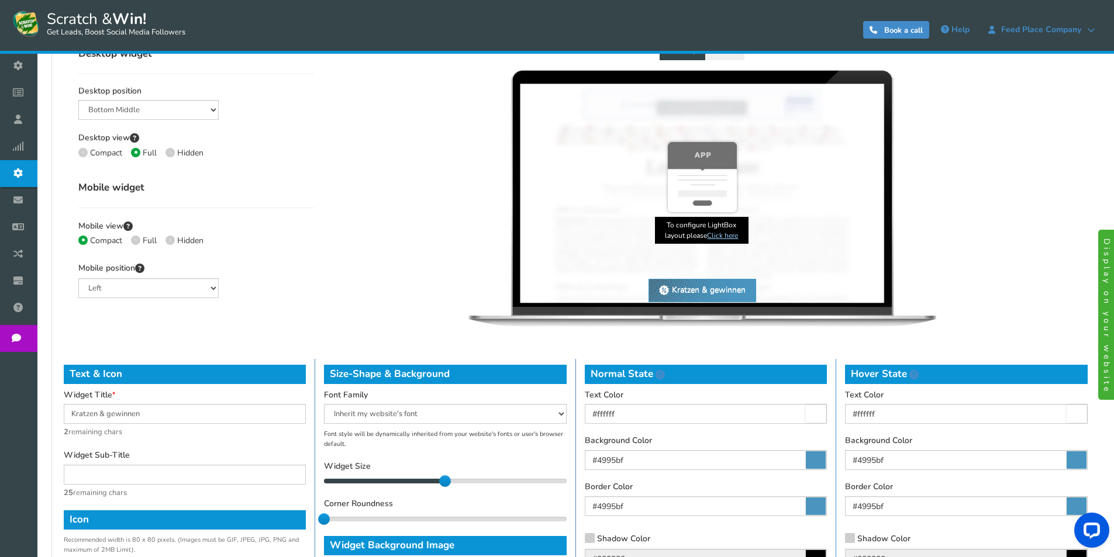
scroll to position [292, 0]
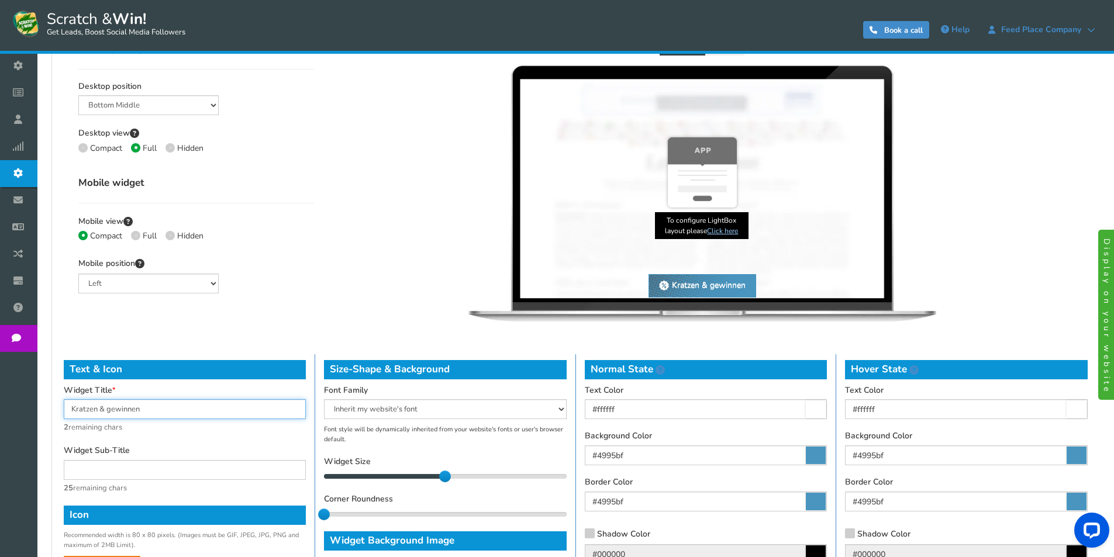
drag, startPoint x: 95, startPoint y: 409, endPoint x: 66, endPoint y: 408, distance: 29.9
click at [66, 408] on input "Kratzen & gewinnen" at bounding box center [185, 410] width 242 height 20
click at [114, 409] on input "Rubbeln & gewinnen" at bounding box center [185, 410] width 242 height 20
type input "Rubbeln & Gewinnen"
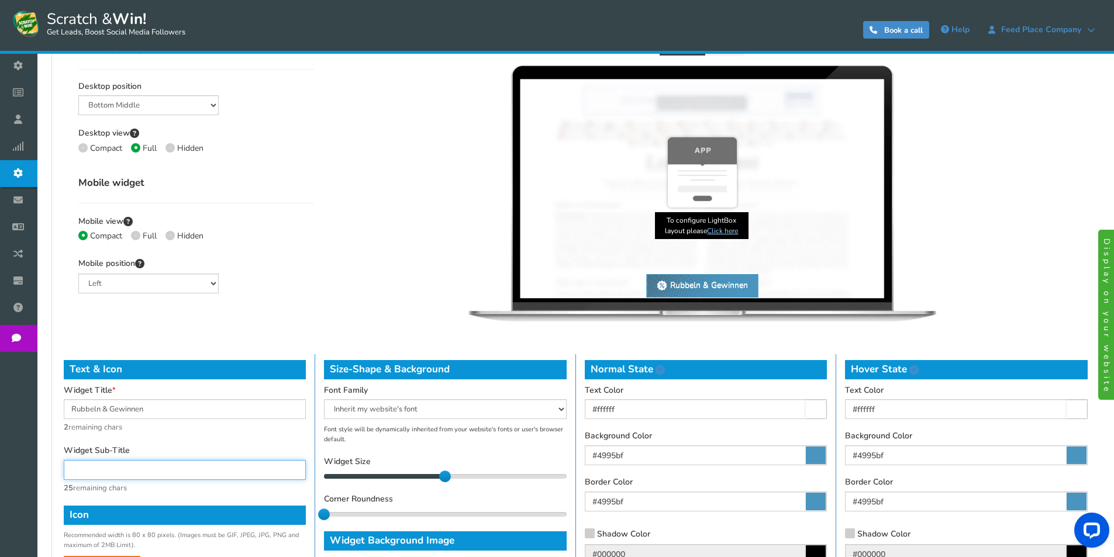
click at [120, 470] on input "text" at bounding box center [185, 470] width 242 height 20
type input "Jetzt bis zu 20% gewinnen"
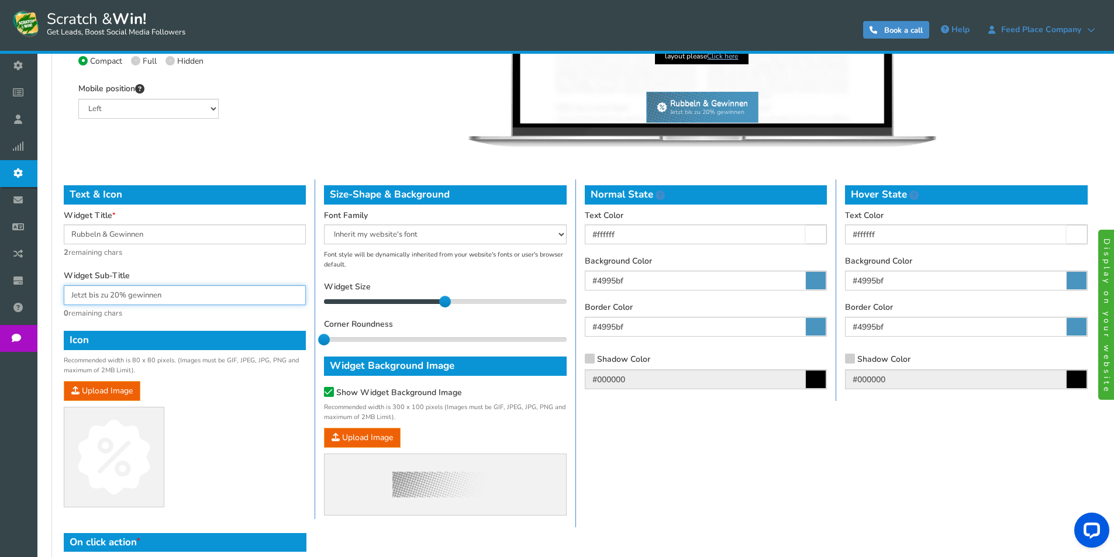
scroll to position [468, 0]
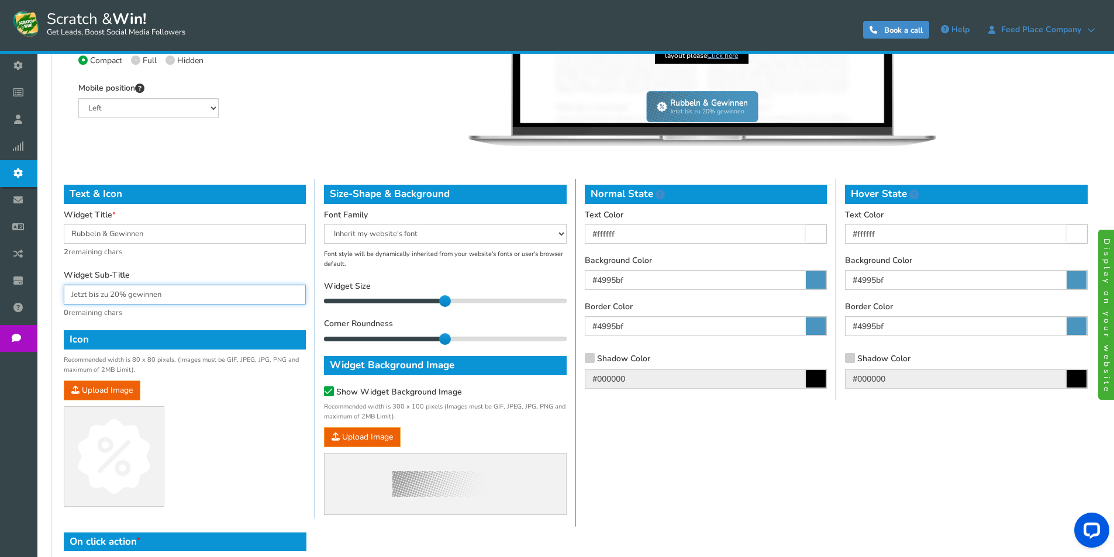
drag, startPoint x: 326, startPoint y: 340, endPoint x: 416, endPoint y: 336, distance: 90.2
click at [416, 336] on div "1" at bounding box center [445, 339] width 242 height 6
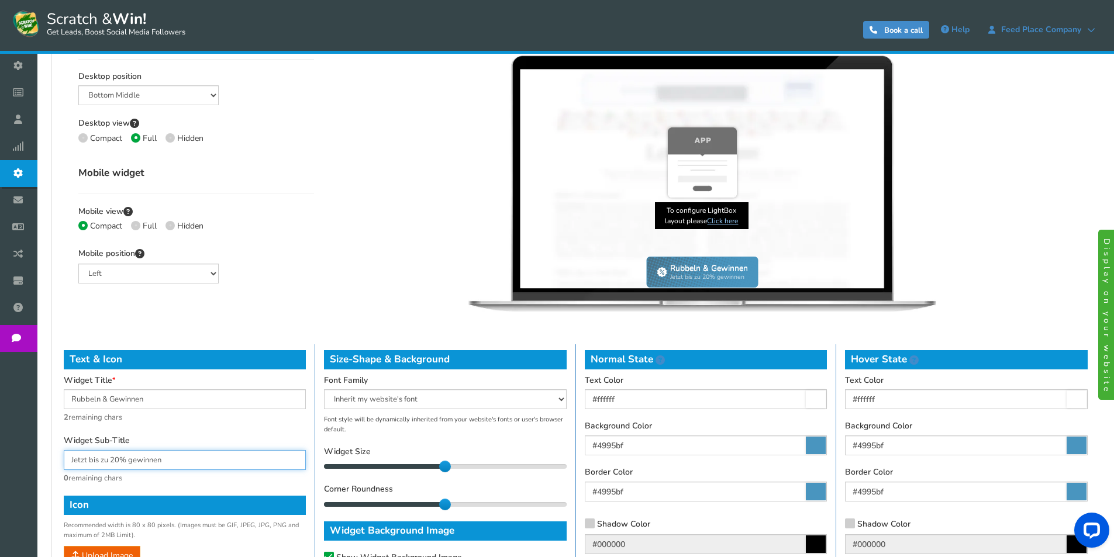
scroll to position [292, 0]
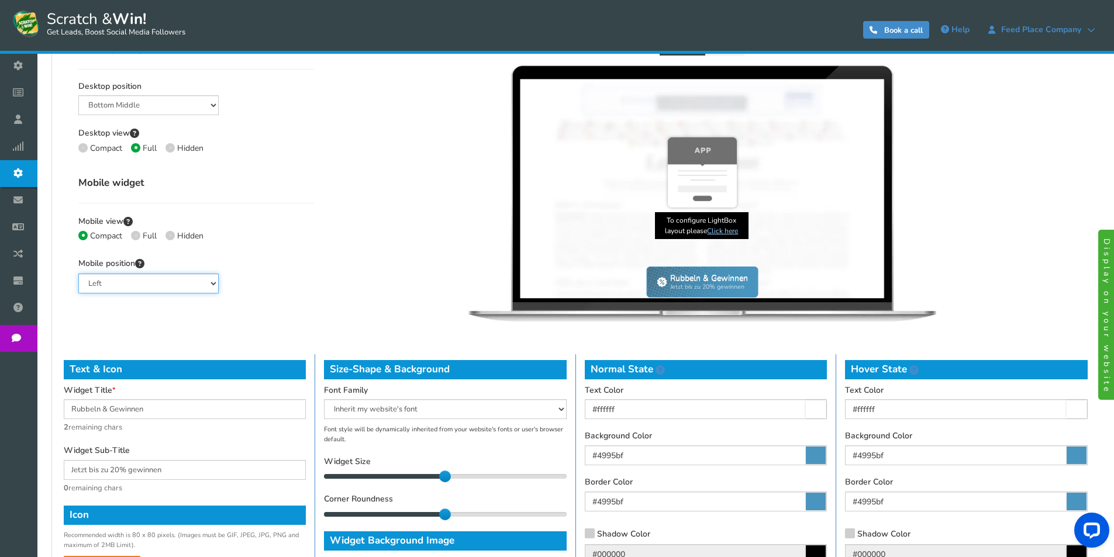
click at [137, 275] on select "Left Right Middle" at bounding box center [148, 284] width 140 height 20
click at [137, 277] on select "Left Right Middle" at bounding box center [148, 284] width 140 height 20
click at [135, 236] on icon at bounding box center [136, 236] width 2 height 2
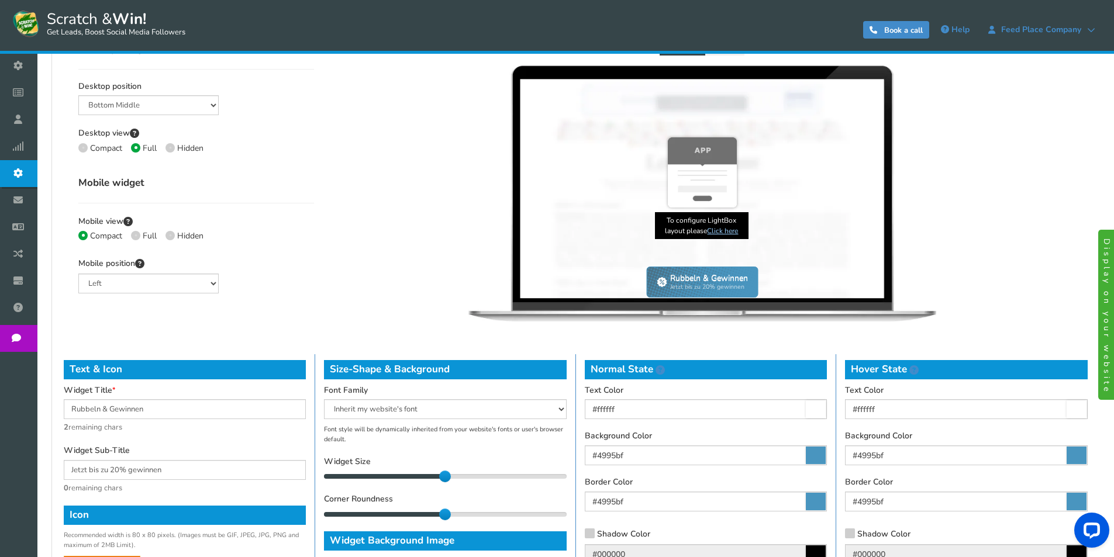
click at [135, 236] on input "Full" at bounding box center [135, 237] width 8 height 8
radio input "true"
click at [174, 236] on span at bounding box center [170, 235] width 9 height 9
click at [173, 236] on input "Hidden" at bounding box center [170, 237] width 8 height 8
radio input "true"
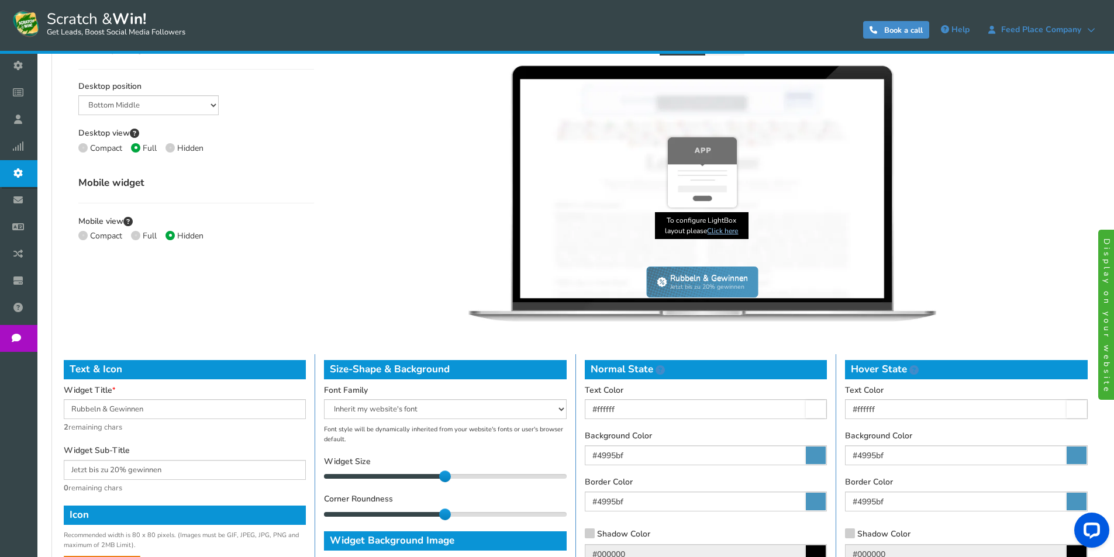
click at [81, 239] on span at bounding box center [82, 235] width 9 height 9
click at [81, 239] on input "Compact" at bounding box center [82, 237] width 8 height 8
radio input "true"
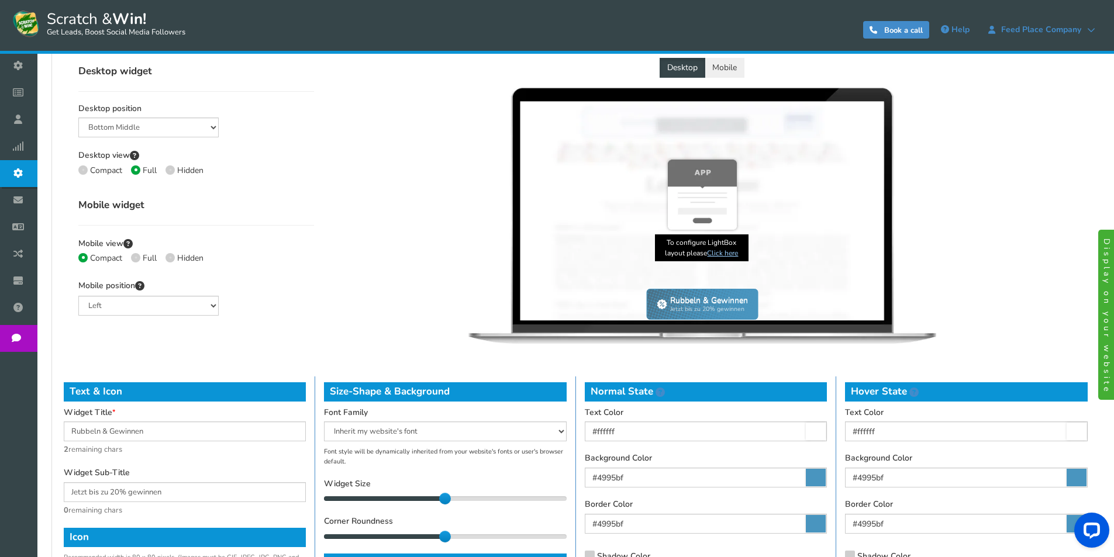
scroll to position [234, 0]
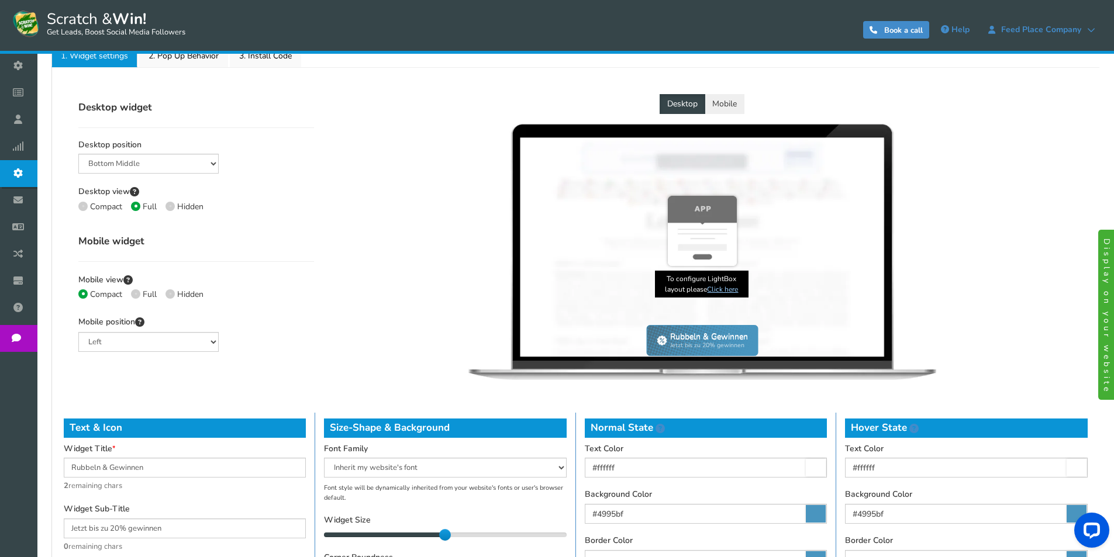
click at [86, 206] on span at bounding box center [82, 206] width 9 height 9
click at [86, 206] on input "Compact" at bounding box center [82, 208] width 8 height 8
radio input "true"
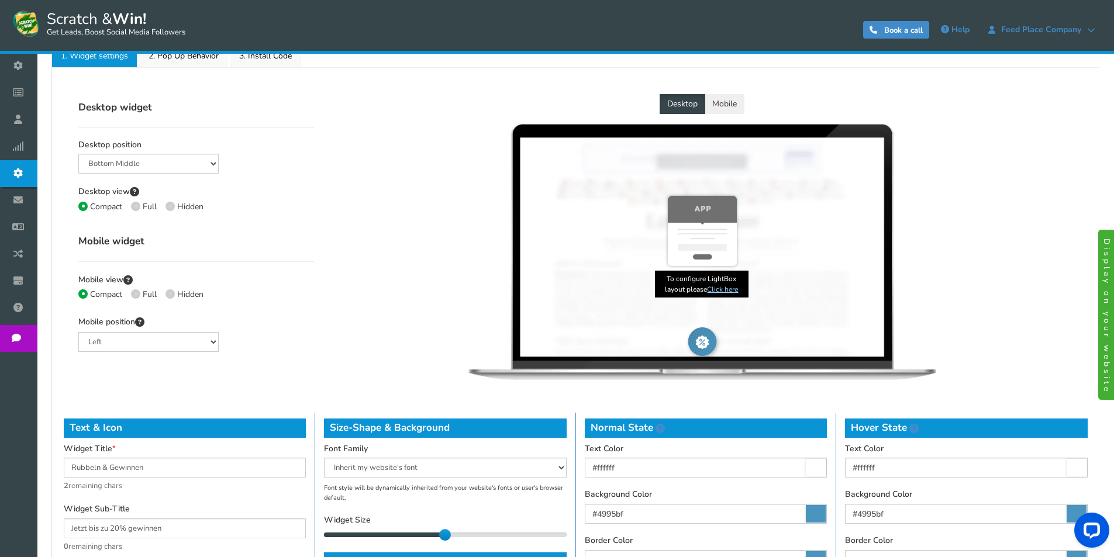
click at [173, 207] on span at bounding box center [170, 206] width 9 height 9
click at [173, 207] on input "Hidden" at bounding box center [170, 208] width 8 height 8
radio input "true"
click at [85, 206] on span at bounding box center [82, 206] width 9 height 9
click at [85, 206] on input "Compact" at bounding box center [82, 208] width 8 height 8
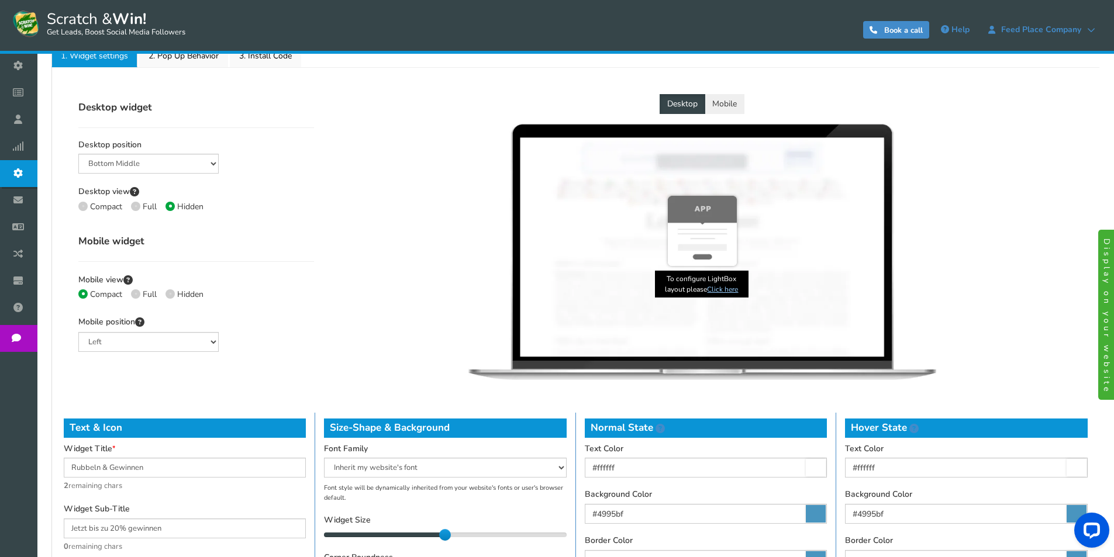
radio input "true"
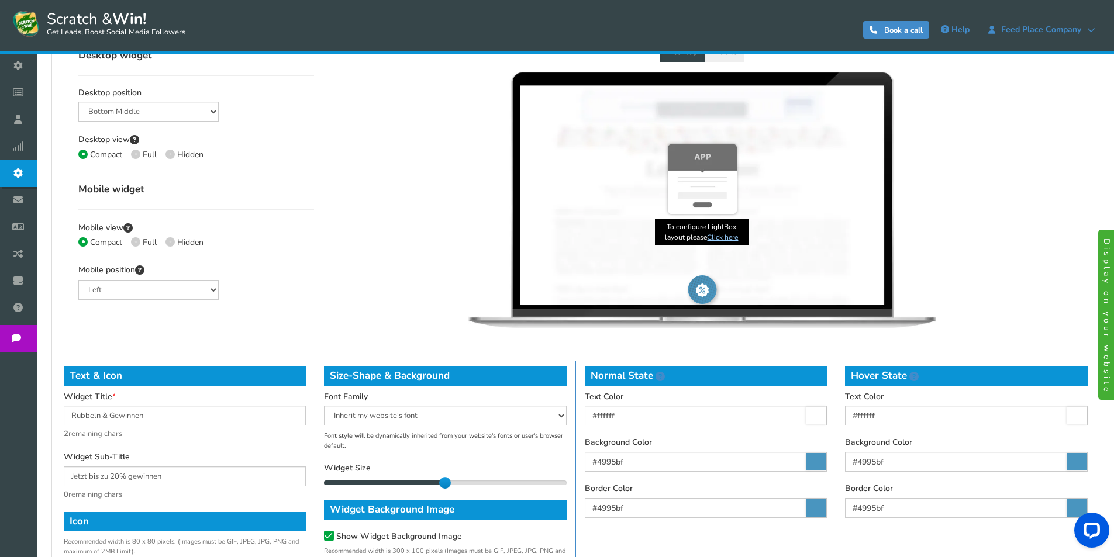
scroll to position [351, 0]
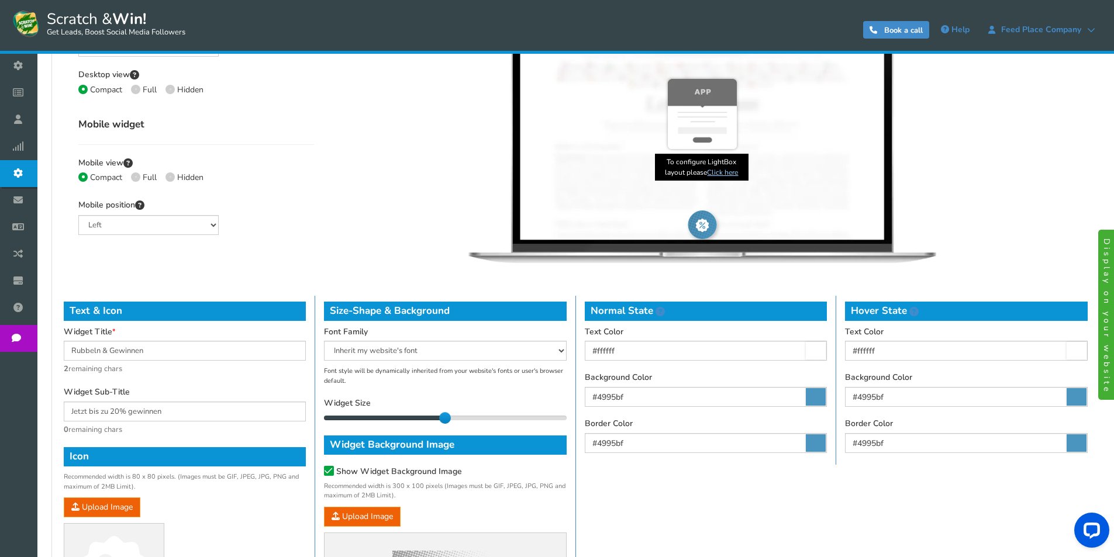
click at [137, 85] on span at bounding box center [135, 89] width 9 height 9
click at [137, 87] on input "Full" at bounding box center [135, 91] width 8 height 8
radio input "true"
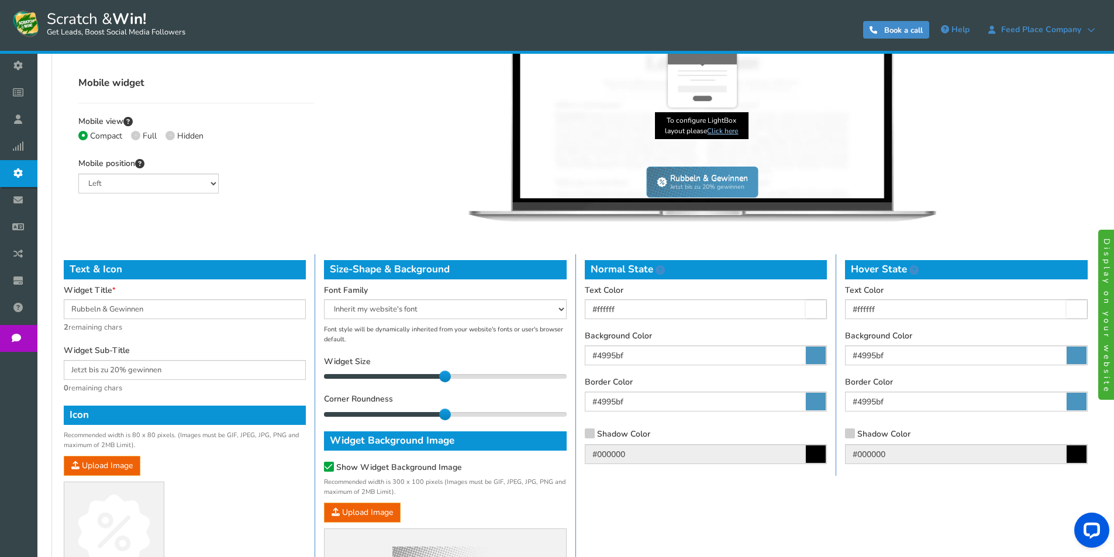
scroll to position [409, 0]
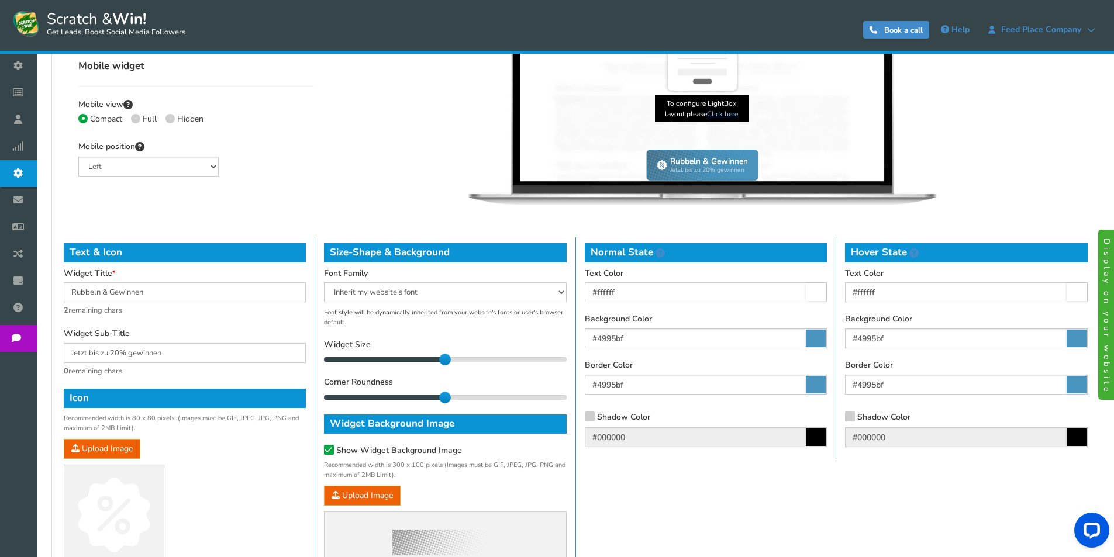
click at [829, 340] on div "Normal State Text Color #ffffff Background Color #4995bf Border Color #4995bf S…" at bounding box center [706, 348] width 260 height 222
drag, startPoint x: 825, startPoint y: 341, endPoint x: 819, endPoint y: 339, distance: 6.7
click at [826, 340] on label "#4995bf" at bounding box center [706, 339] width 242 height 20
click at [812, 337] on icon at bounding box center [816, 339] width 20 height 18
click at [812, 337] on input "#4995bf" at bounding box center [706, 339] width 242 height 20
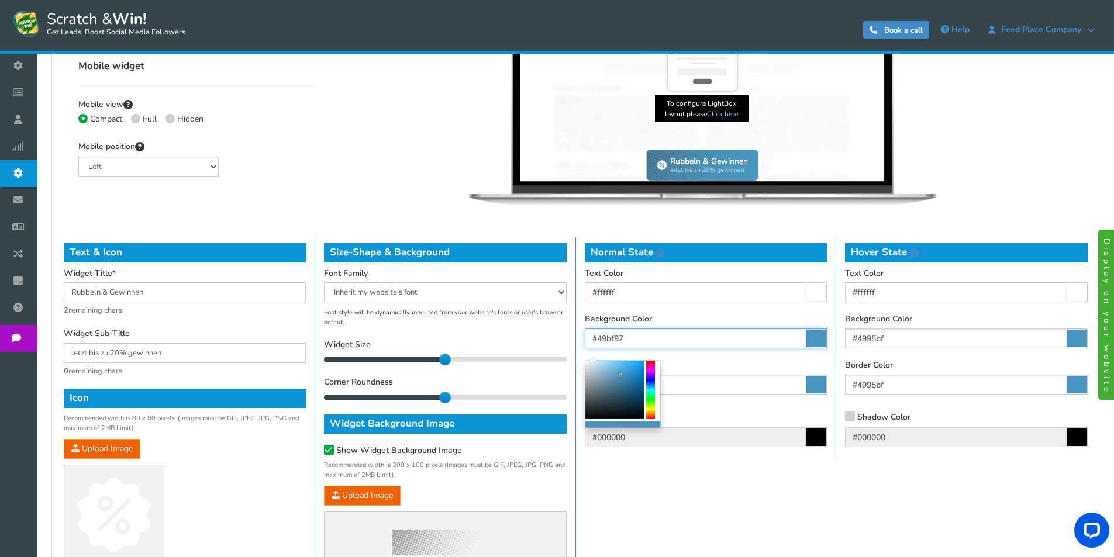
click at [653, 394] on div at bounding box center [650, 390] width 9 height 58
click at [649, 397] on div at bounding box center [650, 390] width 9 height 58
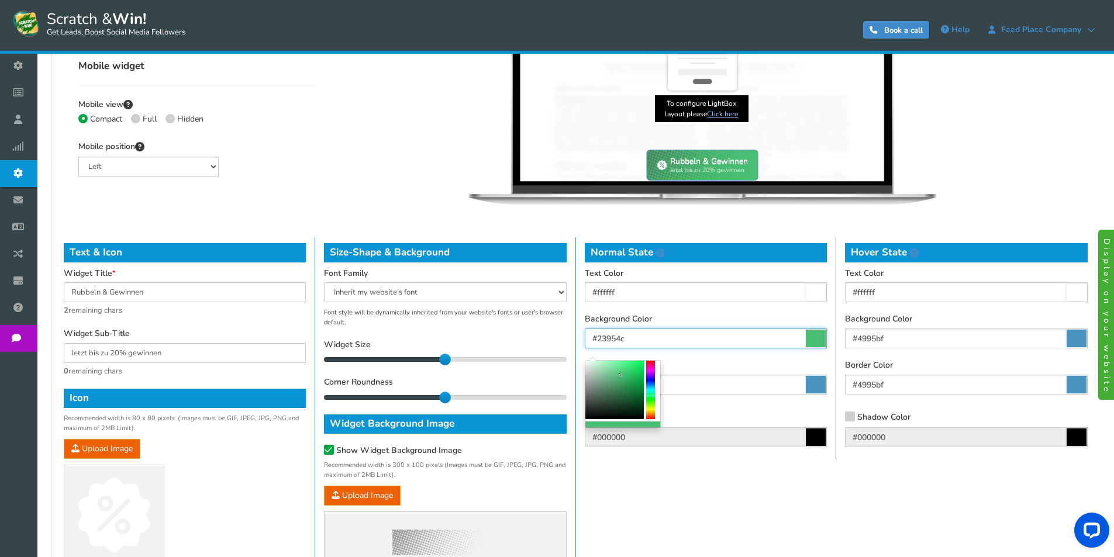
click at [630, 385] on div at bounding box center [615, 390] width 58 height 58
type input "#198d43"
click at [633, 387] on div at bounding box center [615, 390] width 58 height 58
click at [814, 388] on icon at bounding box center [816, 385] width 20 height 18
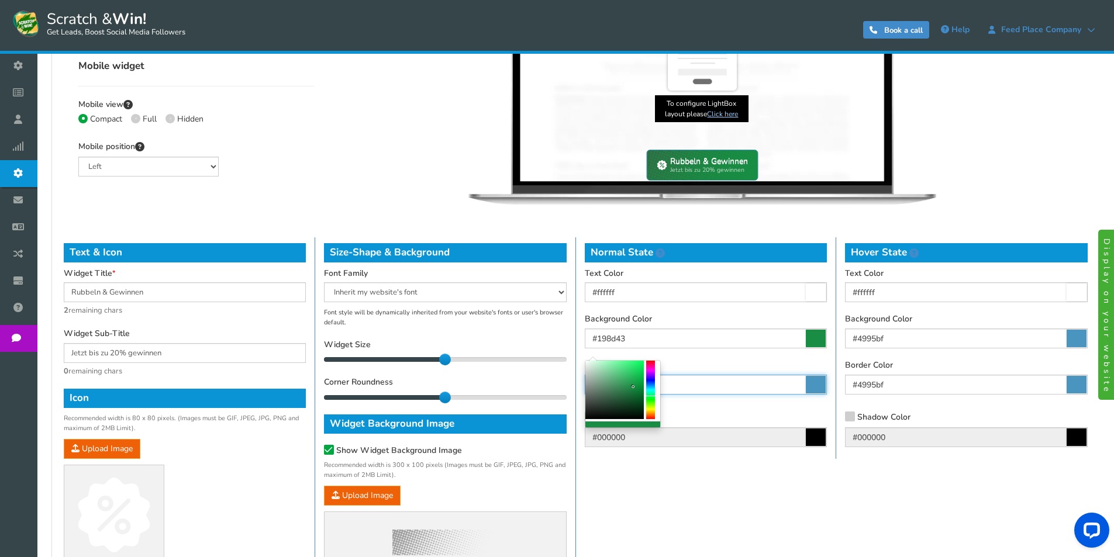
click at [814, 388] on input "#4995bf" at bounding box center [706, 385] width 242 height 20
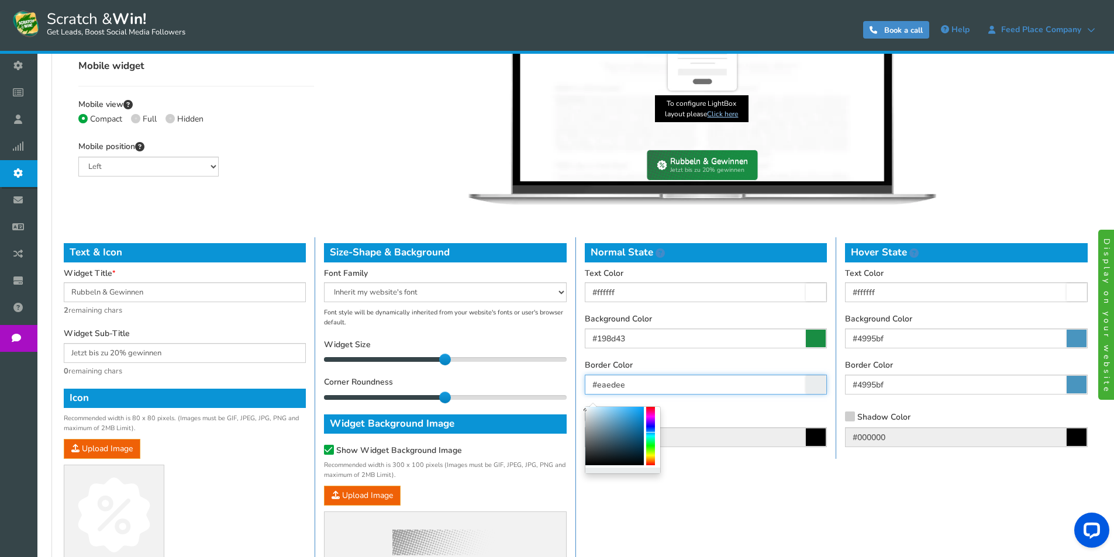
click at [586, 411] on div at bounding box center [615, 436] width 58 height 58
type input "#000203"
click at [641, 465] on div at bounding box center [615, 436] width 58 height 58
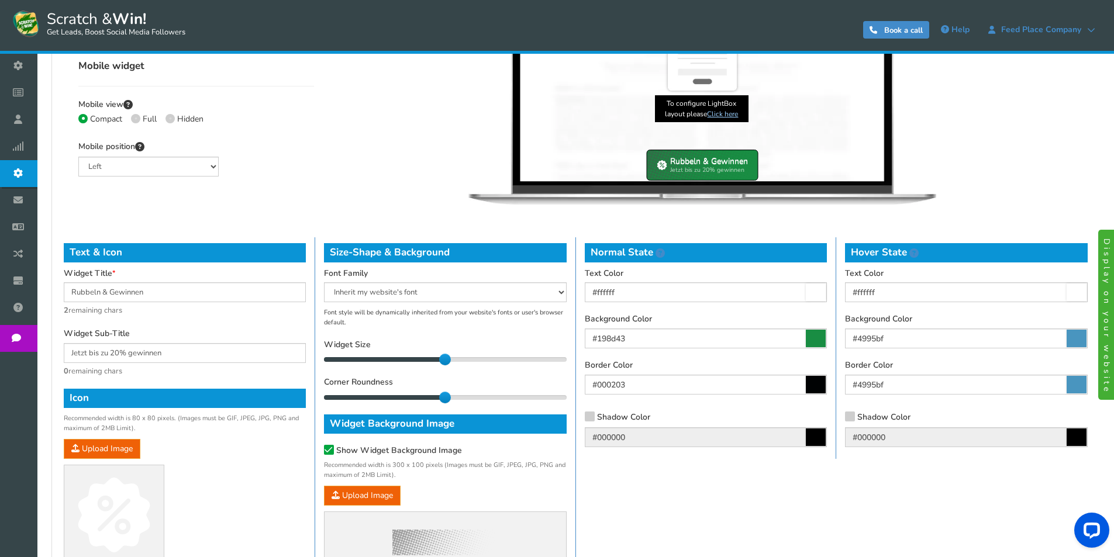
click at [722, 487] on div "Text & Icon Widget Title Rubbeln & Gewinnen 2 remaining chars Widget Sub-Title …" at bounding box center [576, 411] width 1042 height 348
drag, startPoint x: 443, startPoint y: 363, endPoint x: 413, endPoint y: 365, distance: 29.9
click at [413, 365] on div "Widget Size 12 12" at bounding box center [445, 353] width 242 height 26
click at [442, 296] on select "Arial Comic Sans MS [PERSON_NAME] New [US_STATE] Inherit my website's font Taho…" at bounding box center [445, 293] width 242 height 20
select select "'Arial', Helvetica"
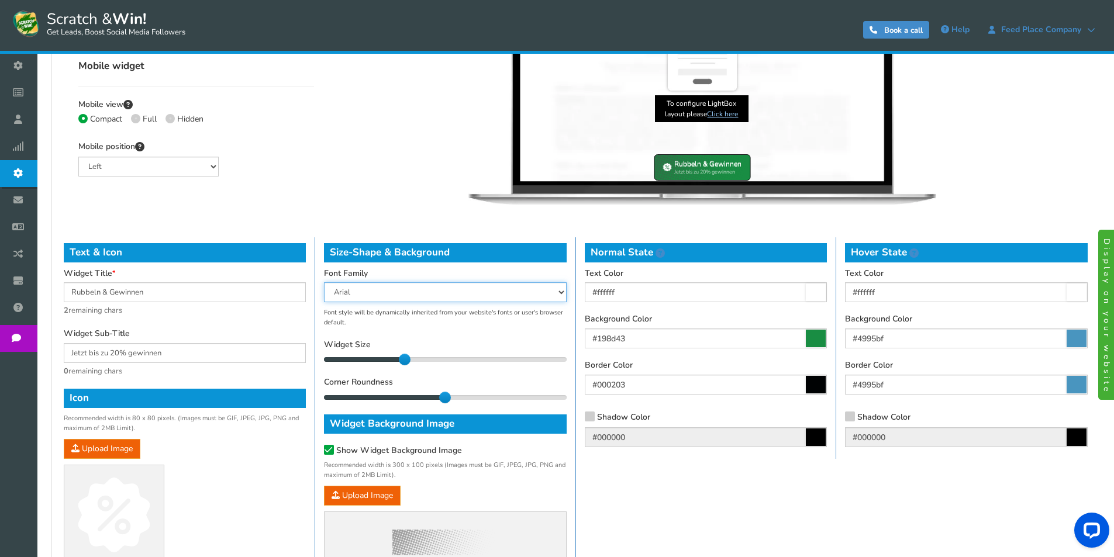
click at [324, 283] on select "Arial Comic Sans MS [PERSON_NAME] New [US_STATE] Inherit my website's font Taho…" at bounding box center [445, 293] width 242 height 20
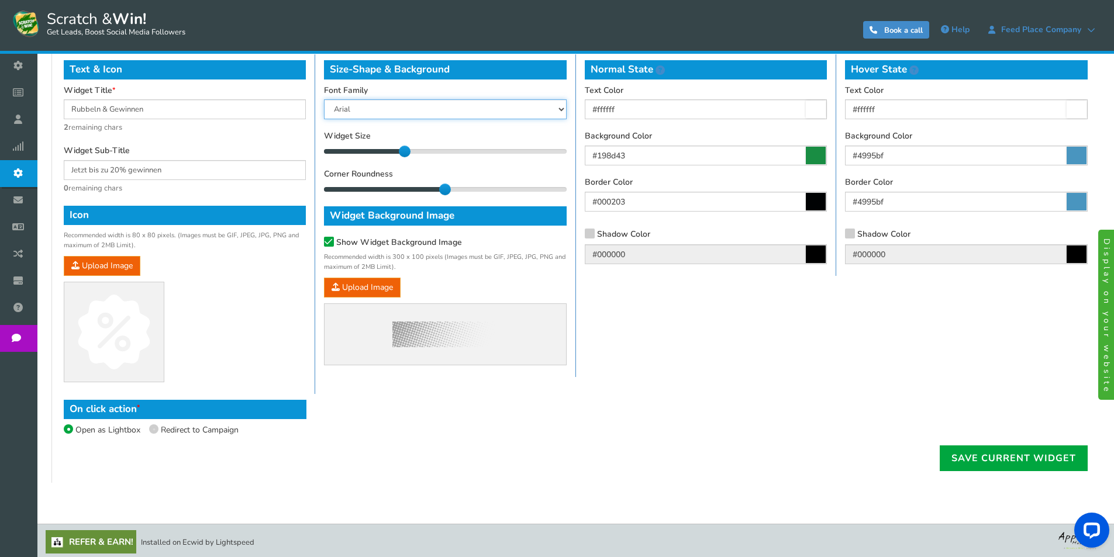
scroll to position [595, 0]
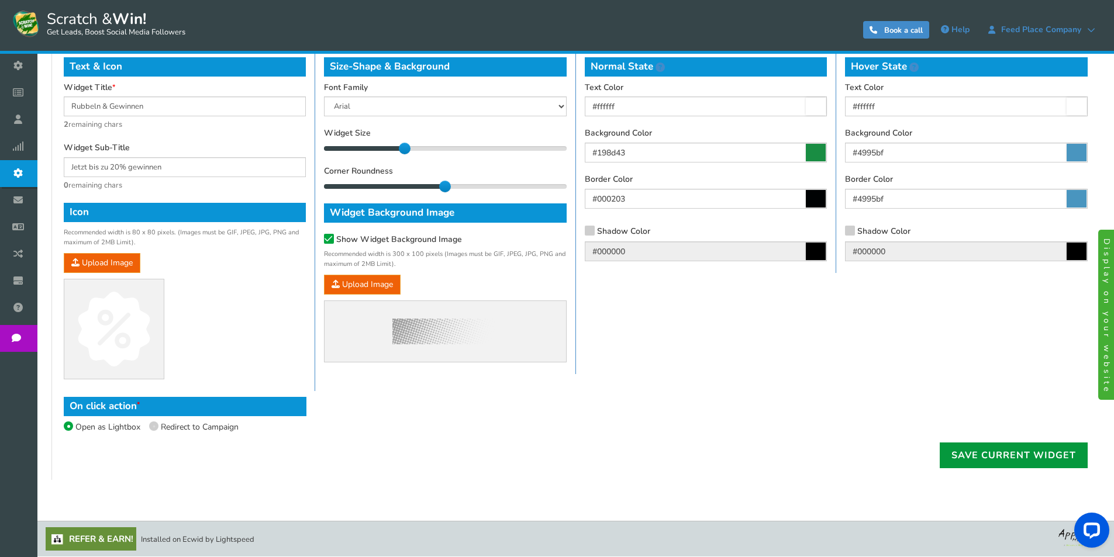
click at [991, 453] on link "Save current widget" at bounding box center [1014, 456] width 148 height 26
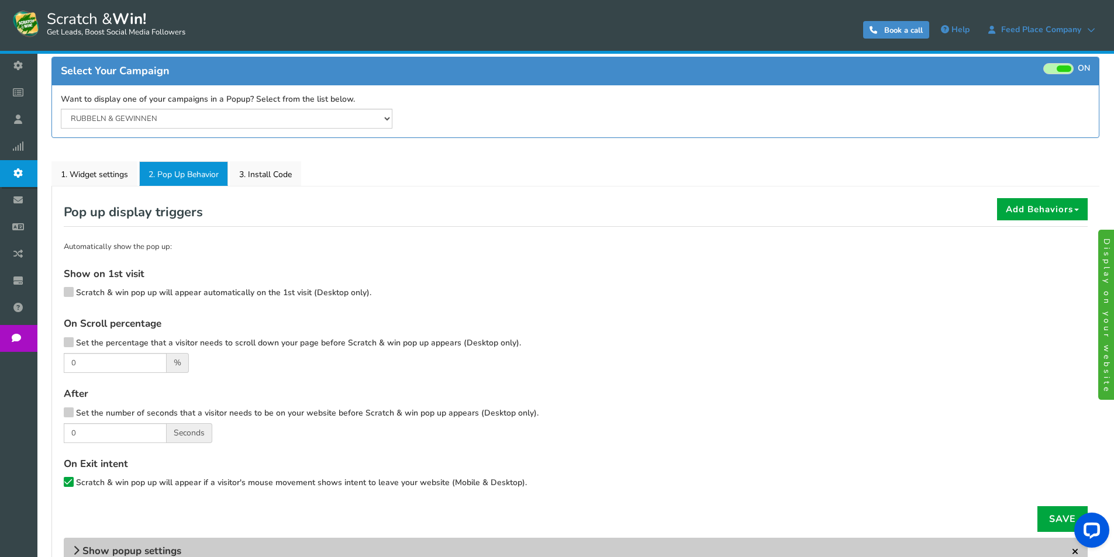
scroll to position [152, 0]
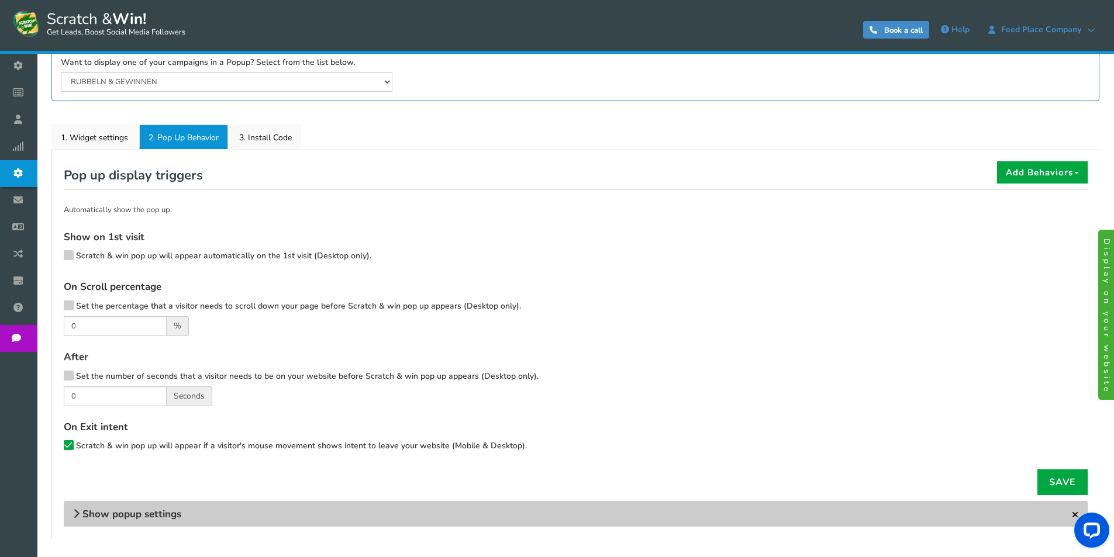
click at [71, 252] on icon at bounding box center [68, 254] width 8 height 9
click at [52, 253] on input "Scratch & win pop up will appear automatically on the 1st visit (Desktop only)." at bounding box center [52, 257] width 0 height 8
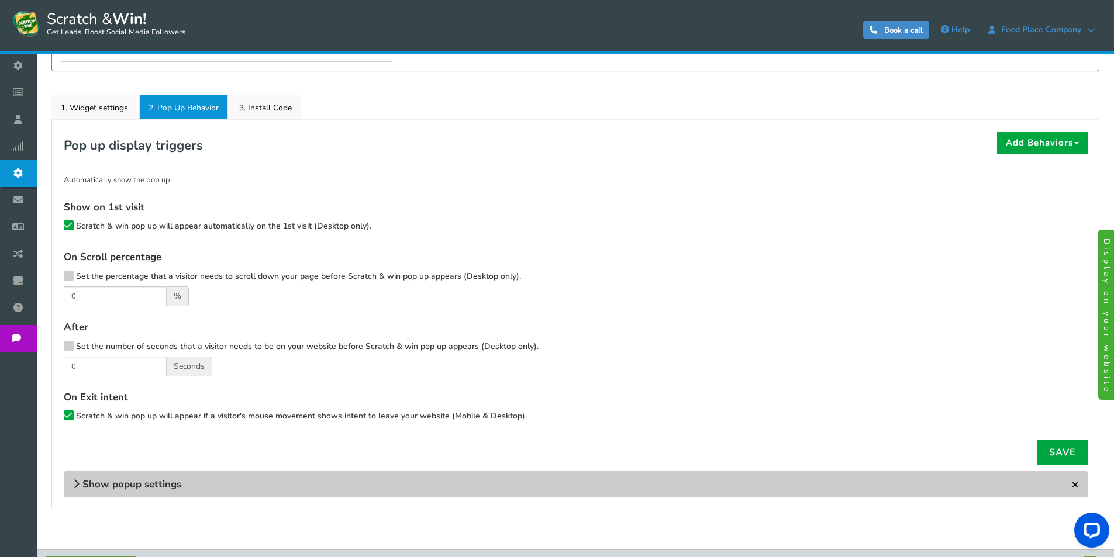
scroll to position [211, 0]
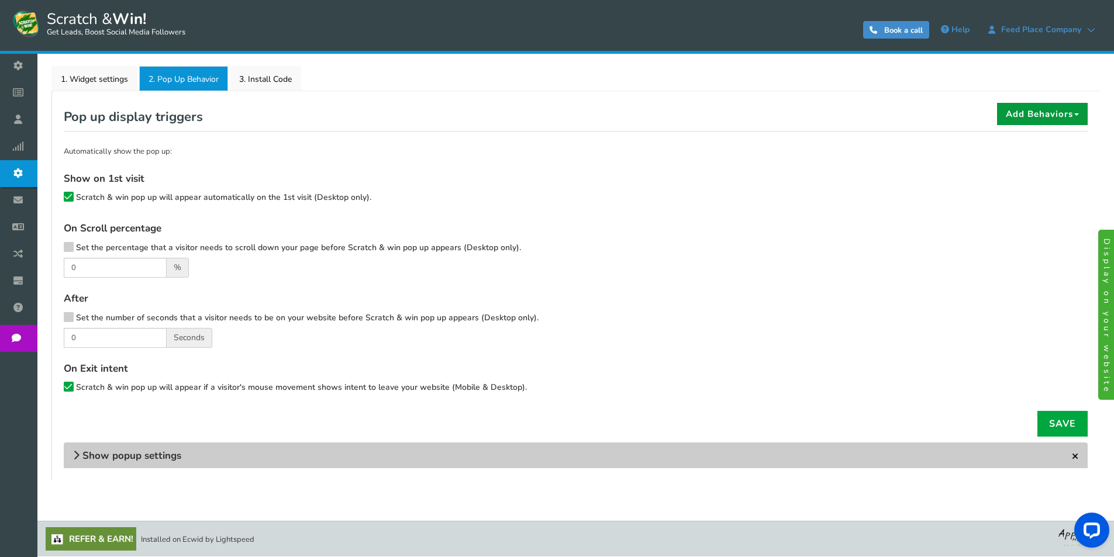
click at [1077, 114] on icon at bounding box center [1077, 114] width 5 height 2
click at [1052, 424] on link "Save" at bounding box center [1063, 424] width 50 height 26
click at [125, 459] on span "Show popup settings" at bounding box center [131, 455] width 99 height 13
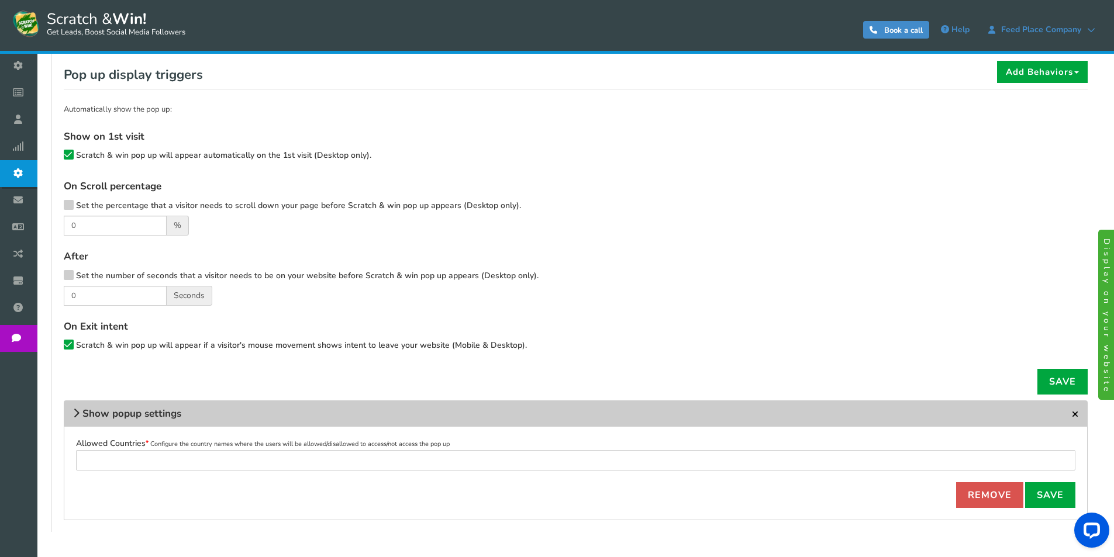
scroll to position [305, 0]
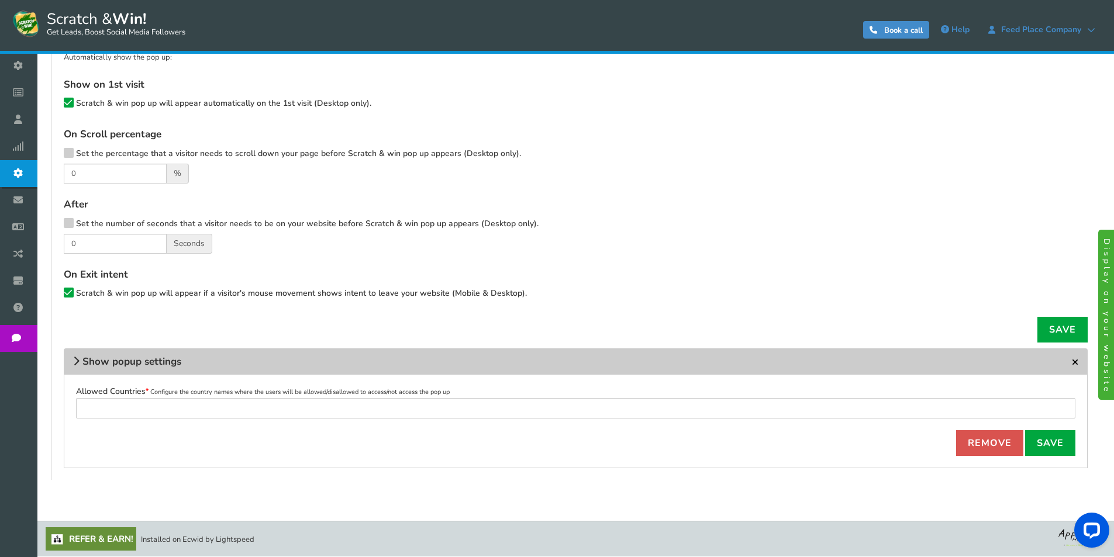
click at [197, 325] on div "Your configuration was saved successfully × Close Save" at bounding box center [576, 330] width 1042 height 26
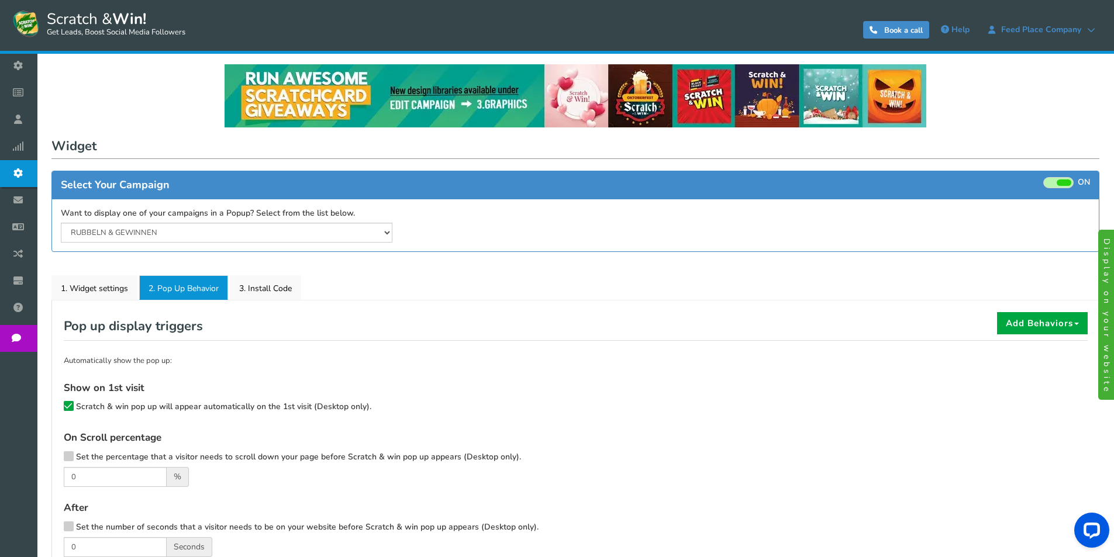
scroll to position [0, 0]
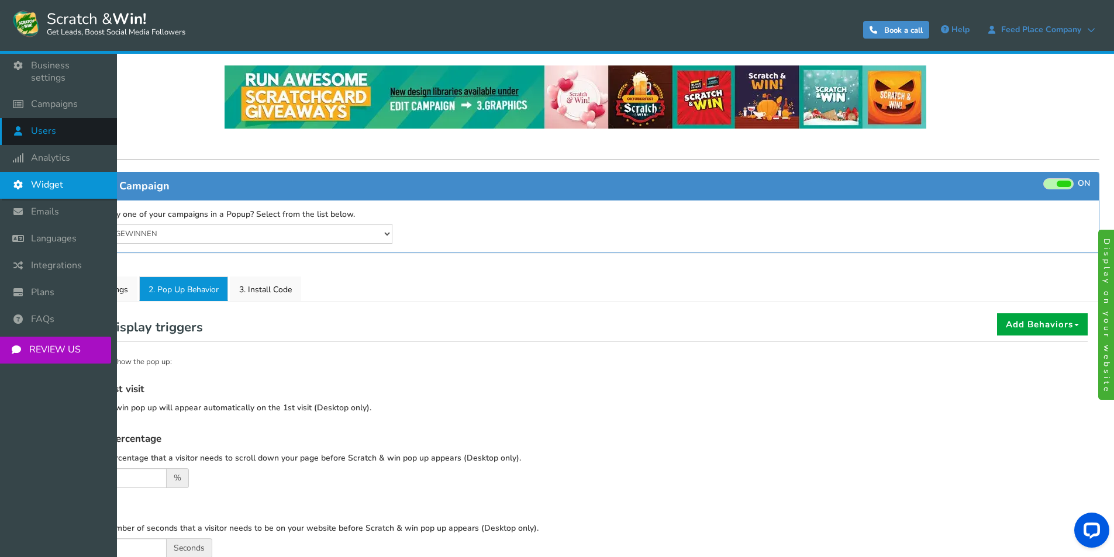
click at [47, 125] on span "Users" at bounding box center [43, 131] width 25 height 12
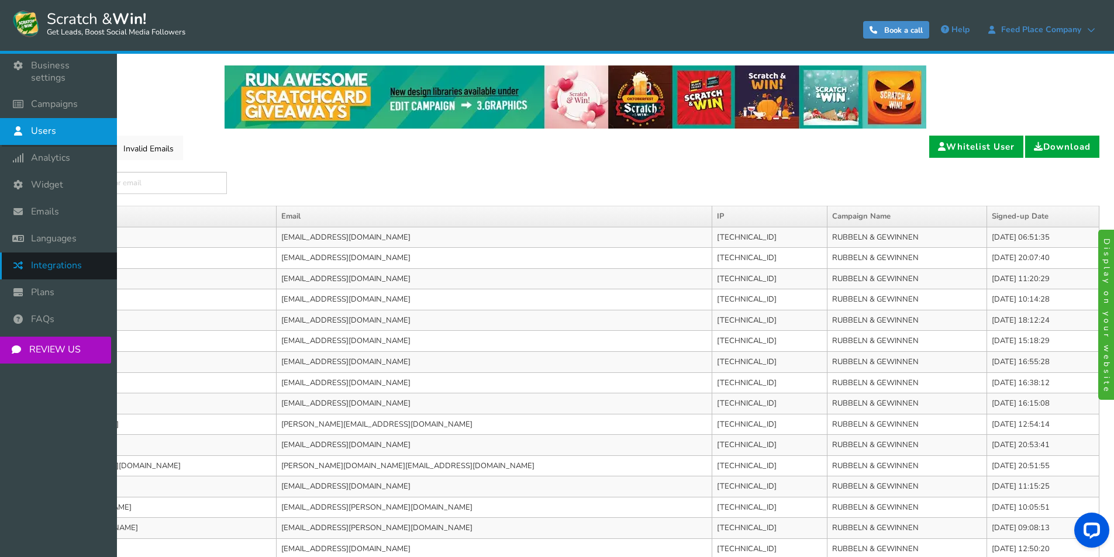
click at [49, 260] on span "Integrations" at bounding box center [56, 266] width 51 height 12
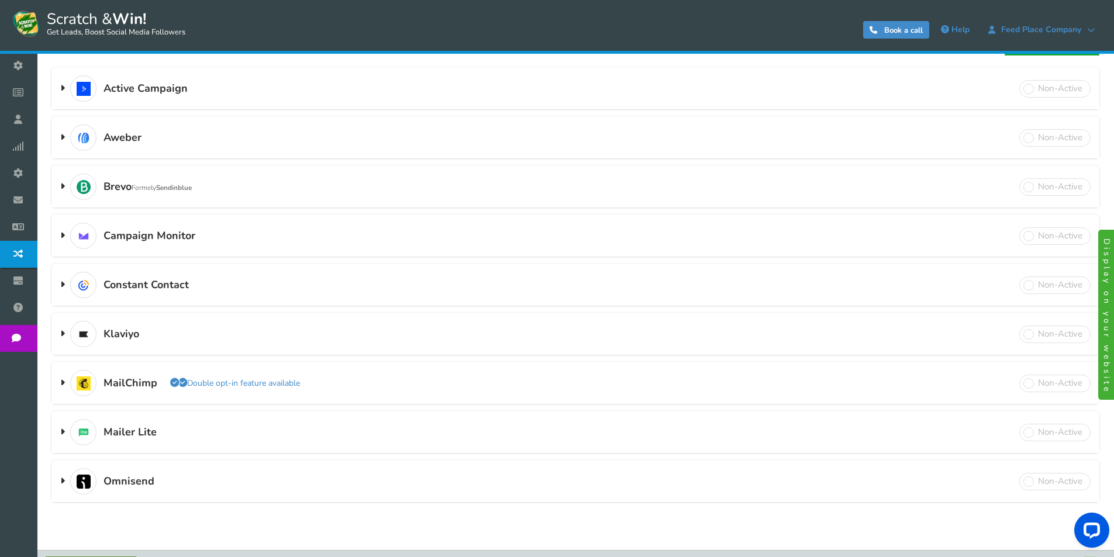
scroll to position [166, 0]
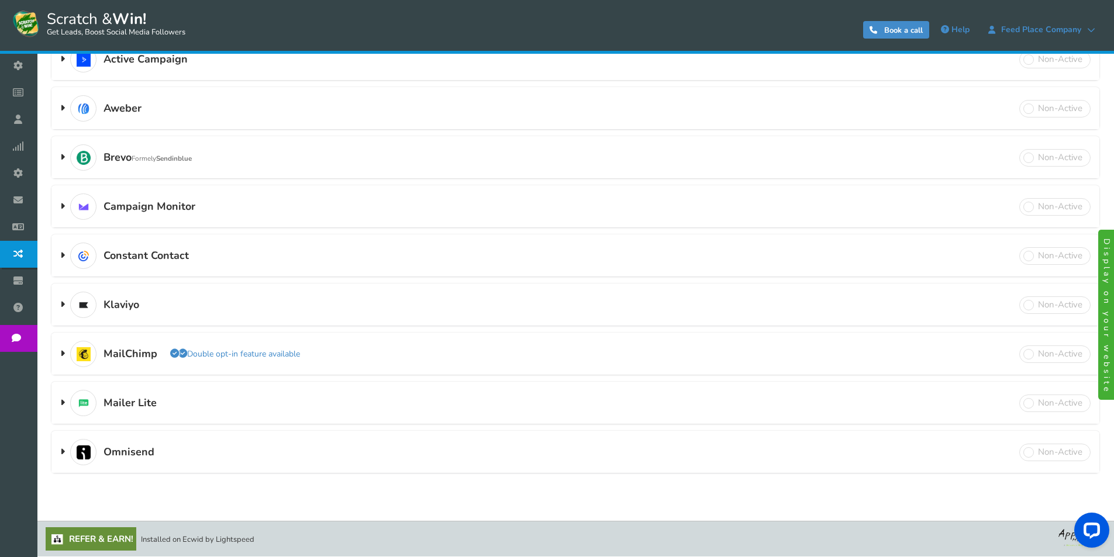
click at [1051, 356] on span at bounding box center [1055, 355] width 71 height 18
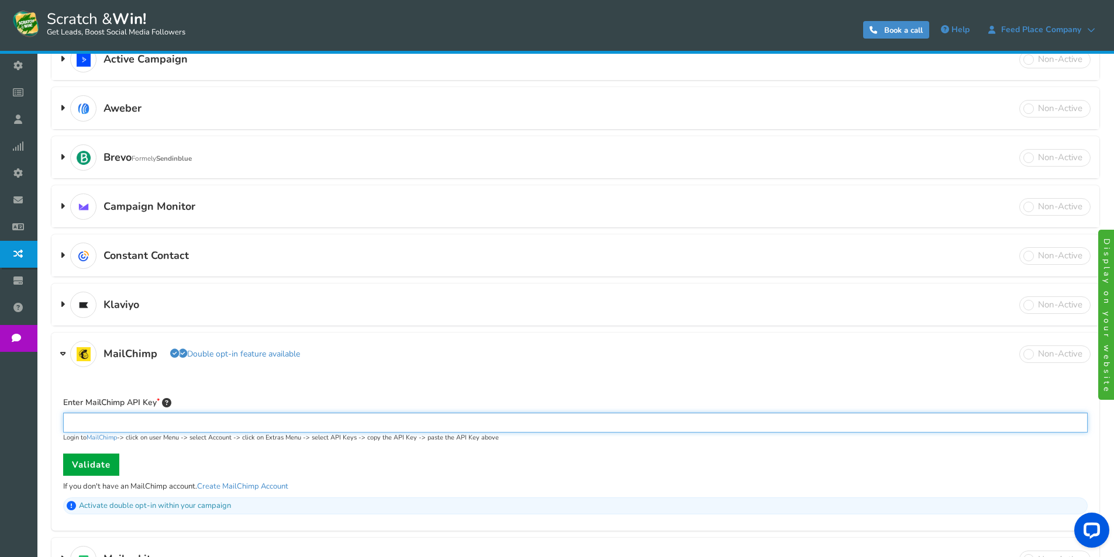
click at [85, 419] on input "text" at bounding box center [575, 423] width 1025 height 20
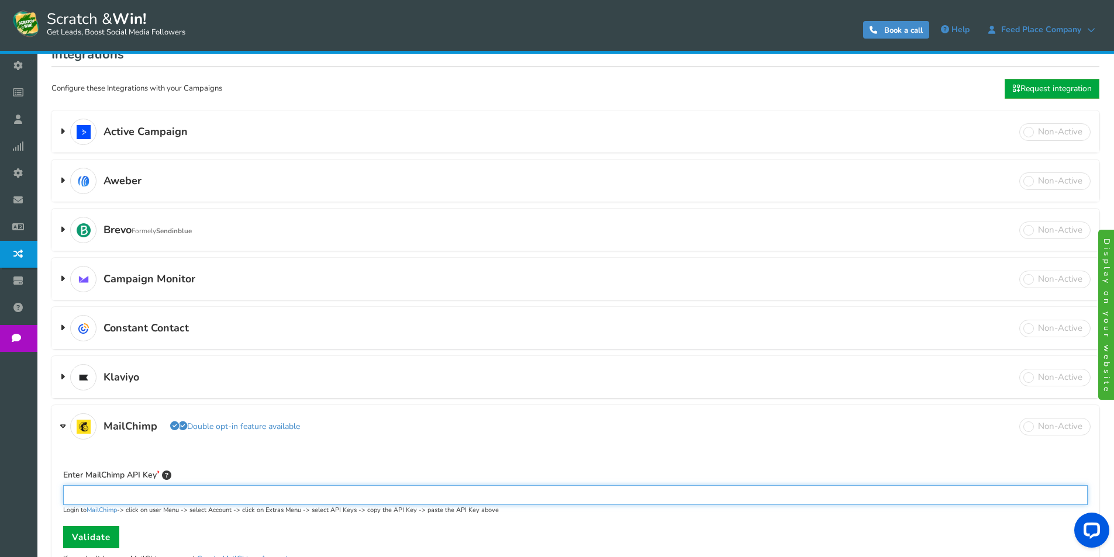
scroll to position [0, 0]
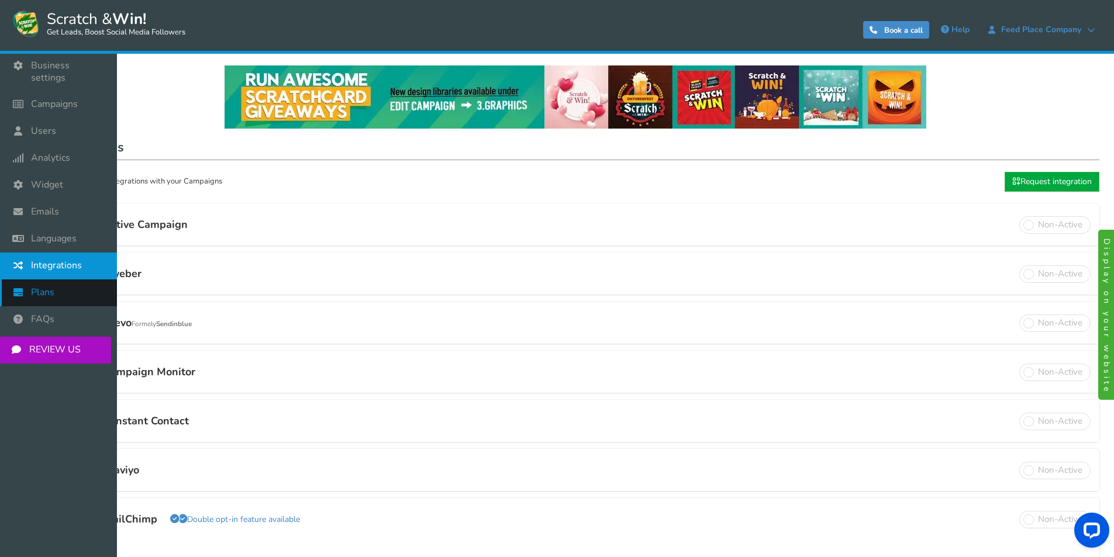
click at [23, 282] on icon at bounding box center [21, 293] width 22 height 26
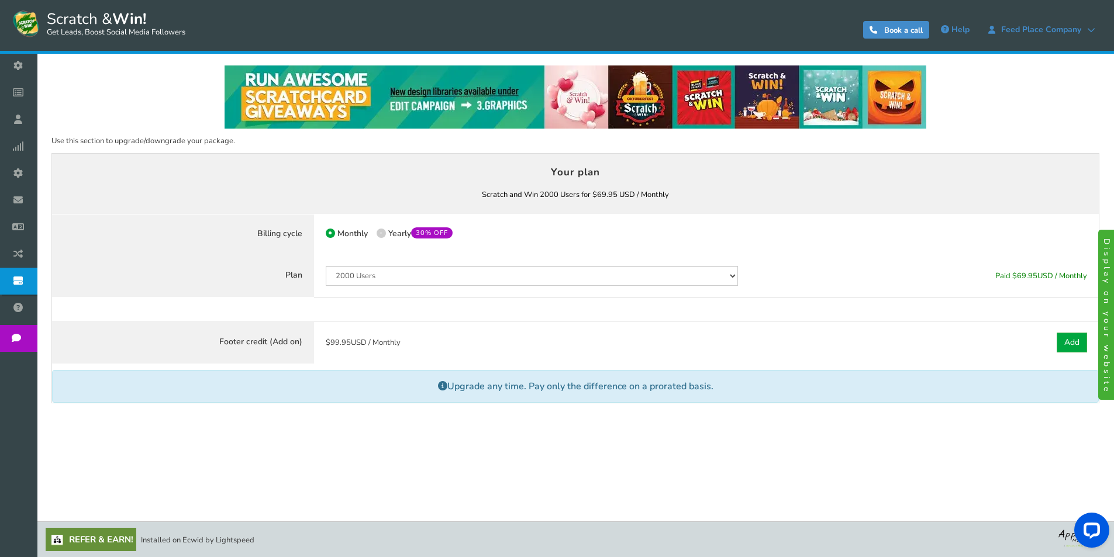
click at [0, 0] on span "Widget" at bounding box center [0, 0] width 0 height 0
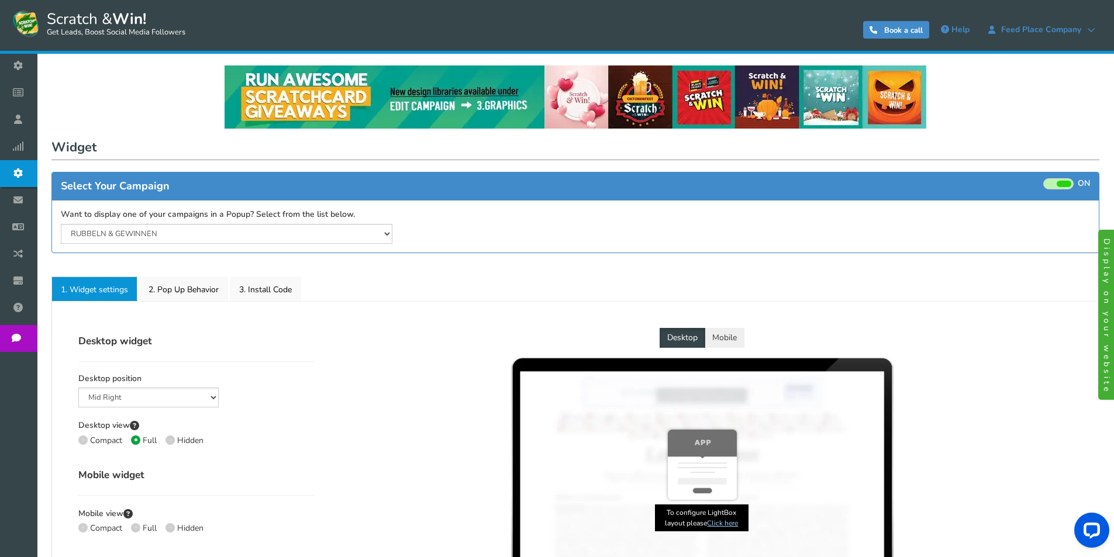
select select "mid-bottom-bar"
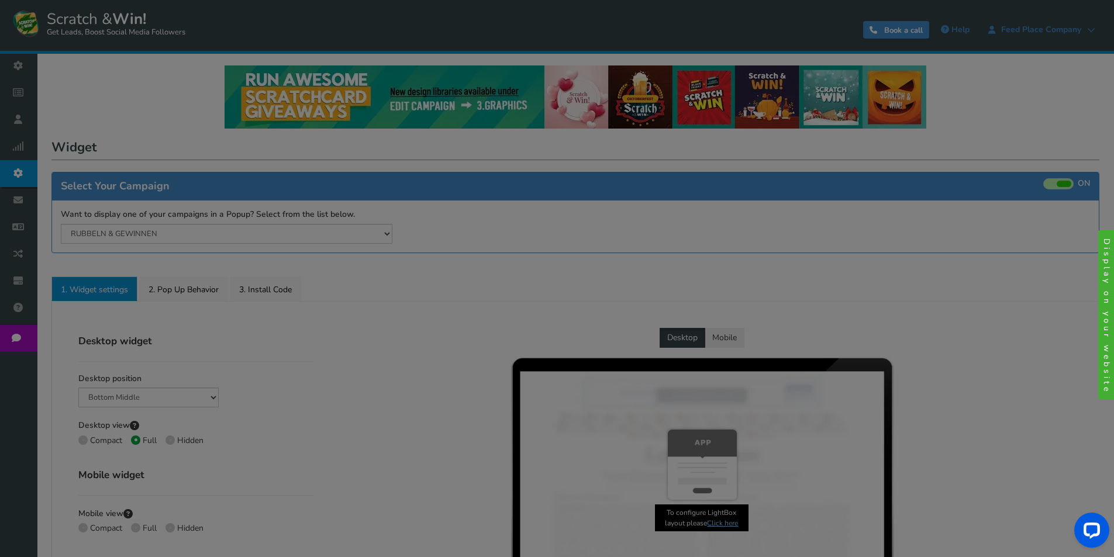
radio input "true"
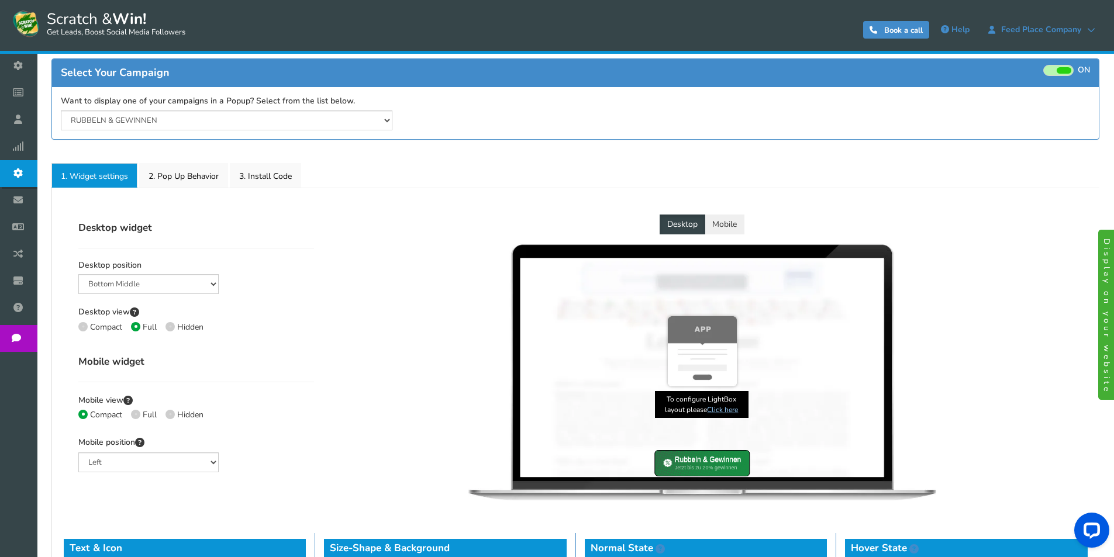
scroll to position [117, 0]
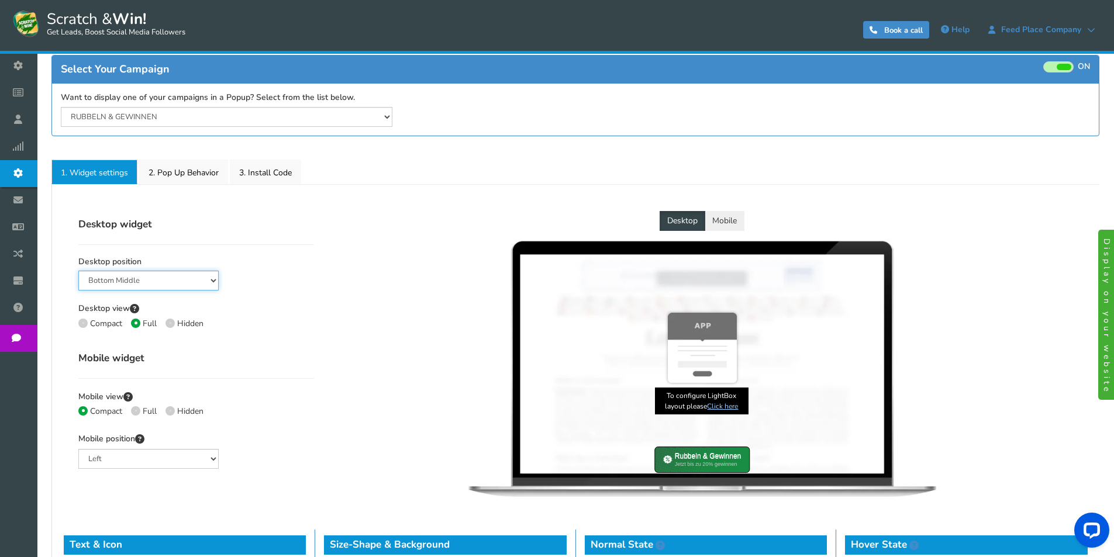
click at [146, 279] on select "Mid Right Mid Left Top Bar Bottom Bar Bottom Left Bottom Right Bottom Middle" at bounding box center [148, 281] width 140 height 20
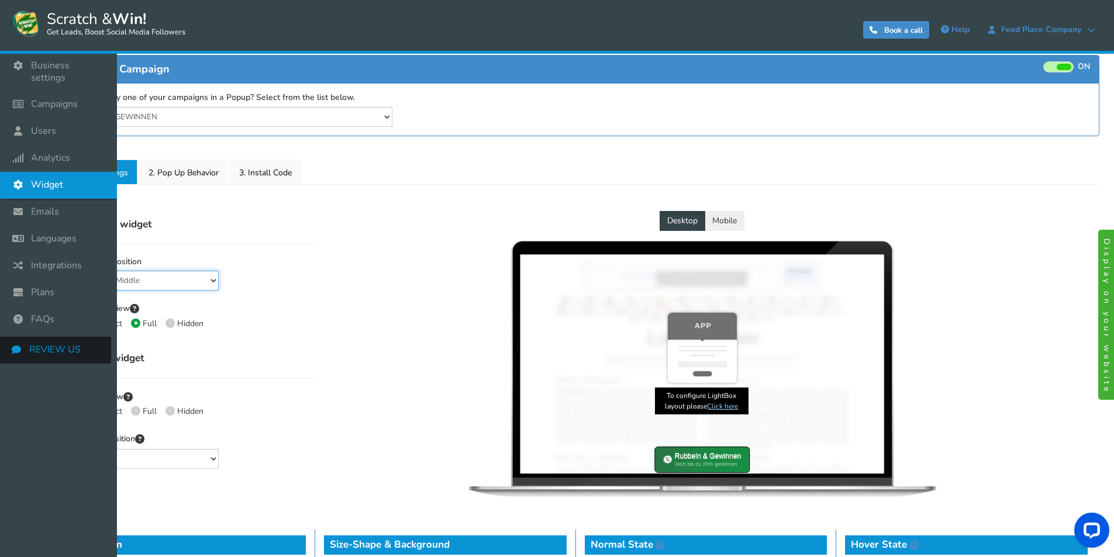
select select "top-bar"
click at [78, 271] on select "Mid Right Mid Left Top Bar Bottom Bar Bottom Left Bottom Right Bottom Middle" at bounding box center [148, 281] width 140 height 20
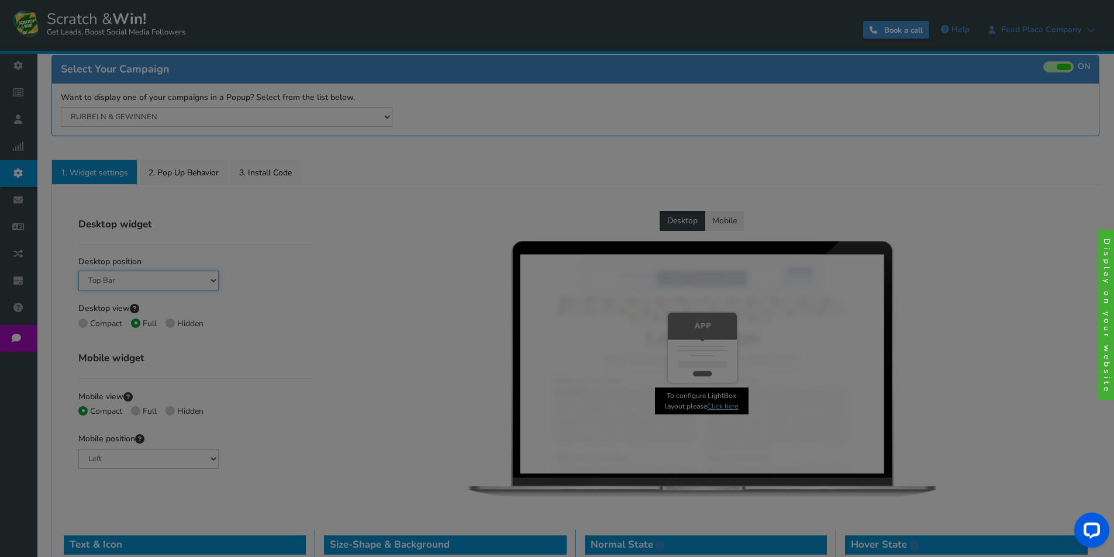
select select "inherit"
type input "#4995bf"
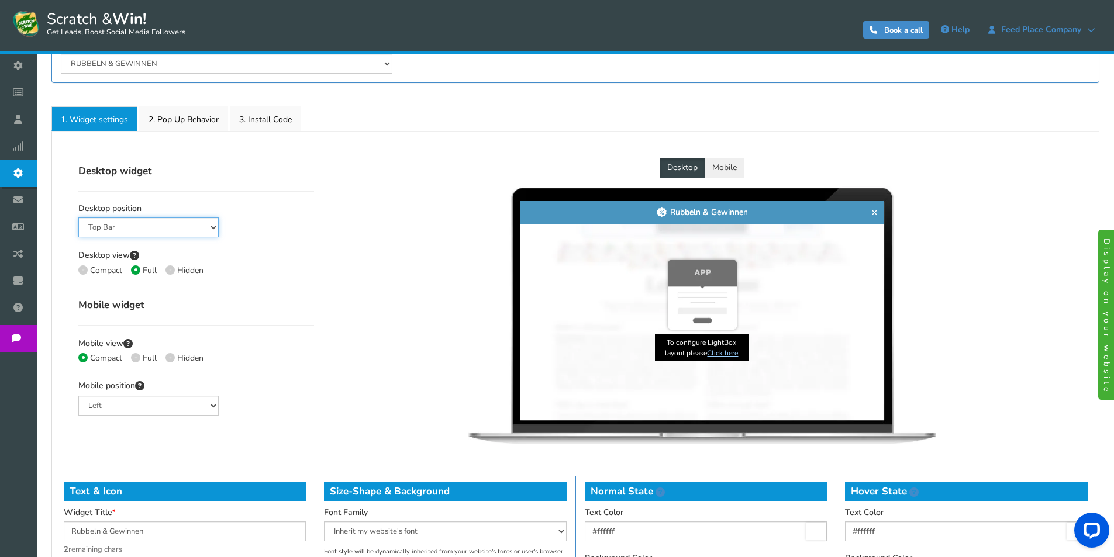
scroll to position [175, 0]
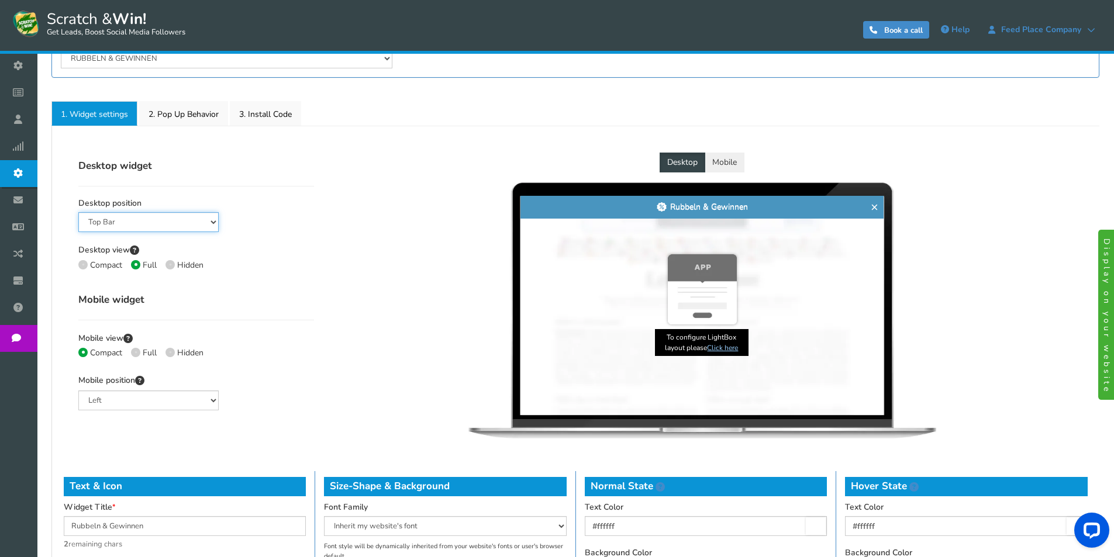
click at [118, 216] on select "Mid Right Mid Left Top Bar Bottom Bar Bottom Left Bottom Right Bottom Middle" at bounding box center [148, 222] width 140 height 20
click at [78, 212] on select "Mid Right Mid Left Top Bar Bottom Bar Bottom Left Bottom Right Bottom Middle" at bounding box center [148, 222] width 140 height 20
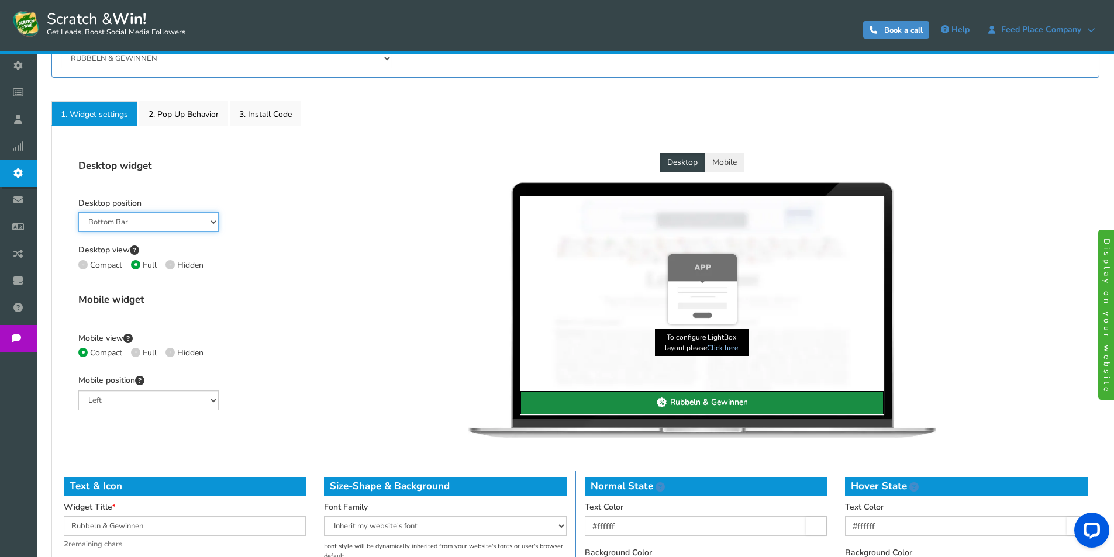
click at [131, 219] on select "Mid Right Mid Left Top Bar Bottom Bar Bottom Left Bottom Right Bottom Middle" at bounding box center [148, 222] width 140 height 20
select select "top-bar"
click at [78, 212] on select "Mid Right Mid Left Top Bar Bottom Bar Bottom Left Bottom Right Bottom Middle" at bounding box center [148, 222] width 140 height 20
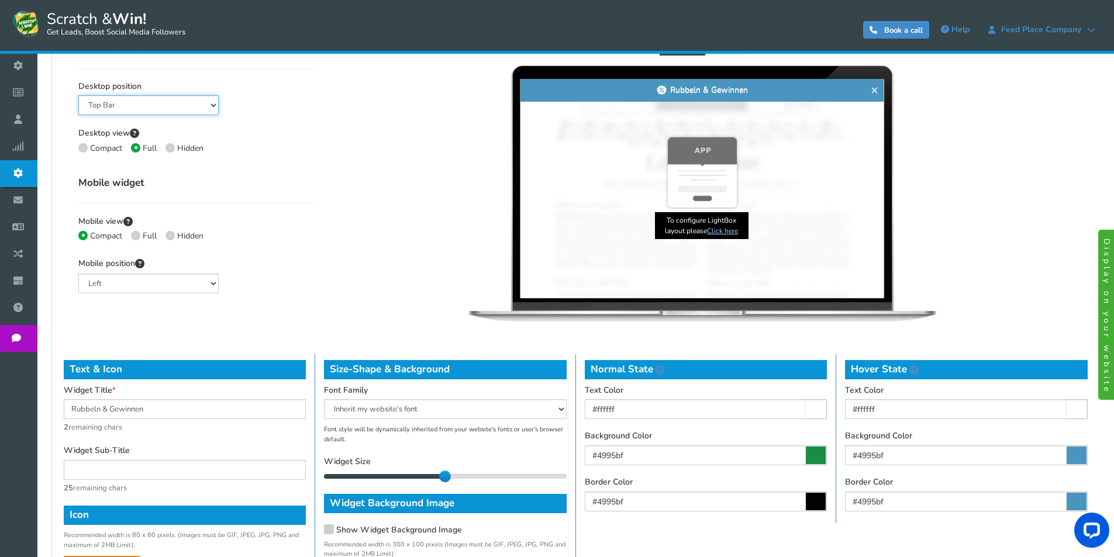
scroll to position [409, 0]
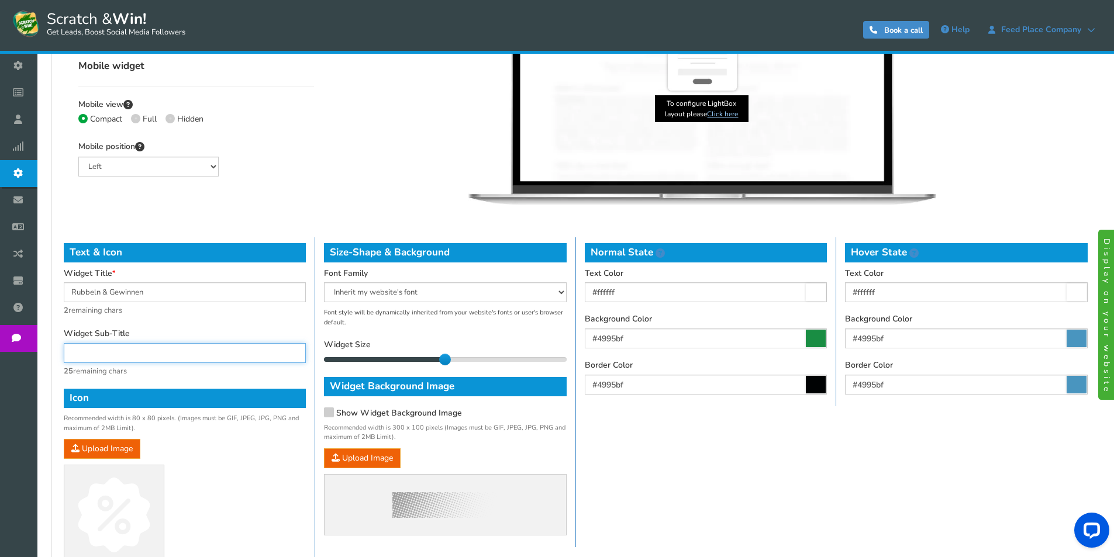
click at [108, 359] on input "text" at bounding box center [185, 353] width 242 height 20
type input "Jetzt bis zu 20% gewinnen"
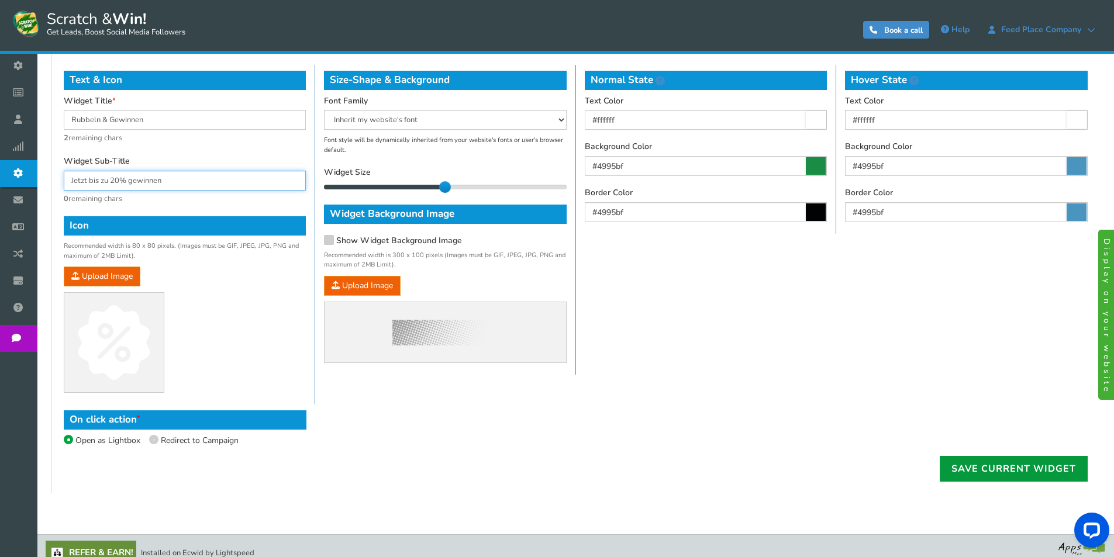
scroll to position [585, 0]
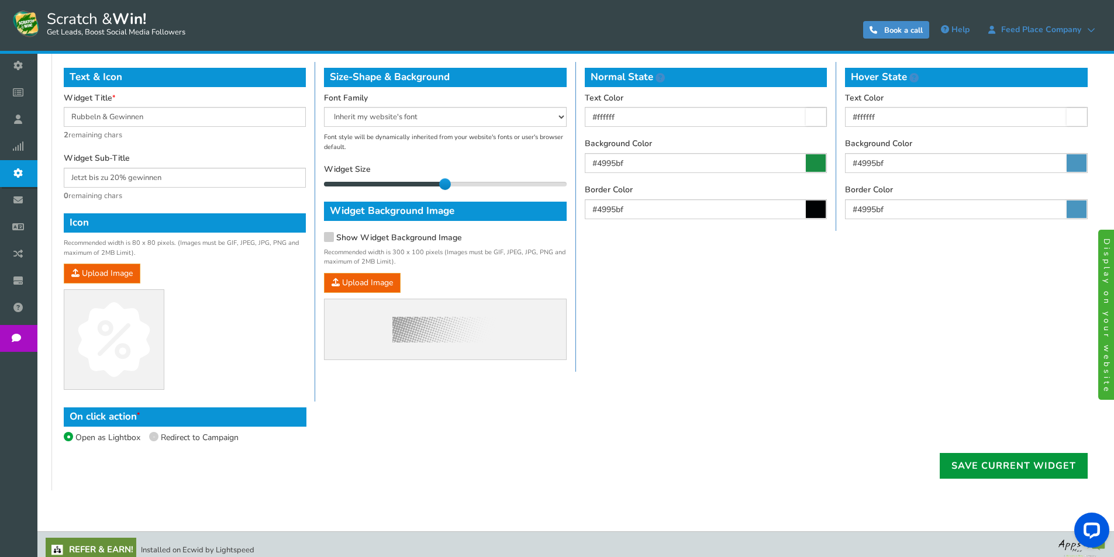
click at [1001, 465] on link "Save current widget" at bounding box center [1014, 466] width 148 height 26
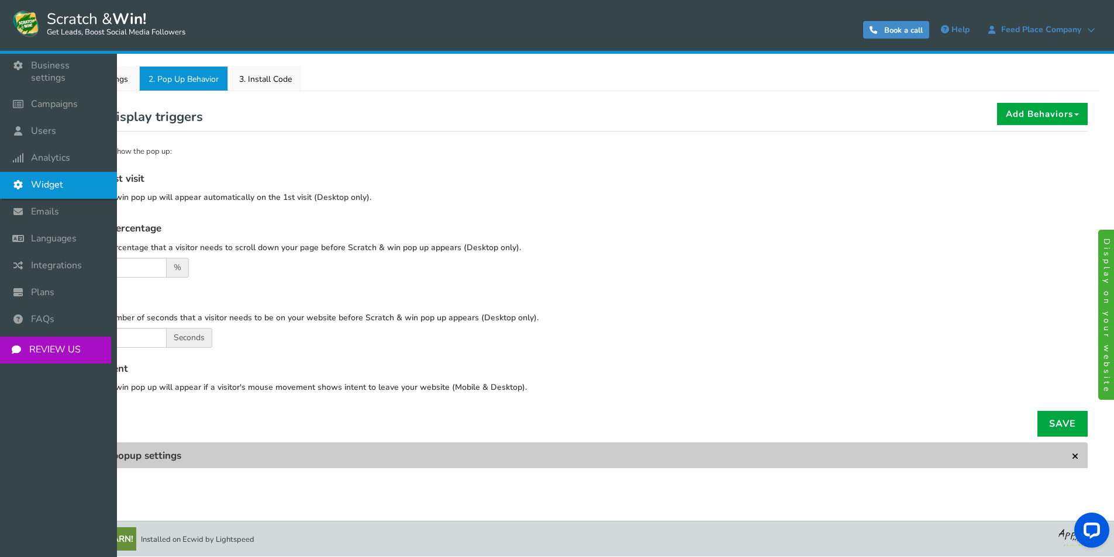
click at [43, 179] on span "Widget" at bounding box center [47, 185] width 32 height 12
click at [39, 185] on link "Widget" at bounding box center [58, 185] width 117 height 27
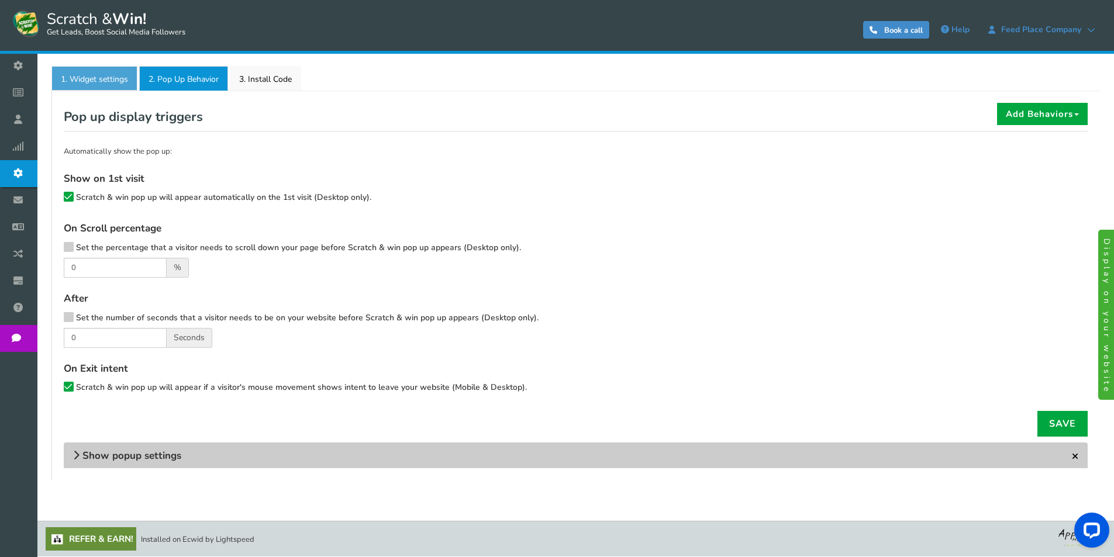
click at [99, 76] on link "1. Widget settings" at bounding box center [94, 78] width 86 height 25
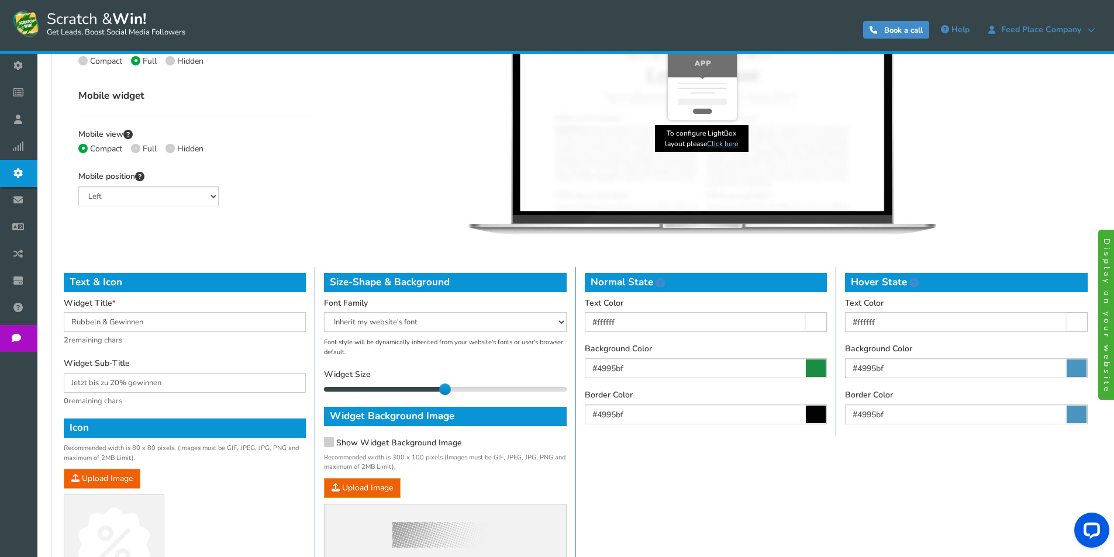
scroll to position [386, 0]
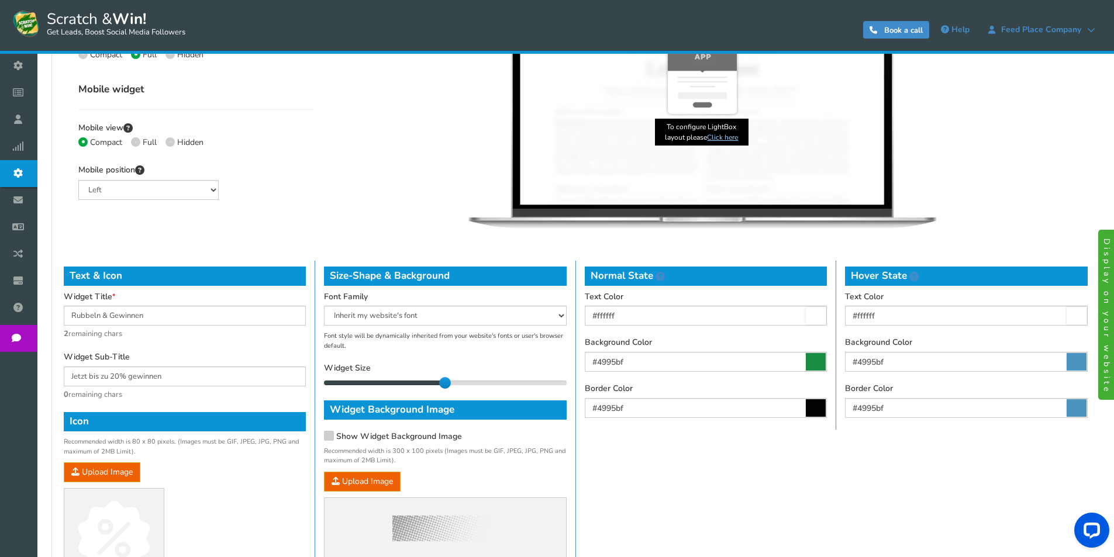
click at [1080, 363] on icon at bounding box center [1077, 362] width 20 height 18
click at [1080, 363] on input "#4995bf" at bounding box center [966, 362] width 243 height 20
click at [1080, 363] on icon at bounding box center [1077, 362] width 20 height 18
click at [1080, 363] on input "#4995bf" at bounding box center [966, 362] width 243 height 20
click at [1080, 363] on icon at bounding box center [1077, 362] width 20 height 18
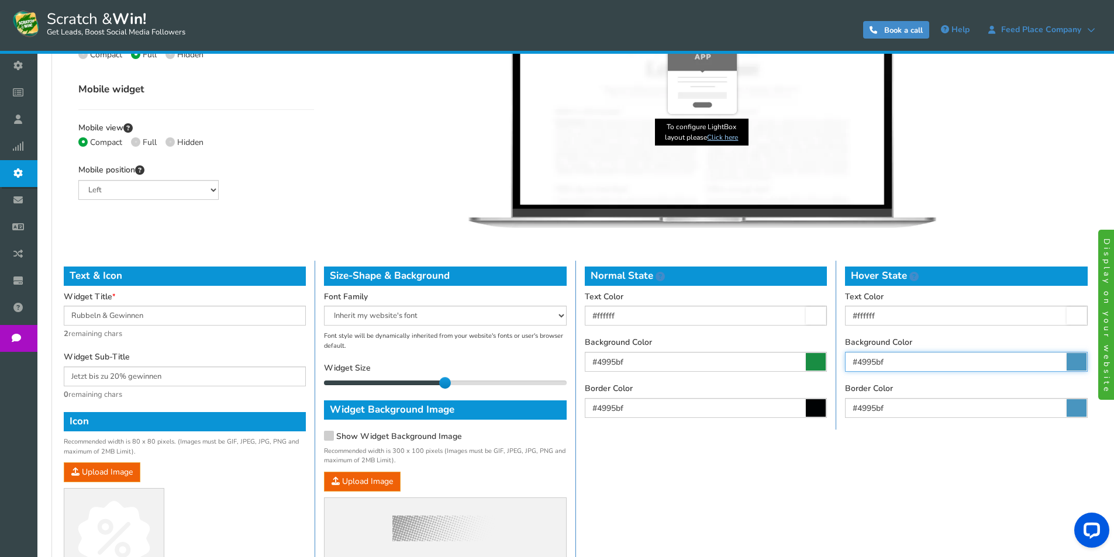
click at [1080, 363] on input "#4995bf" at bounding box center [966, 362] width 243 height 20
type input "#49bf50"
click at [914, 423] on div at bounding box center [911, 413] width 9 height 58
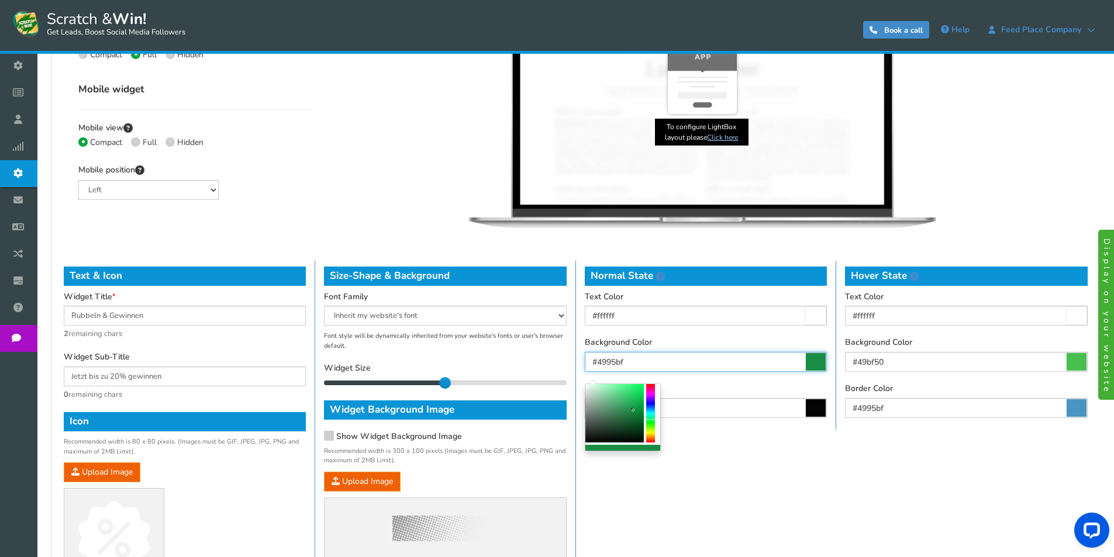
drag, startPoint x: 646, startPoint y: 364, endPoint x: 586, endPoint y: 358, distance: 61.2
click at [586, 358] on input "#4995bf" at bounding box center [706, 362] width 242 height 20
type input "#198d43"
drag, startPoint x: 610, startPoint y: 361, endPoint x: 662, endPoint y: 372, distance: 52.5
click at [662, 372] on input "#198d43" at bounding box center [706, 362] width 242 height 20
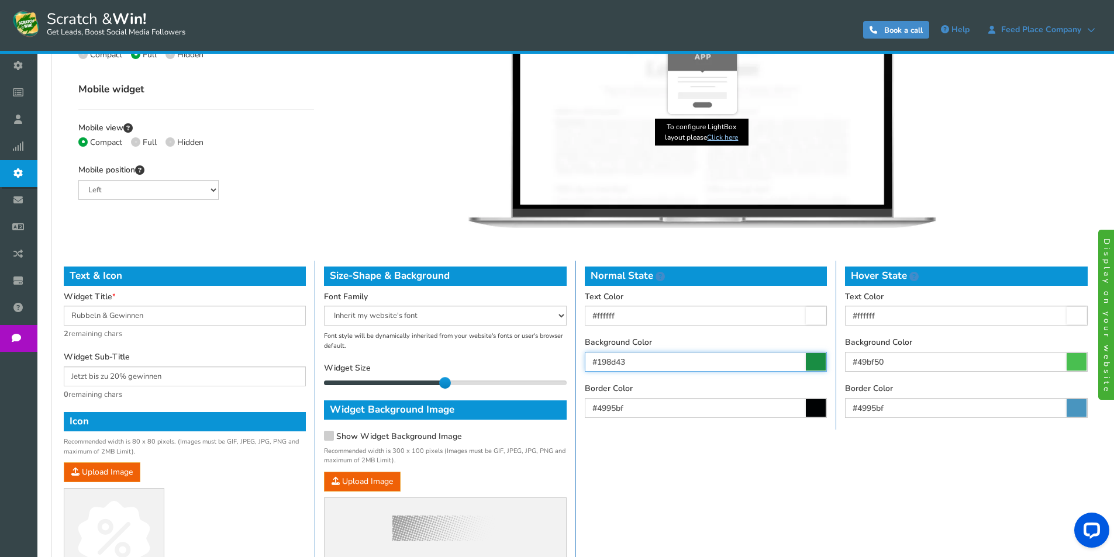
drag, startPoint x: 642, startPoint y: 363, endPoint x: 583, endPoint y: 359, distance: 59.8
click at [583, 359] on div "Normal State Text Color #ffffff Background Color #198d43 Border Color #4995bf S…" at bounding box center [706, 345] width 260 height 169
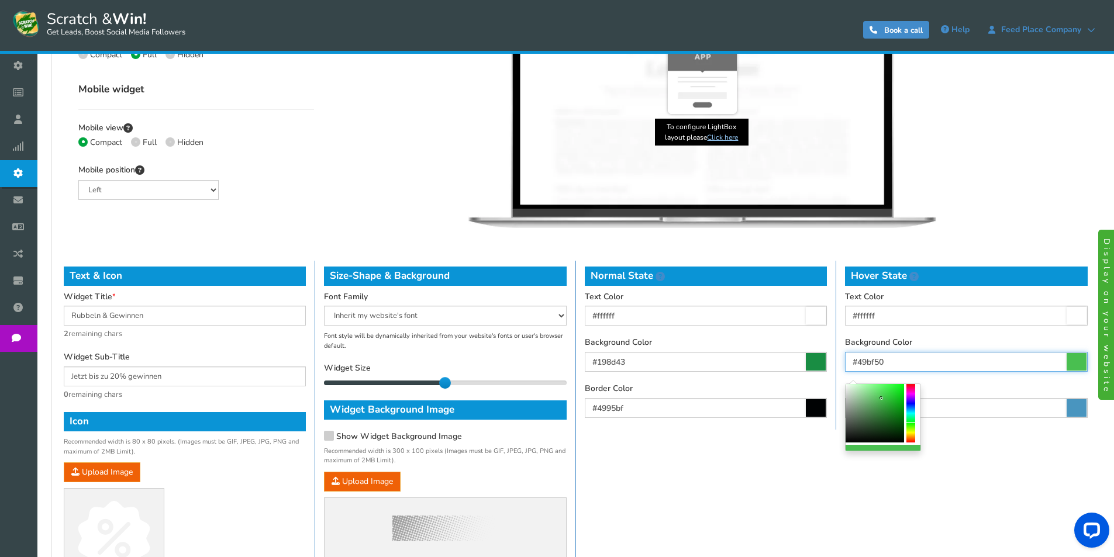
drag, startPoint x: 918, startPoint y: 361, endPoint x: 828, endPoint y: 363, distance: 90.7
click at [814, 360] on div "Text & Icon Widget Title Rubbeln & Gewinnen 2 remaining chars Widget Sub-Title …" at bounding box center [576, 431] width 1042 height 340
paste input "198d43"
type input "#49bf50"
click at [1073, 404] on icon at bounding box center [1077, 409] width 20 height 18
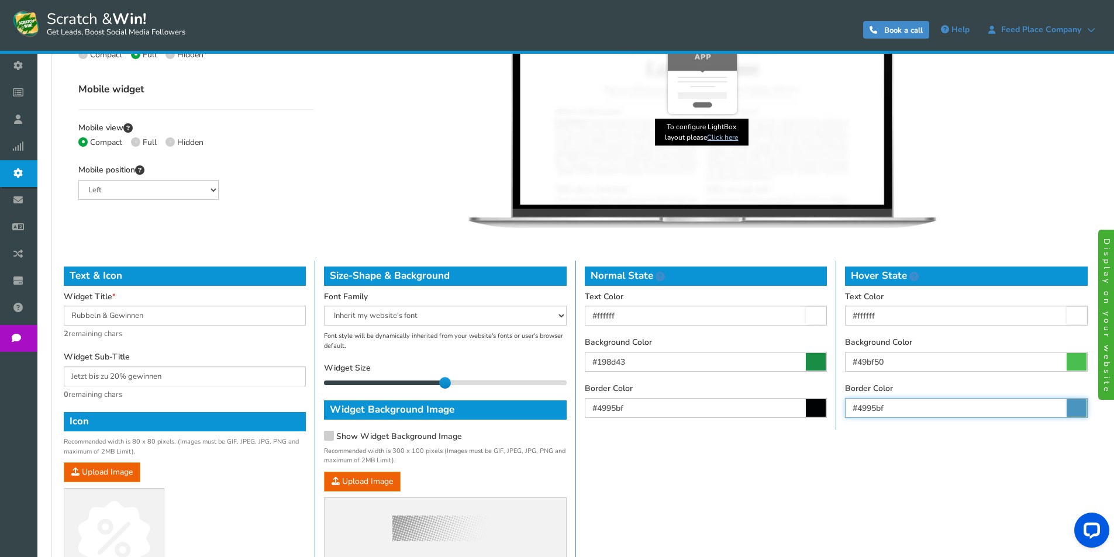
click at [1073, 404] on input "#4995bf" at bounding box center [966, 408] width 243 height 20
type input "#010b10"
click at [900, 485] on div at bounding box center [875, 460] width 58 height 58
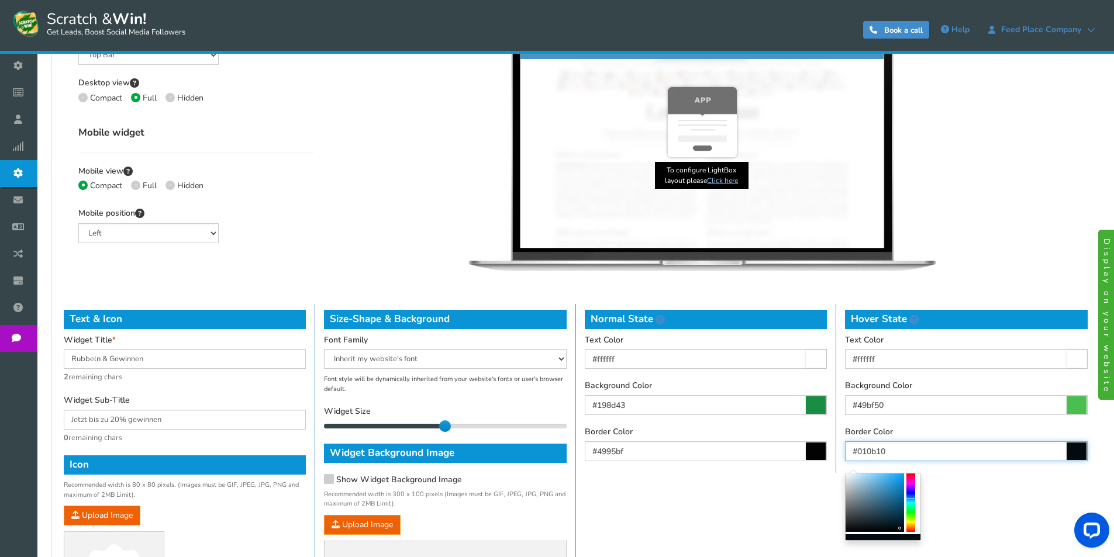
scroll to position [269, 0]
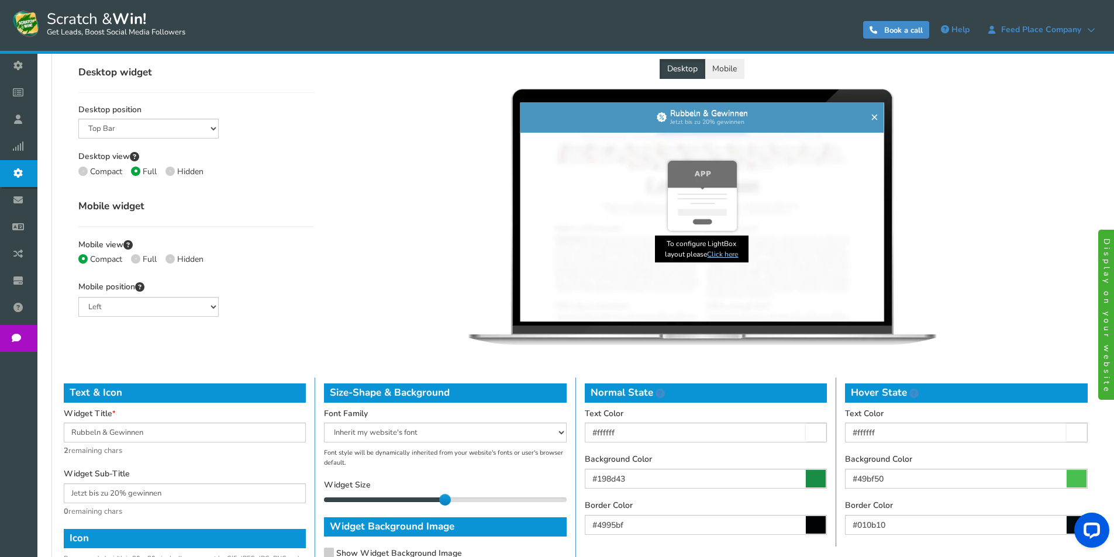
click at [1001, 280] on div "Desktop Mobile Kratzen & gewinnen × Rubbeln & Gewinnen Jetzt bis zu 20% gewinne…" at bounding box center [702, 206] width 759 height 295
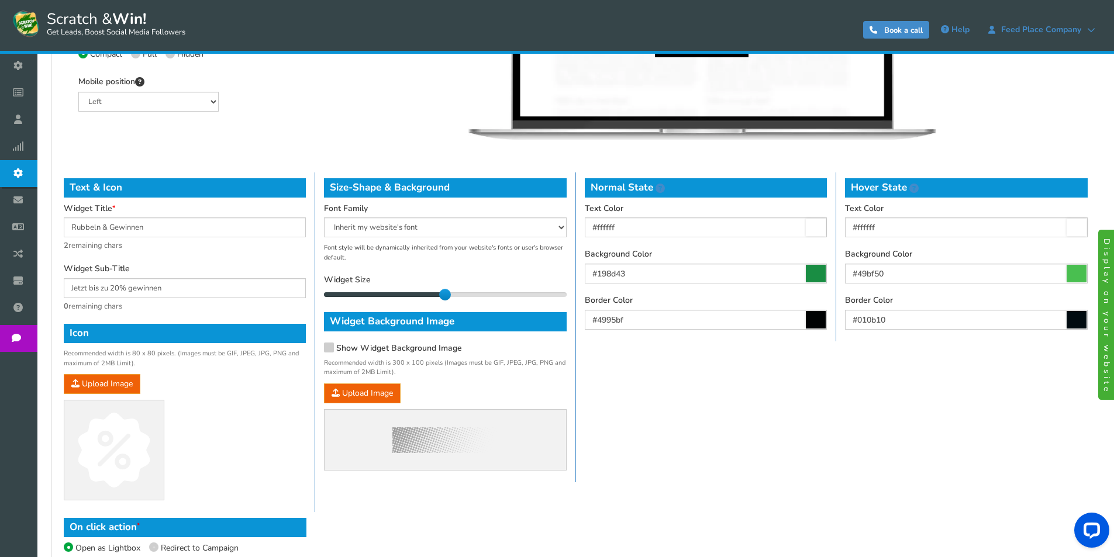
scroll to position [503, 0]
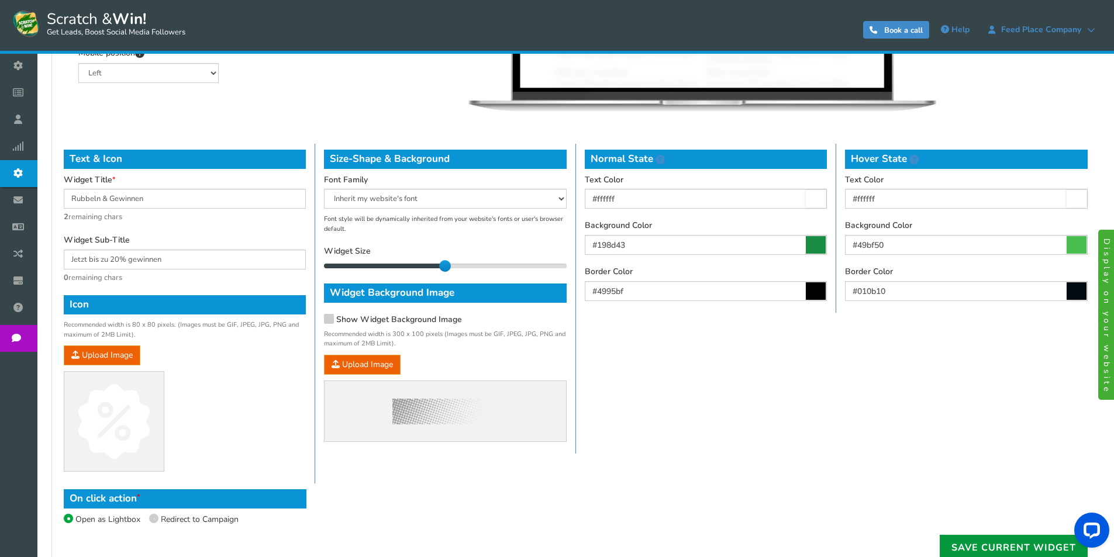
click at [1030, 547] on link "Save Current Widget" at bounding box center [1014, 548] width 148 height 26
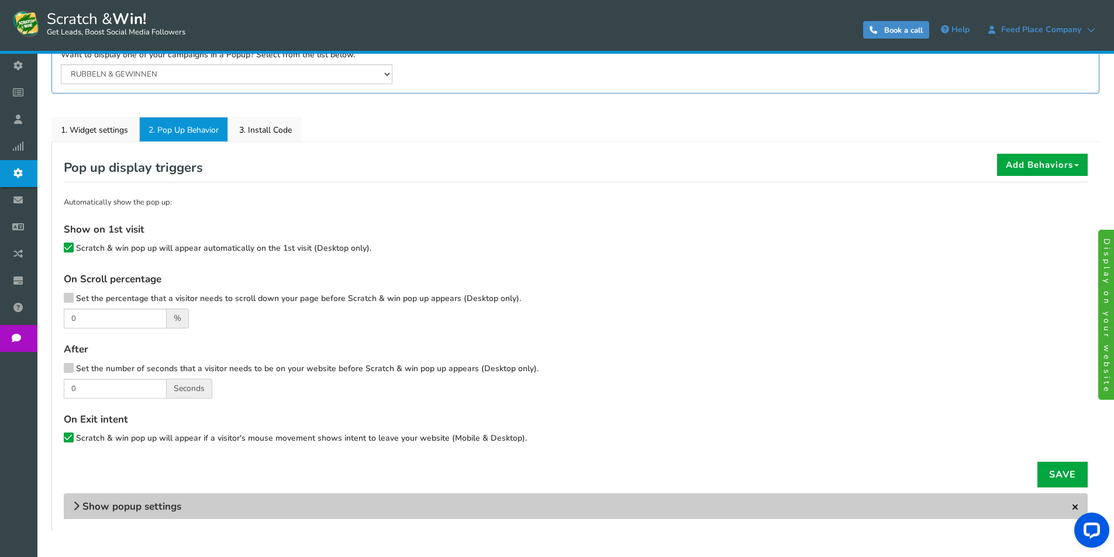
scroll to position [175, 0]
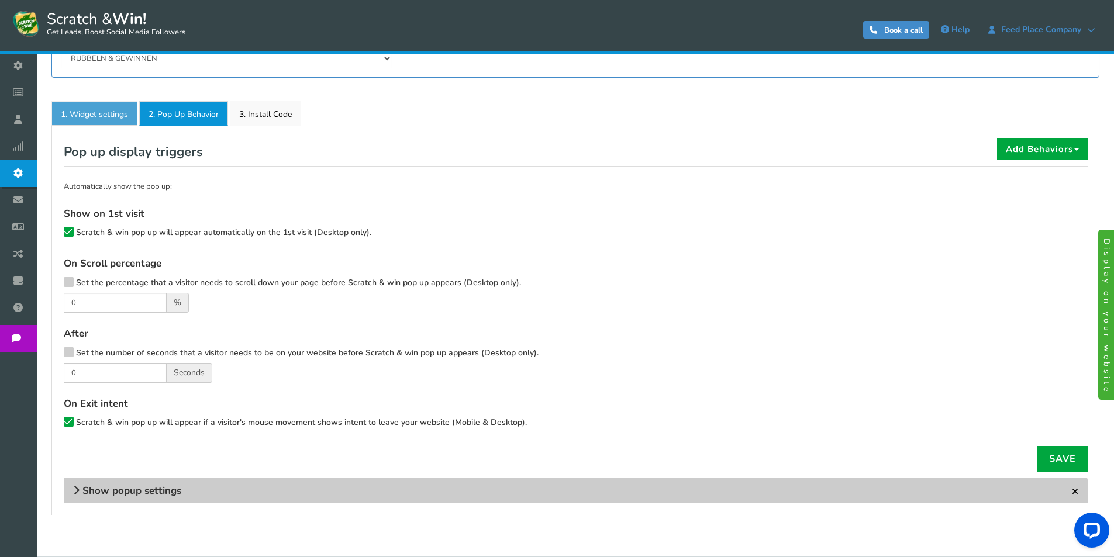
click at [111, 119] on link "1. Widget settings" at bounding box center [94, 113] width 86 height 25
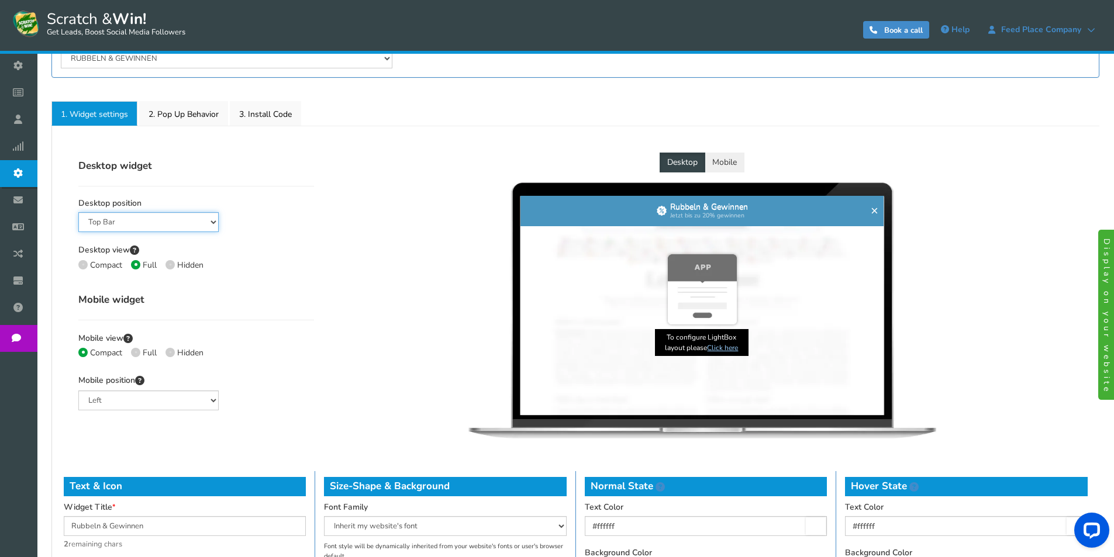
click at [146, 226] on select "Mid Right Mid Left Top Bar Bottom Bar Bottom Left Bottom Right Bottom Middle" at bounding box center [148, 222] width 140 height 20
click at [126, 222] on select "Mid Right Mid Left Top Bar Bottom Bar Bottom Left Bottom Right Bottom Middle" at bounding box center [148, 222] width 140 height 20
select select "lower-right-corner"
click at [78, 212] on select "Mid Right Mid Left Top Bar Bottom Bar Bottom Left Bottom Right Bottom Middle" at bounding box center [148, 222] width 140 height 20
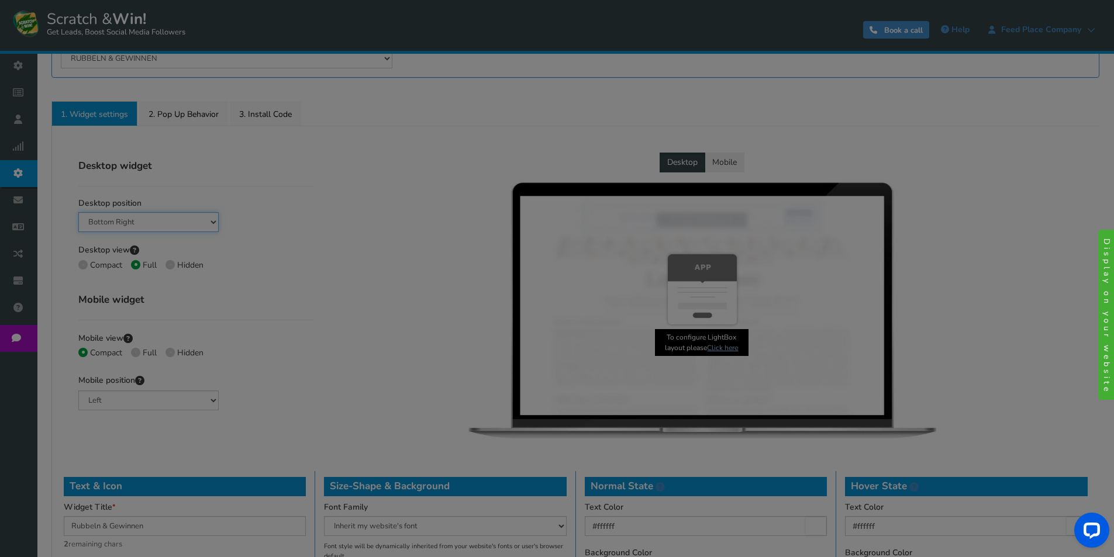
type input "#4995bf"
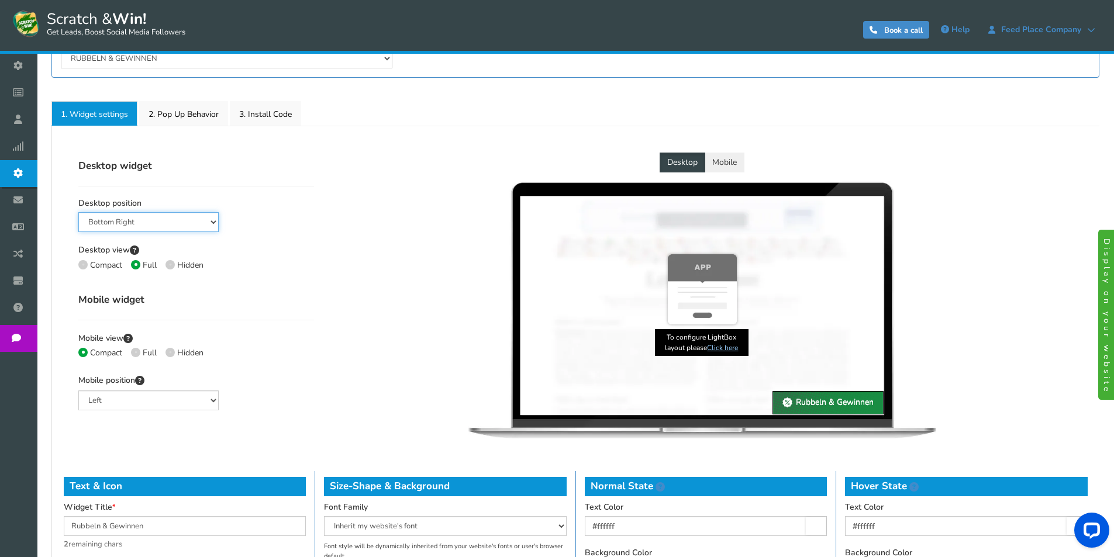
click at [173, 225] on select "Mid Right Mid Left Top Bar Bottom Bar Bottom Left Bottom Right Bottom Middle" at bounding box center [148, 222] width 140 height 20
select select "left-bottom-bar"
click at [78, 212] on select "Mid Right Mid Left Top Bar Bottom Bar Bottom Left Bottom Right Bottom Middle" at bounding box center [148, 222] width 140 height 20
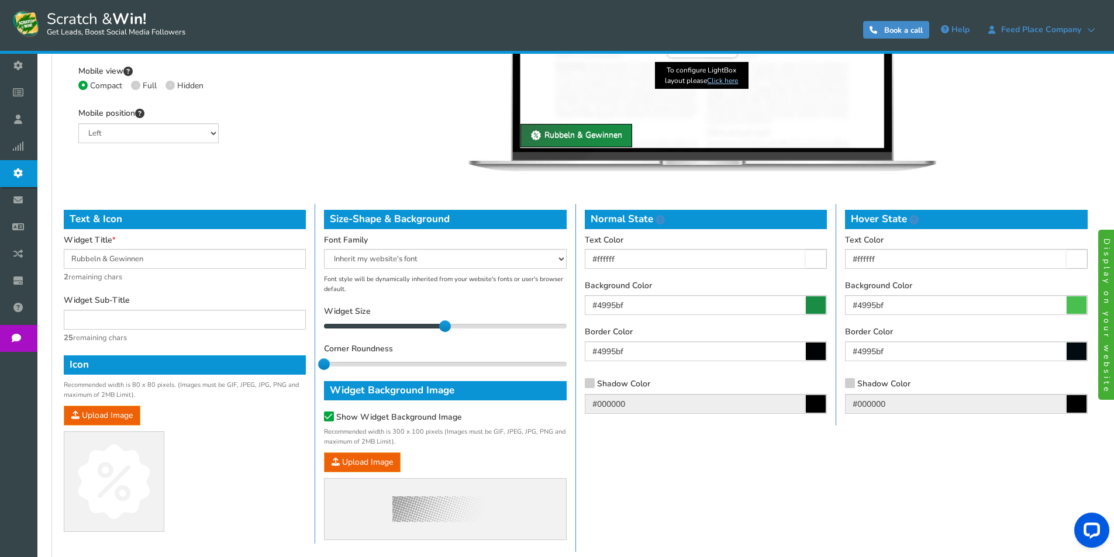
scroll to position [468, 0]
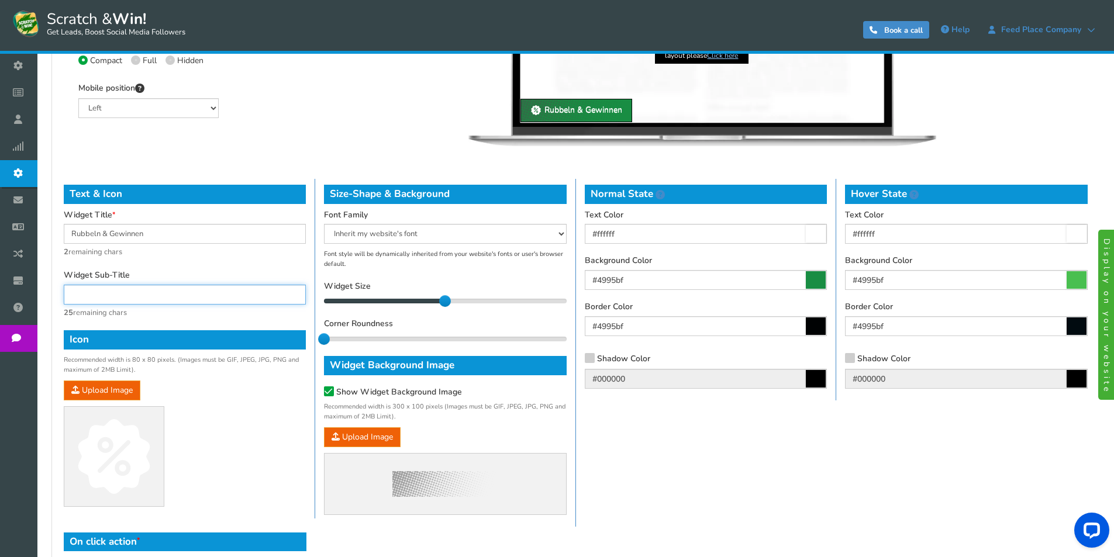
click at [125, 296] on input "text" at bounding box center [185, 295] width 242 height 20
type input "Jetzt bis zu 20% gewinnen"
drag, startPoint x: 324, startPoint y: 339, endPoint x: 388, endPoint y: 340, distance: 64.4
click at [388, 340] on div "1" at bounding box center [445, 339] width 242 height 6
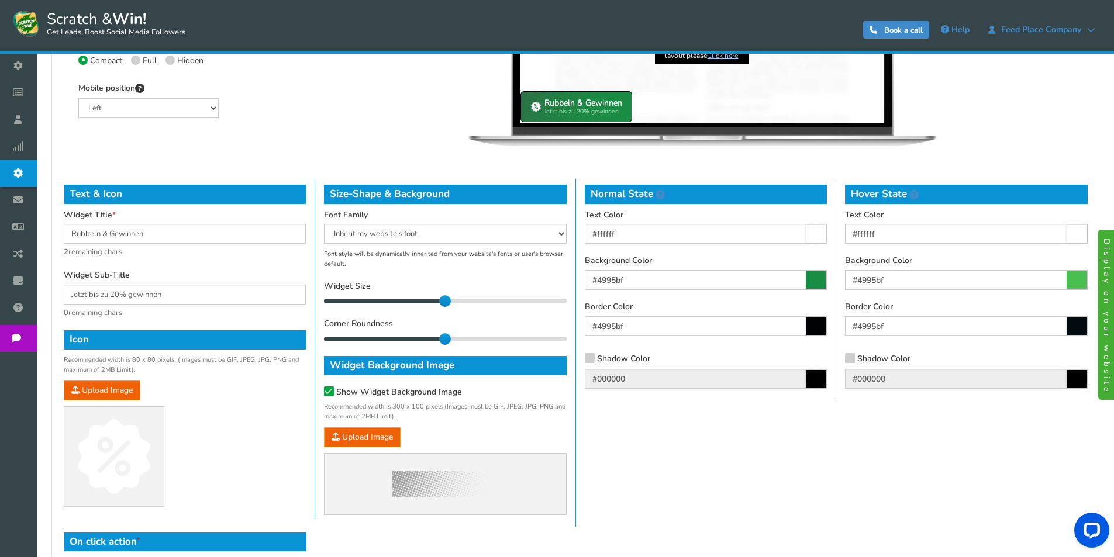
click at [1067, 276] on icon at bounding box center [1077, 280] width 20 height 18
click at [1067, 276] on input "#4995bf" at bounding box center [966, 280] width 243 height 20
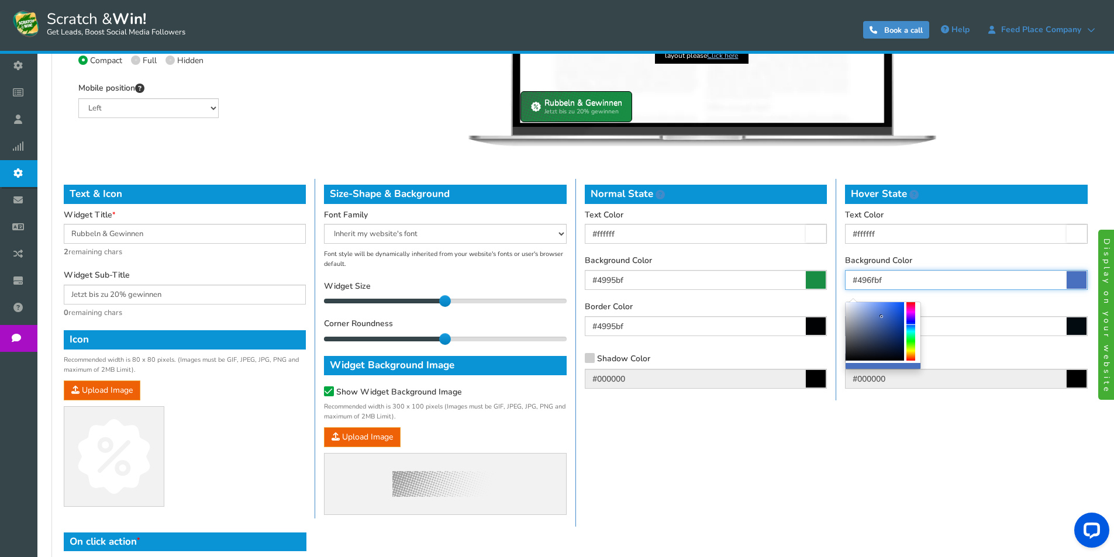
click at [910, 325] on div at bounding box center [911, 331] width 9 height 58
click at [881, 321] on div at bounding box center [875, 331] width 58 height 58
type input "#2c4c90"
click at [886, 328] on div at bounding box center [875, 331] width 58 height 58
click at [1039, 457] on div "Text & Icon Widget Title Rubbeln & Gewinnen 2 remaining chars Widget Sub-Title …" at bounding box center [576, 353] width 1042 height 348
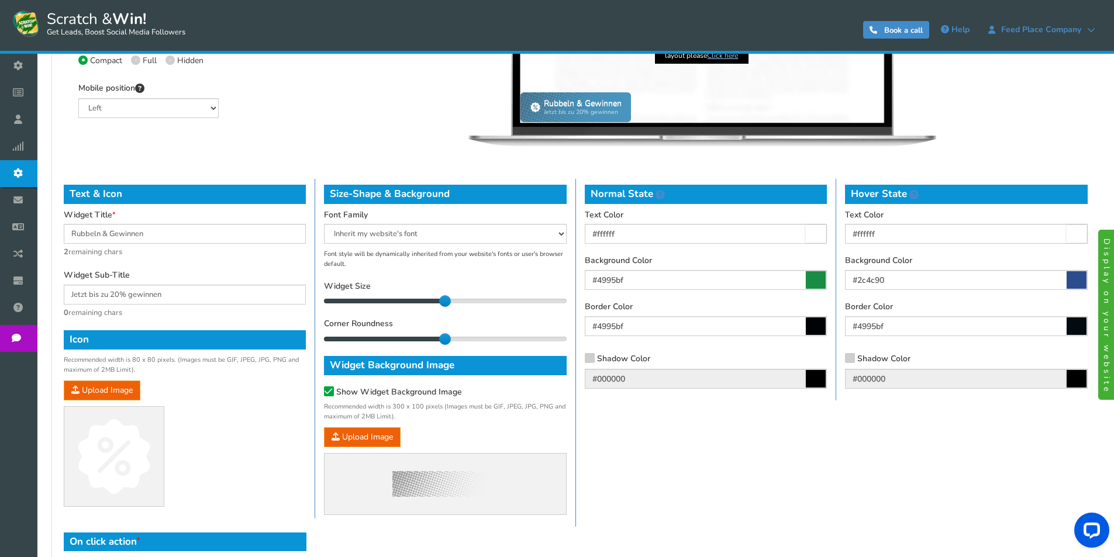
click at [591, 357] on icon at bounding box center [590, 357] width 8 height 9
click at [573, 357] on input "Shadow Color" at bounding box center [573, 360] width 0 height 8
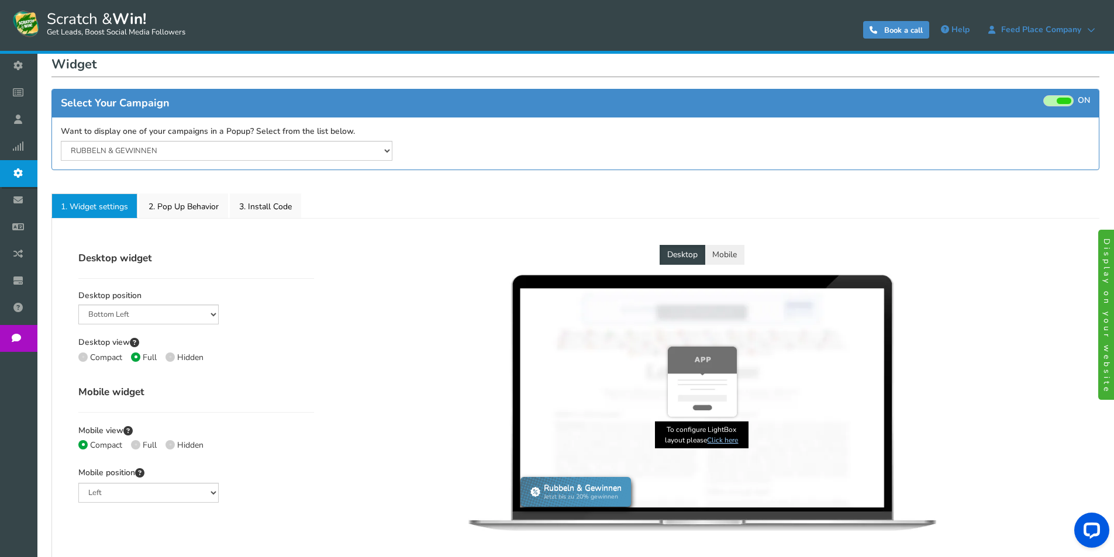
scroll to position [18, 0]
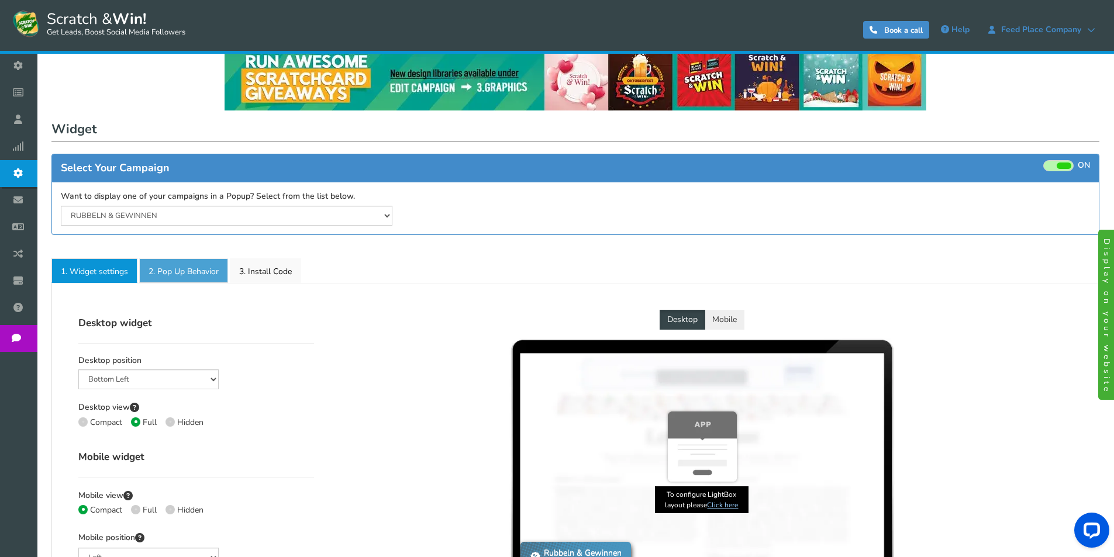
click at [140, 270] on link "2. Pop Up Behavior" at bounding box center [183, 271] width 89 height 25
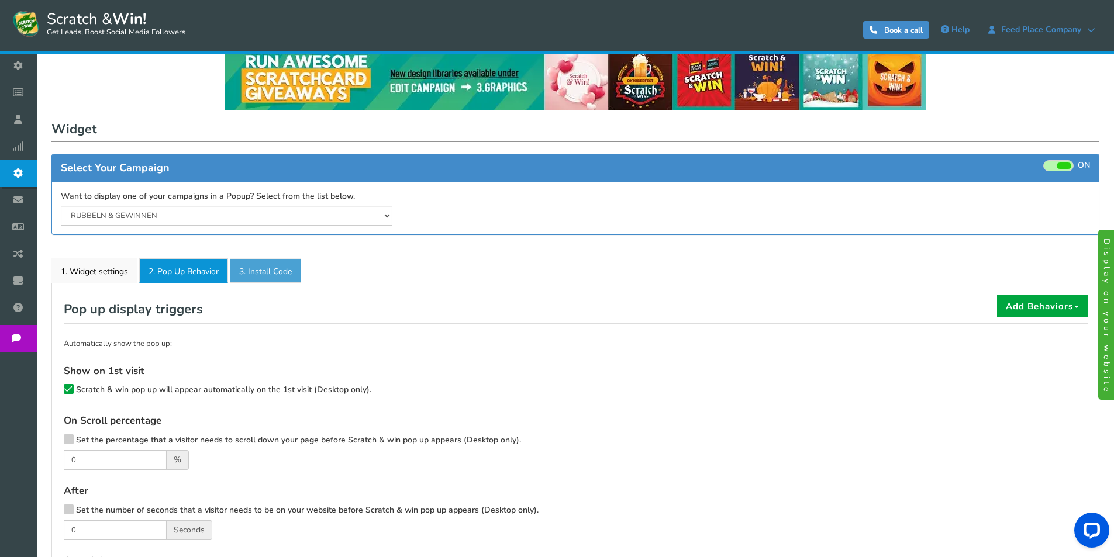
click at [274, 270] on link "3. Install Code" at bounding box center [265, 271] width 71 height 25
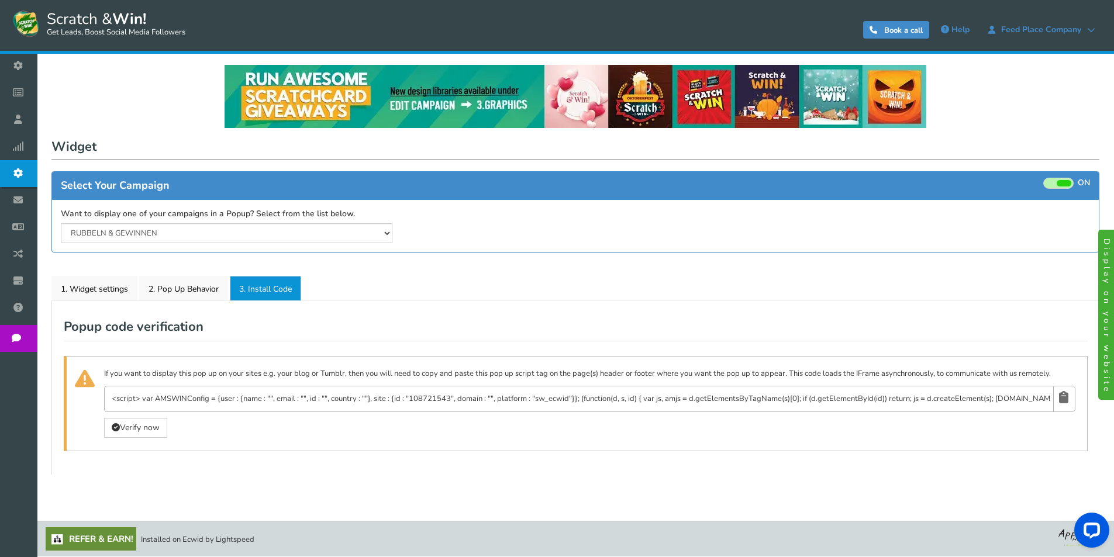
scroll to position [1, 0]
click at [184, 291] on link "2. Pop Up Behavior" at bounding box center [183, 288] width 89 height 25
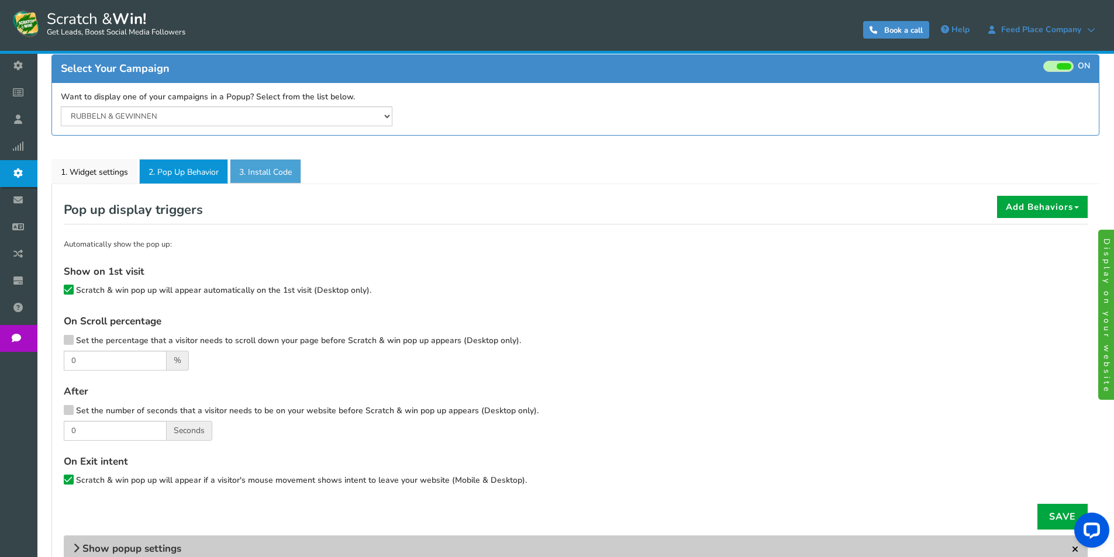
click at [279, 167] on link "3. Install Code" at bounding box center [265, 171] width 71 height 25
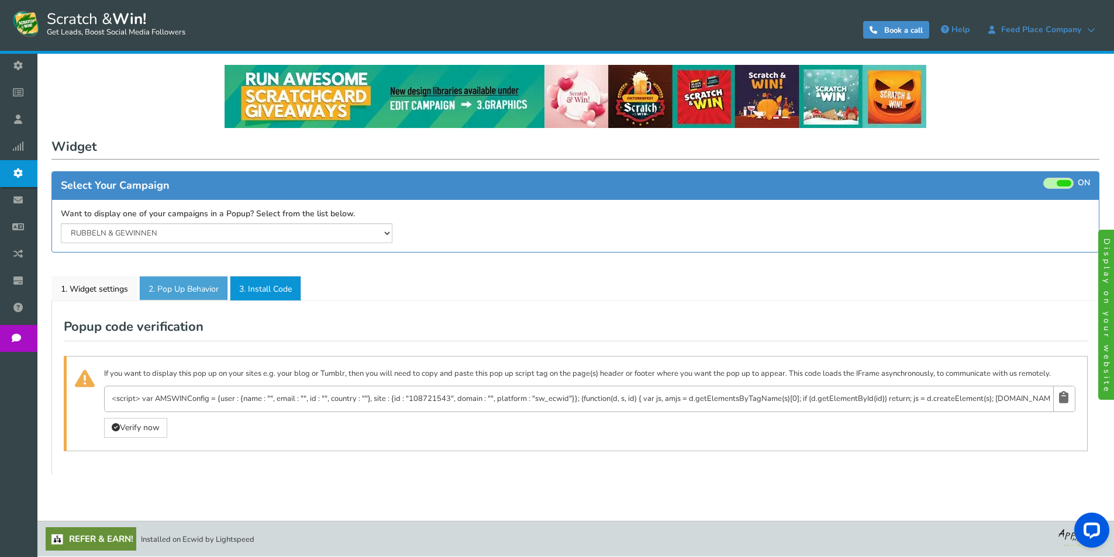
click at [192, 284] on link "2. Pop Up Behavior" at bounding box center [183, 288] width 89 height 25
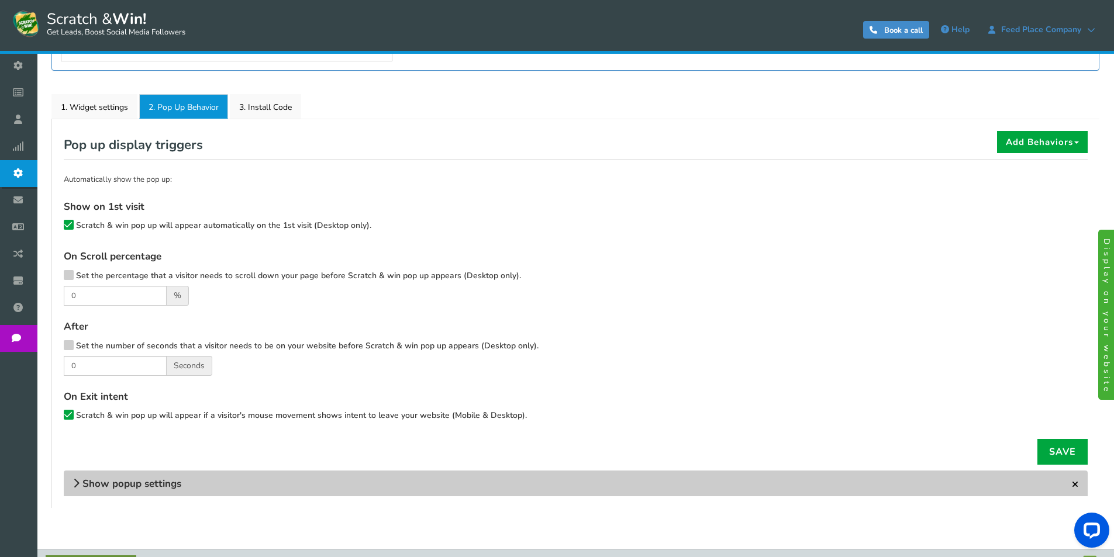
scroll to position [211, 0]
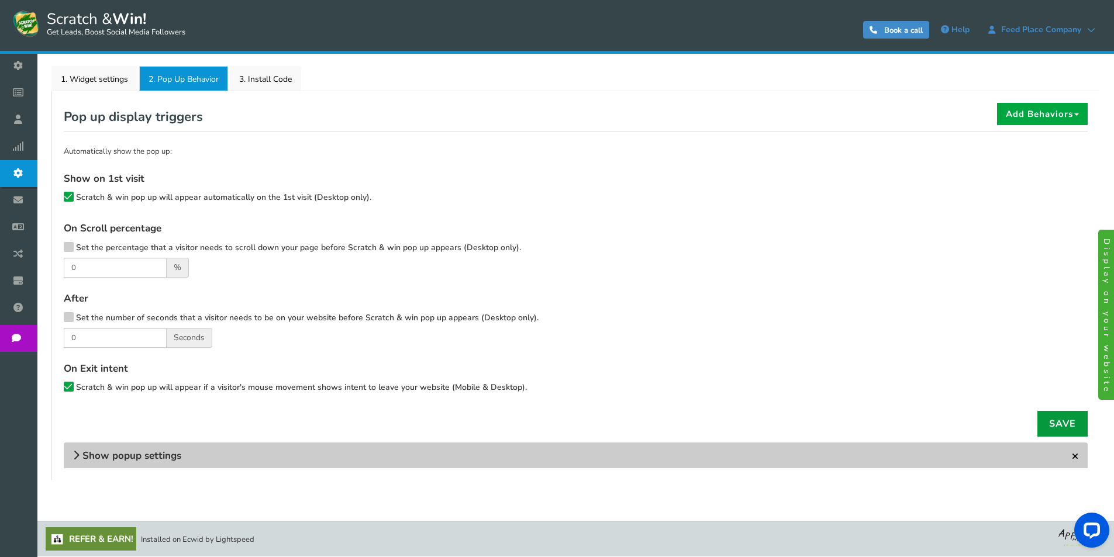
click at [1068, 425] on link "Save" at bounding box center [1063, 424] width 50 height 26
click at [1105, 311] on link "Display on your website" at bounding box center [1109, 315] width 20 height 170
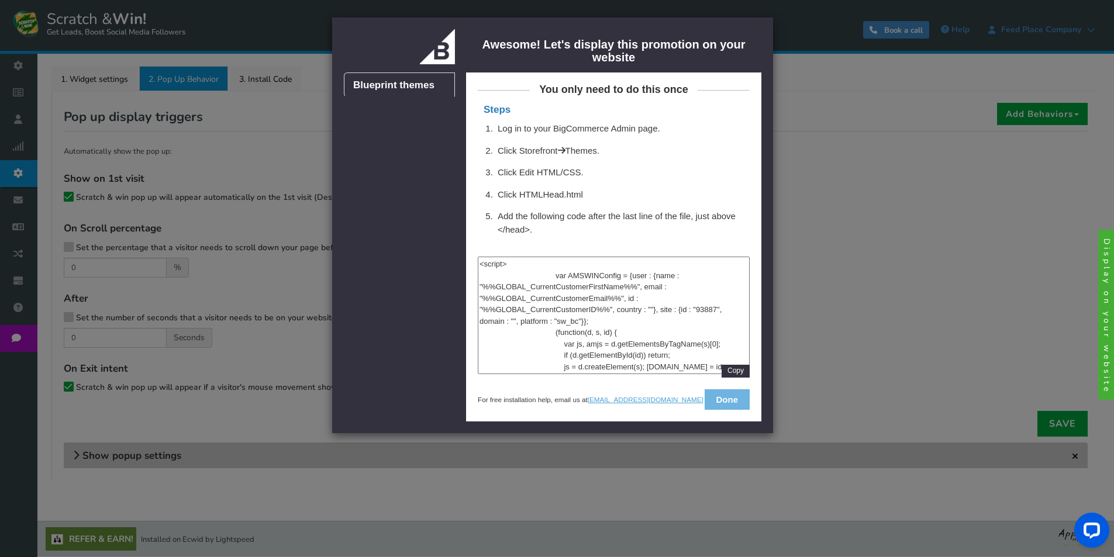
click at [732, 407] on button "Done" at bounding box center [727, 400] width 45 height 20
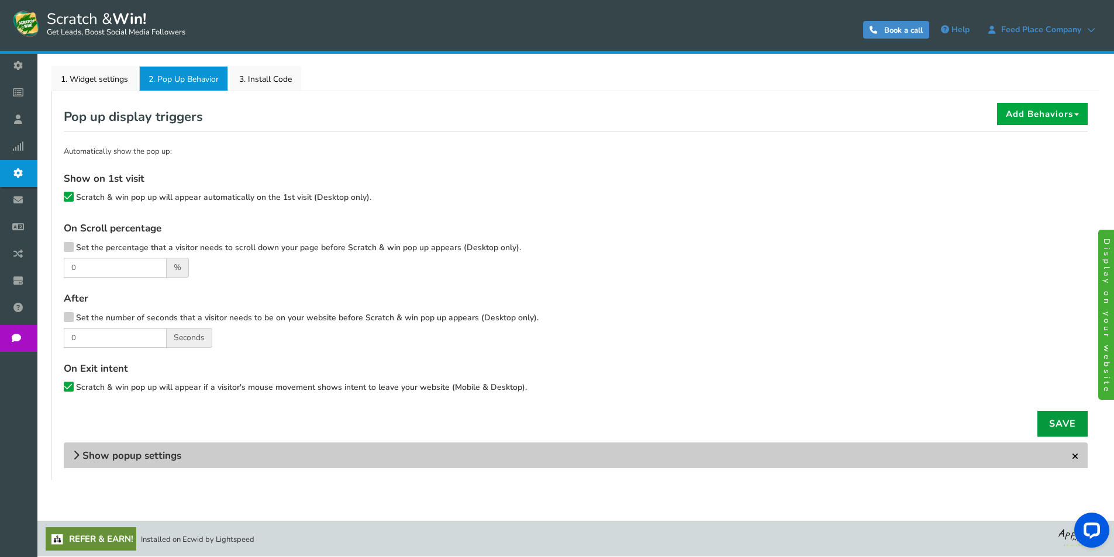
click at [1069, 421] on link "Save" at bounding box center [1063, 424] width 50 height 26
click at [78, 75] on link "1. Widget settings" at bounding box center [94, 78] width 86 height 25
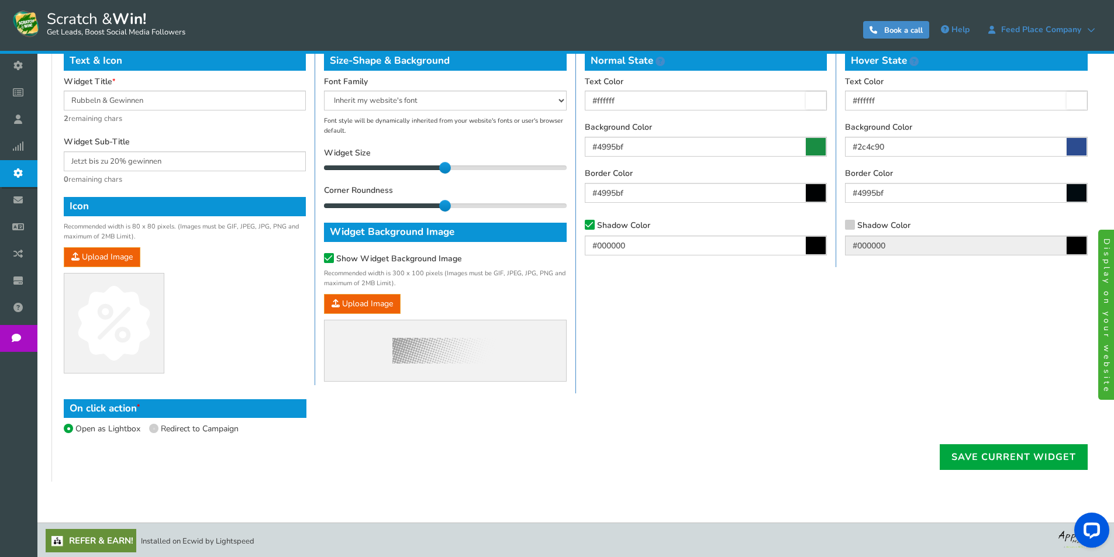
scroll to position [603, 0]
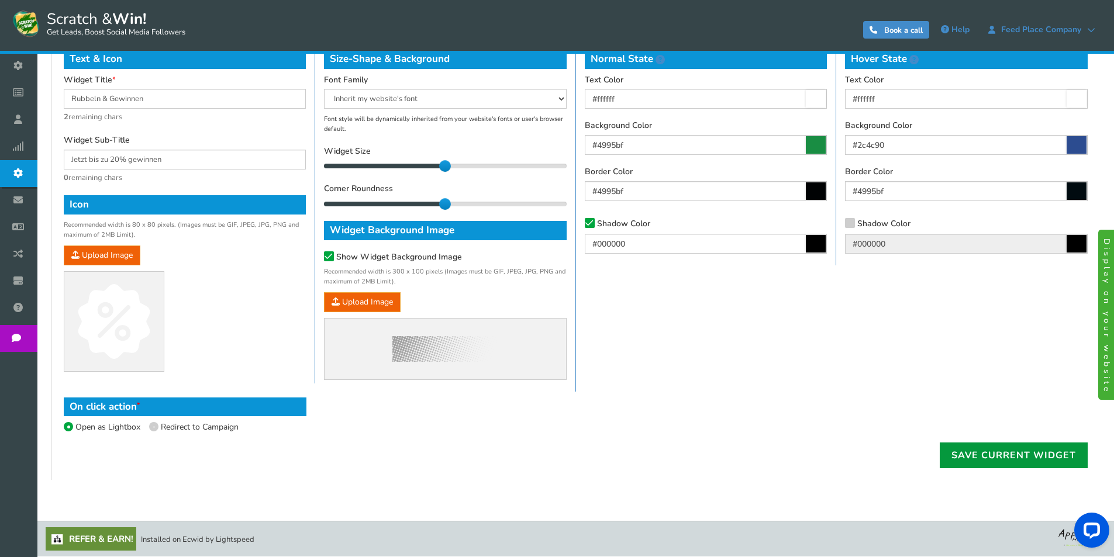
click at [987, 453] on link "Save Current Widget" at bounding box center [1014, 456] width 148 height 26
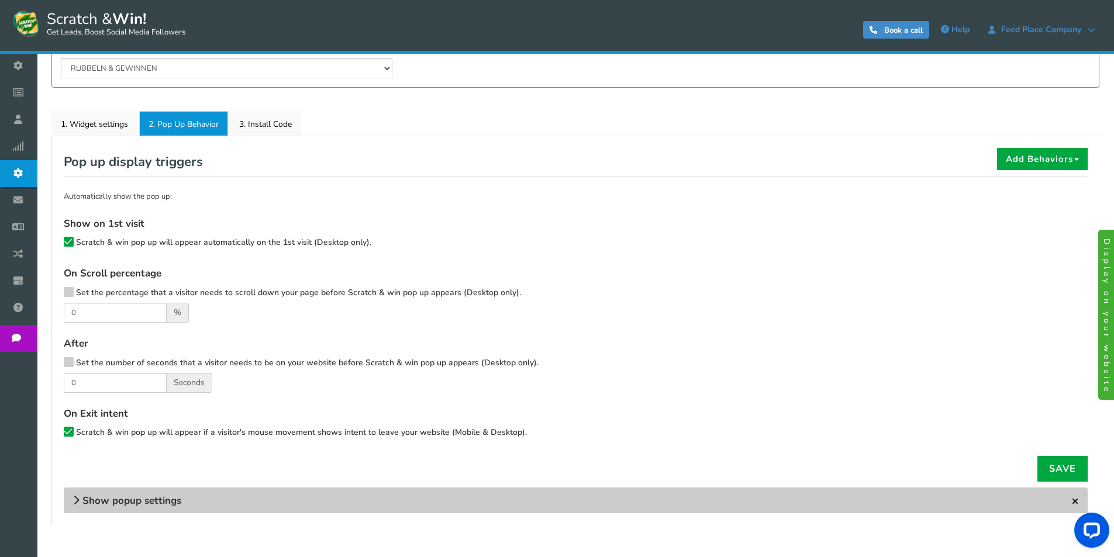
scroll to position [211, 0]
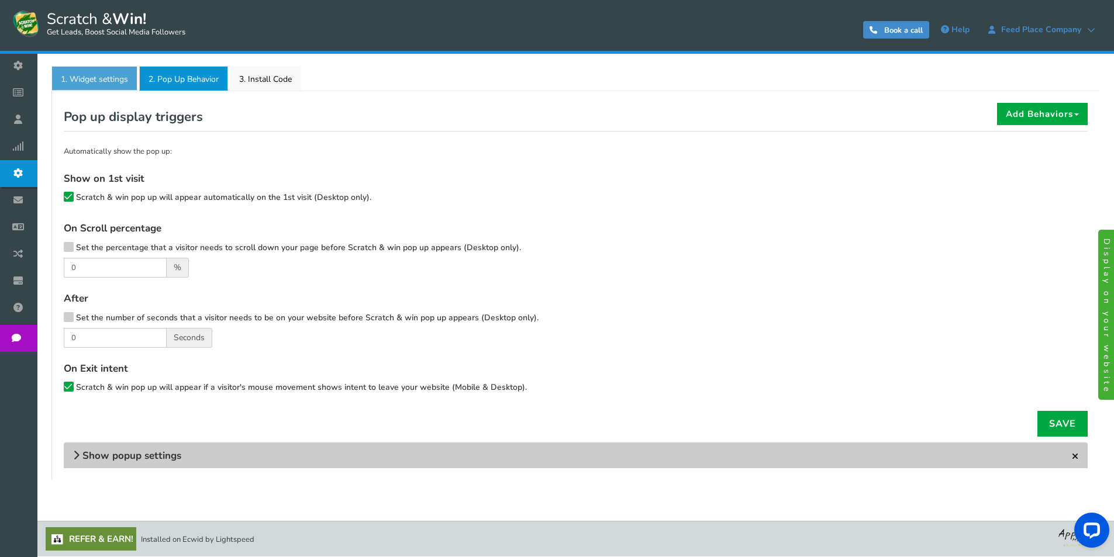
click at [103, 77] on link "1. Widget settings" at bounding box center [94, 78] width 86 height 25
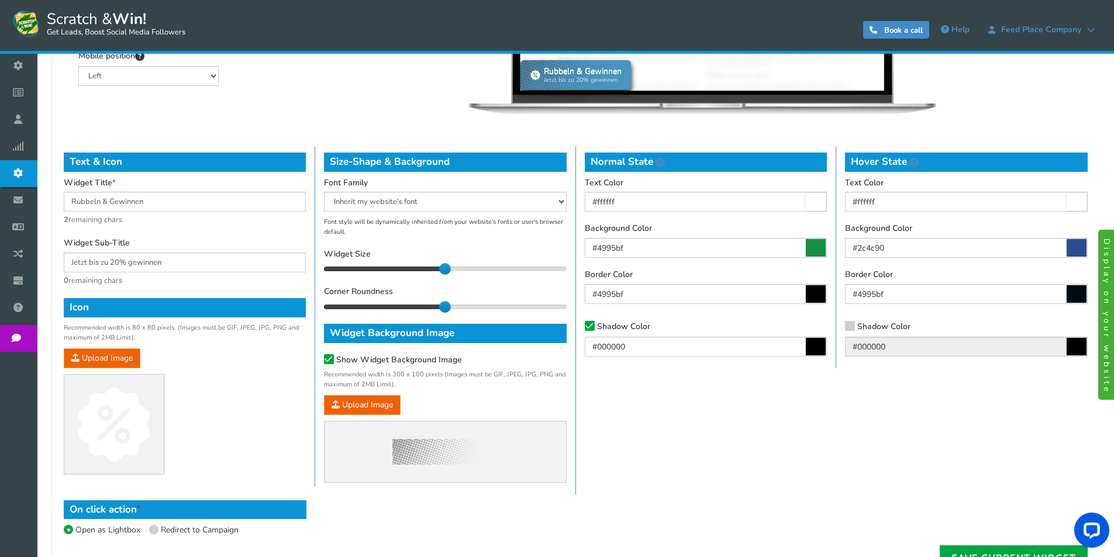
scroll to position [503, 0]
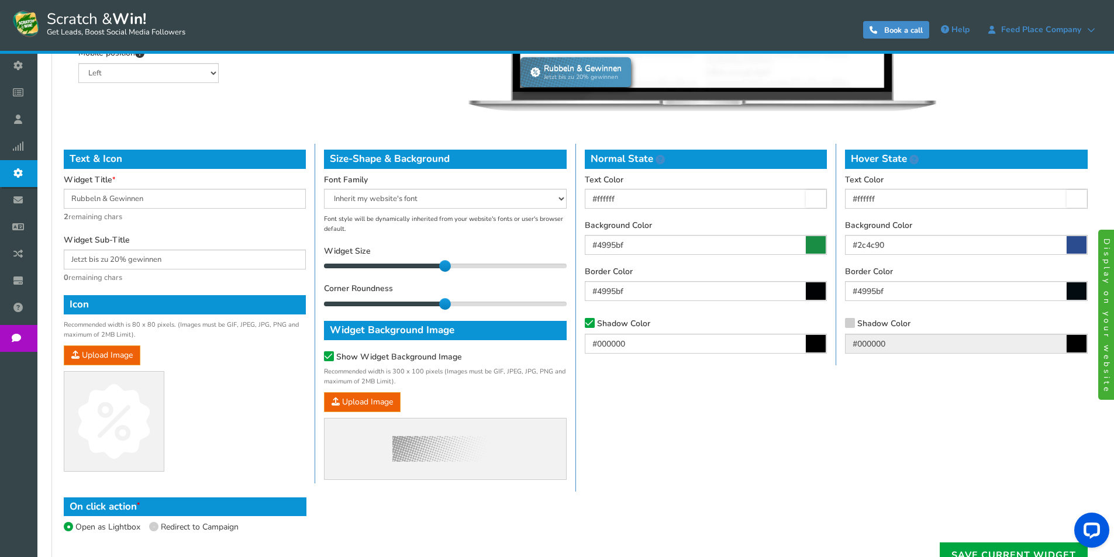
click at [820, 253] on icon at bounding box center [816, 245] width 20 height 18
click at [820, 253] on input "#4995bf" at bounding box center [706, 245] width 242 height 20
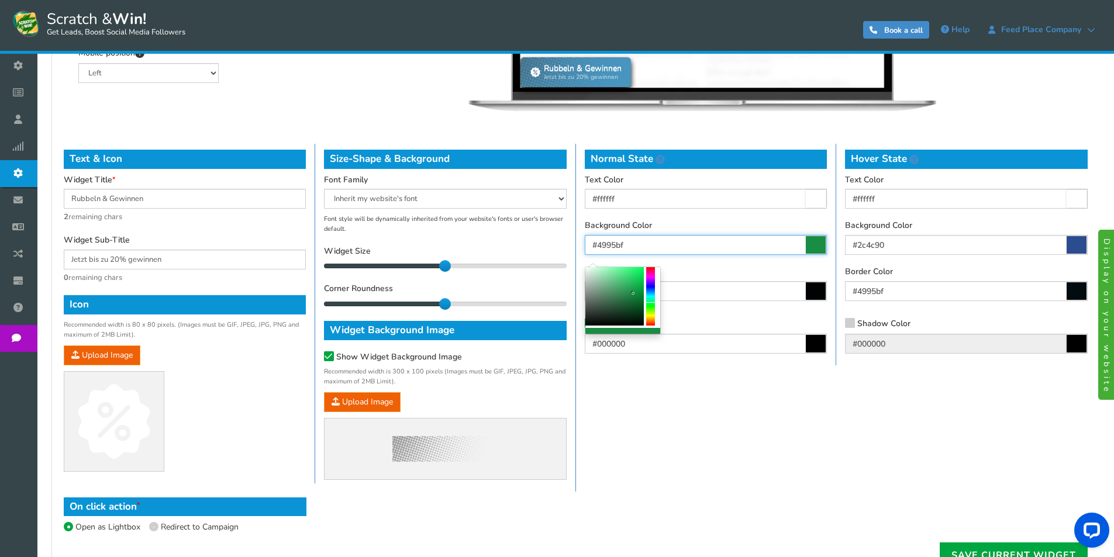
type input "#22924b"
click at [630, 292] on div at bounding box center [615, 296] width 58 height 58
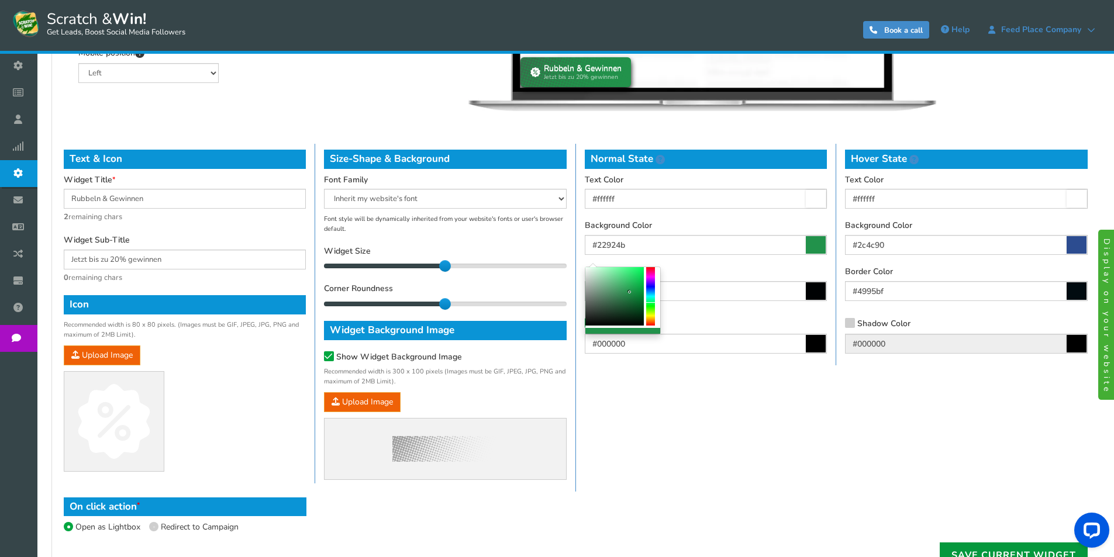
click at [967, 552] on link "Save Current Widget" at bounding box center [1014, 556] width 148 height 26
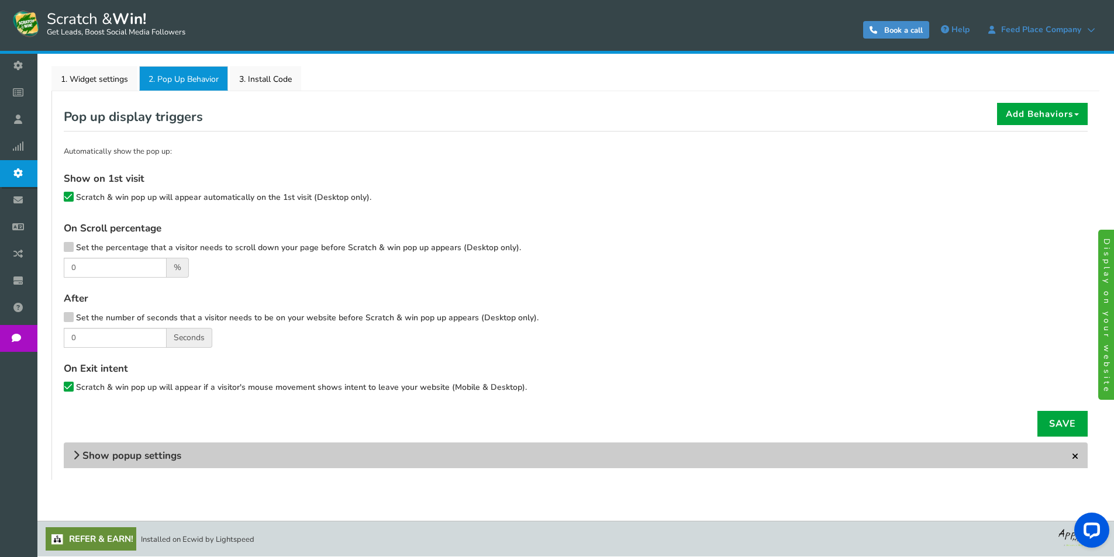
scroll to position [211, 0]
drag, startPoint x: 60, startPoint y: 85, endPoint x: 73, endPoint y: 83, distance: 12.5
click at [60, 85] on link "1. Widget settings" at bounding box center [94, 78] width 86 height 25
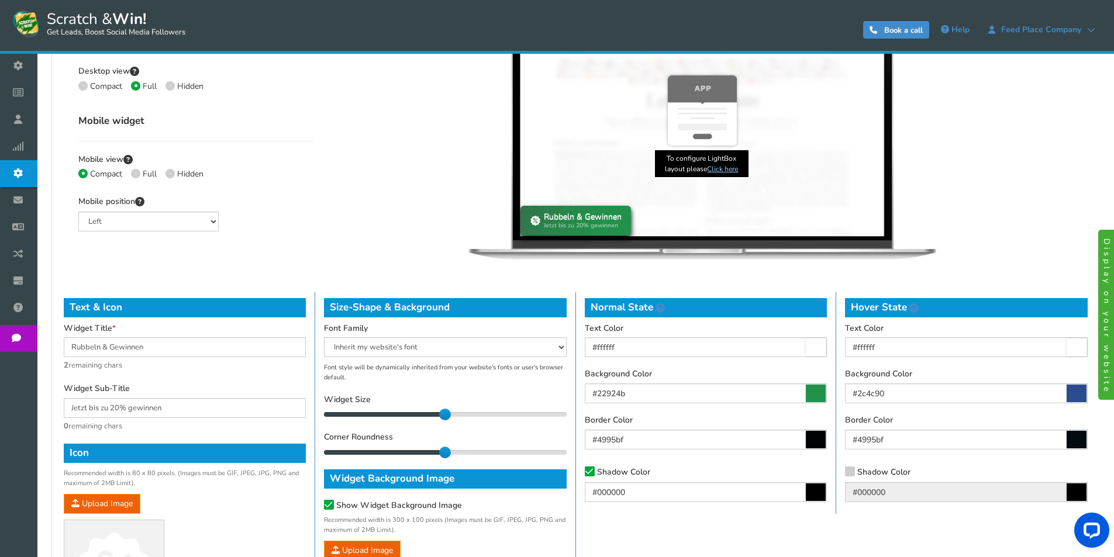
scroll to position [386, 0]
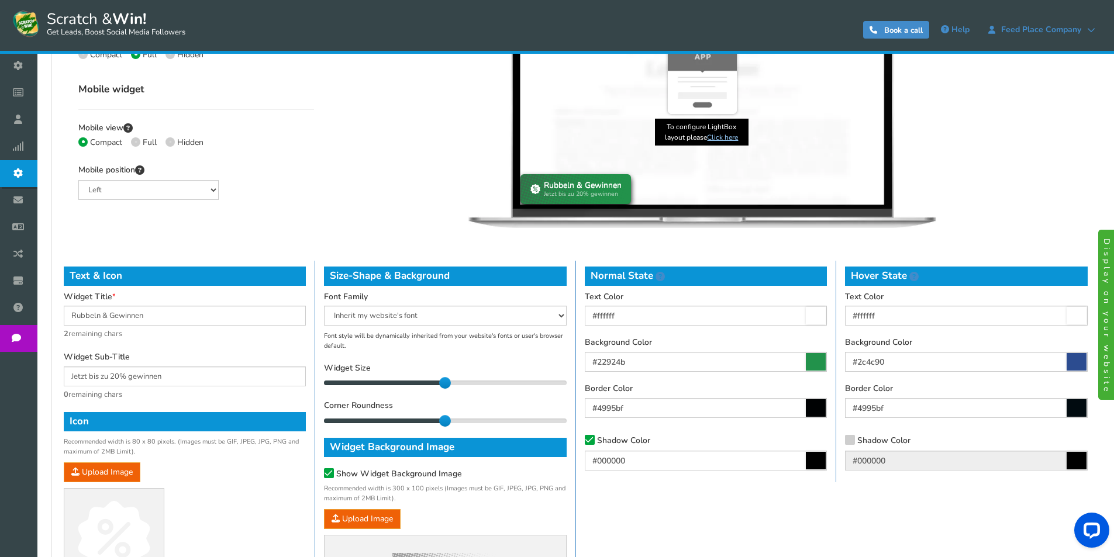
drag, startPoint x: 445, startPoint y: 419, endPoint x: 428, endPoint y: 419, distance: 17.0
click at [428, 419] on div "1" at bounding box center [445, 421] width 242 height 6
drag, startPoint x: 443, startPoint y: 381, endPoint x: 431, endPoint y: 383, distance: 13.1
click at [431, 383] on div "13" at bounding box center [445, 383] width 242 height 6
